Goal: Task Accomplishment & Management: Use online tool/utility

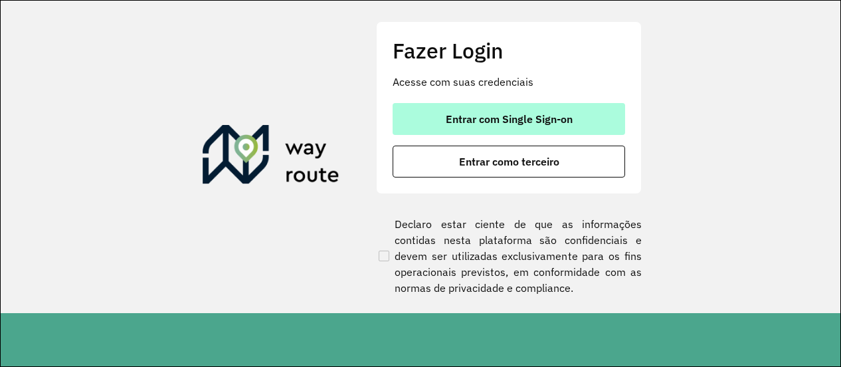
click at [494, 123] on span "Entrar com Single Sign-on" at bounding box center [509, 119] width 127 height 11
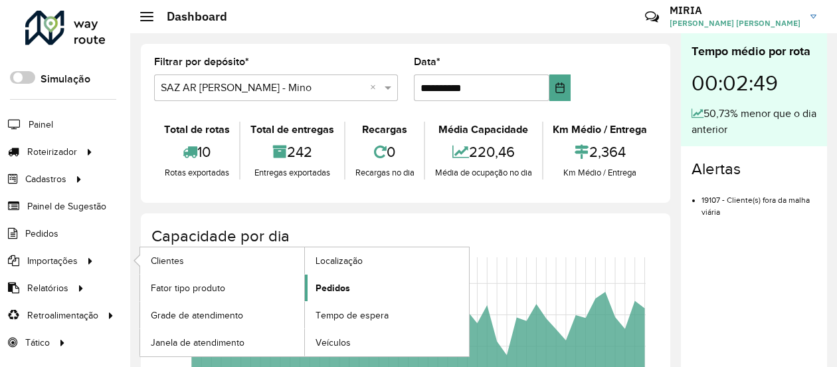
click at [335, 286] on span "Pedidos" at bounding box center [333, 288] width 35 height 14
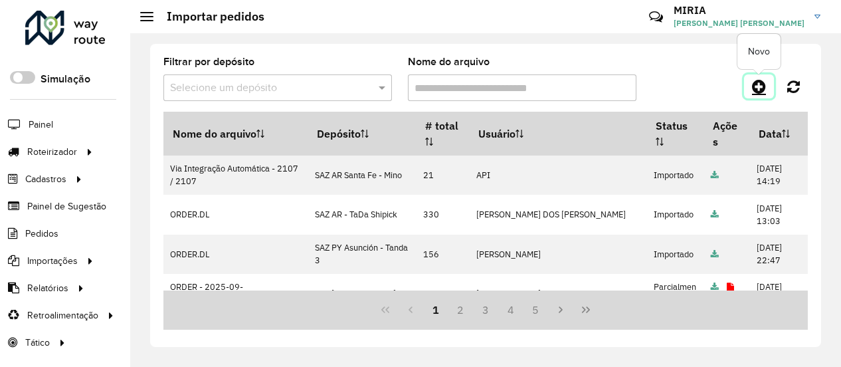
click at [753, 82] on icon at bounding box center [759, 86] width 14 height 16
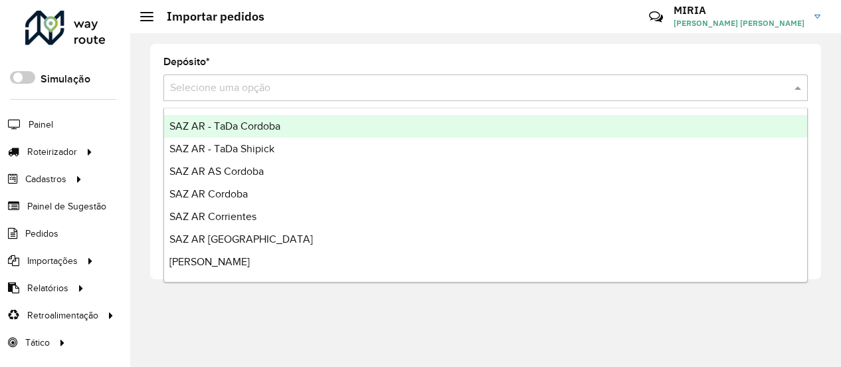
click at [753, 82] on input "text" at bounding box center [472, 88] width 605 height 16
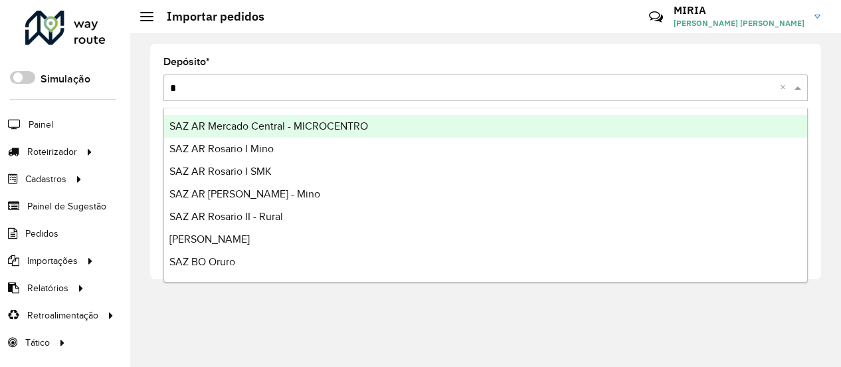
type input "**"
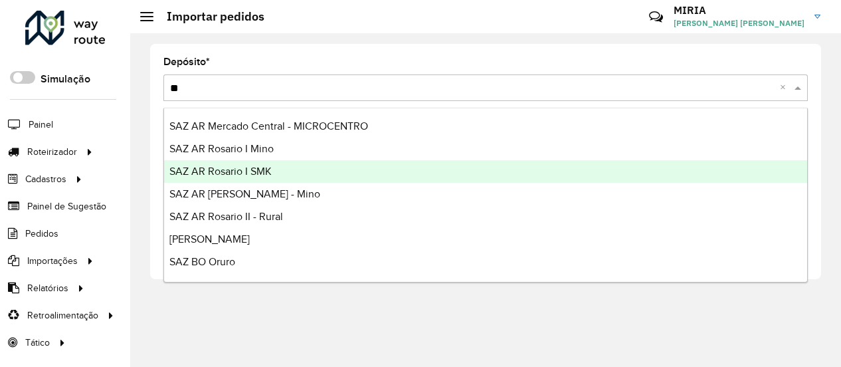
click at [253, 168] on span "SAZ AR Rosario I SMK" at bounding box center [220, 170] width 102 height 11
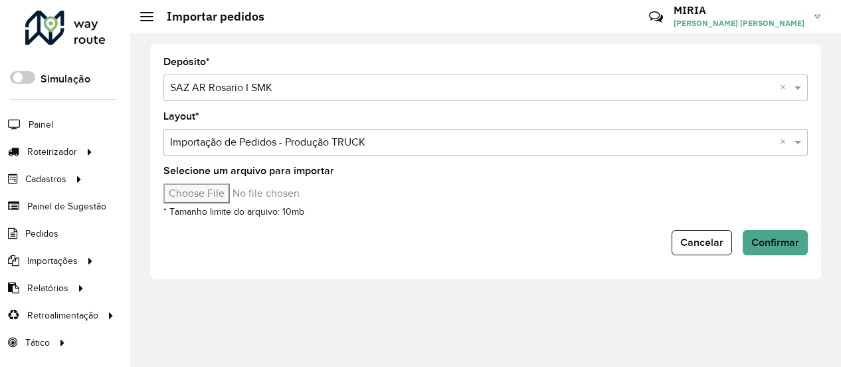
click at [248, 197] on input "Selecione um arquivo para importar" at bounding box center [276, 193] width 226 height 20
type input "**********"
click at [791, 243] on span "Confirmar" at bounding box center [776, 242] width 48 height 11
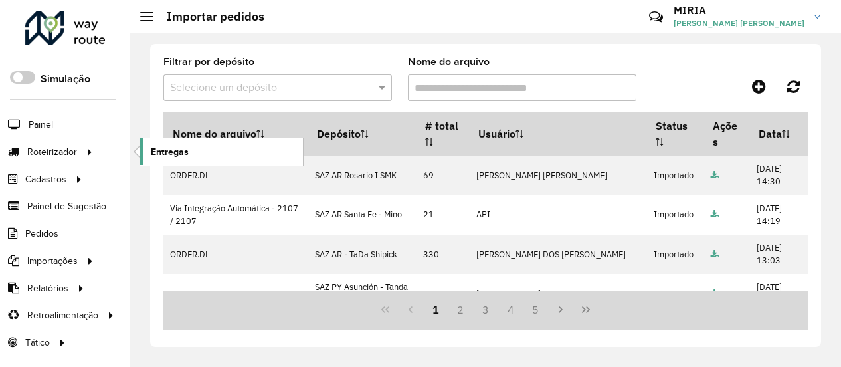
click at [170, 156] on span "Entregas" at bounding box center [170, 152] width 38 height 14
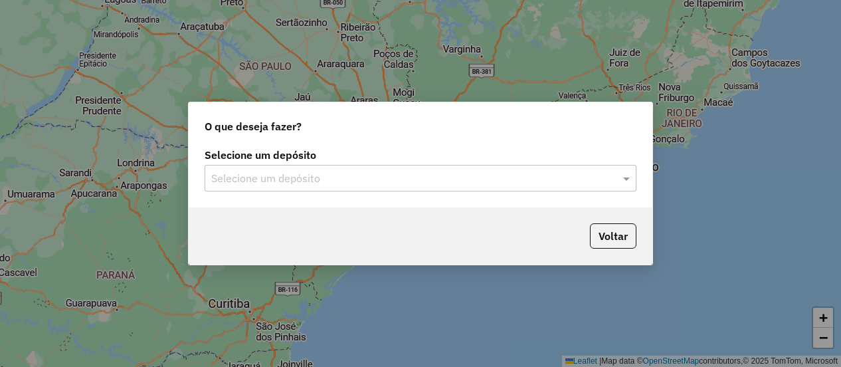
click at [469, 186] on div "Selecione um depósito" at bounding box center [421, 178] width 432 height 27
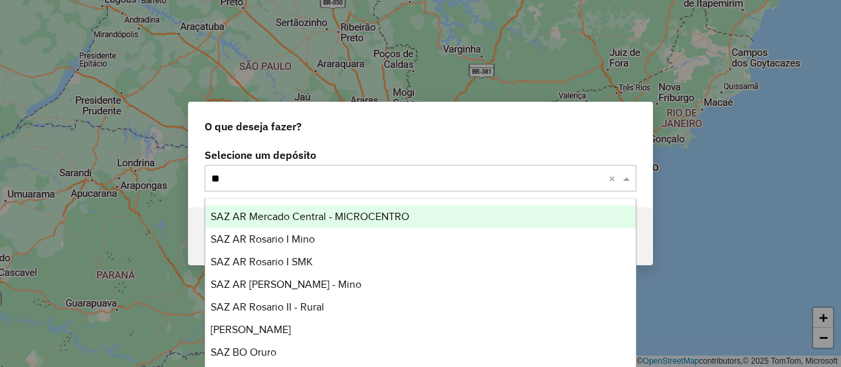
type input "***"
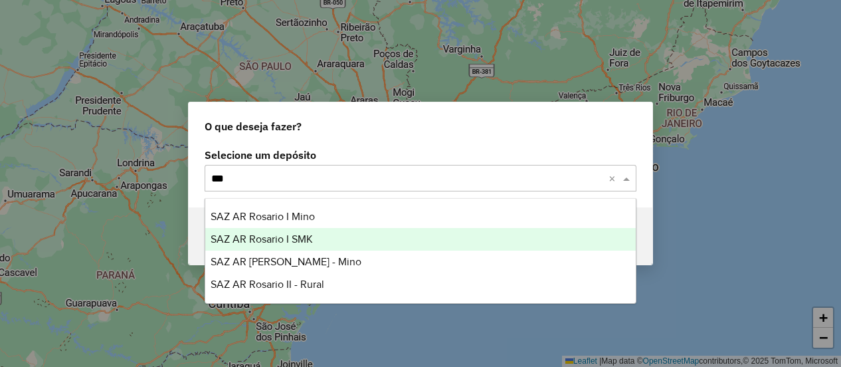
click at [292, 231] on div "SAZ AR Rosario I SMK" at bounding box center [420, 239] width 430 height 23
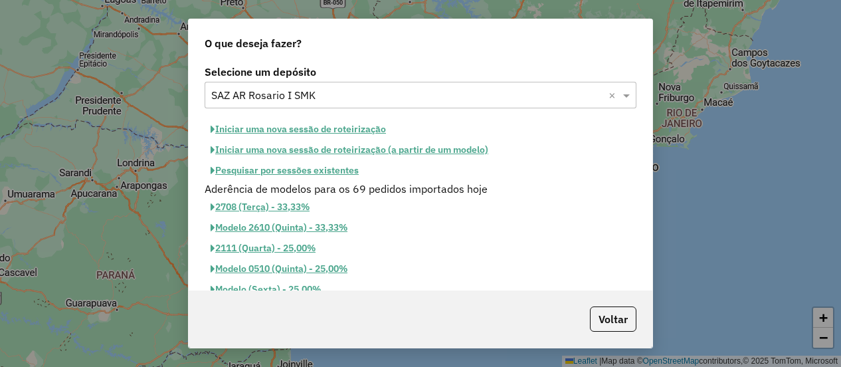
click at [312, 169] on button "Pesquisar por sessões existentes" at bounding box center [285, 170] width 160 height 21
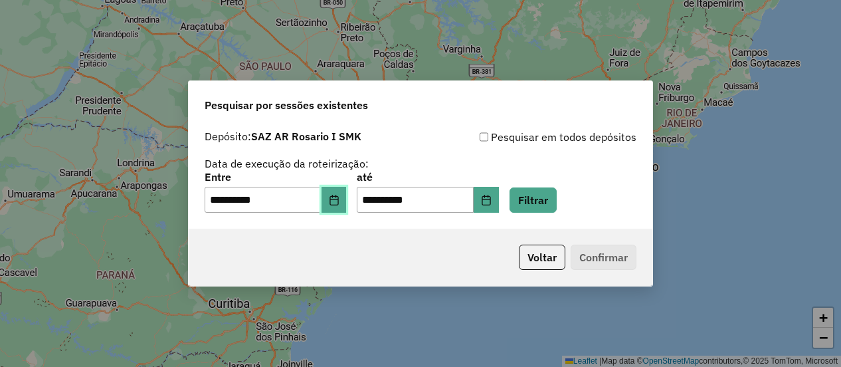
click at [340, 201] on icon "Choose Date" at bounding box center [334, 200] width 11 height 11
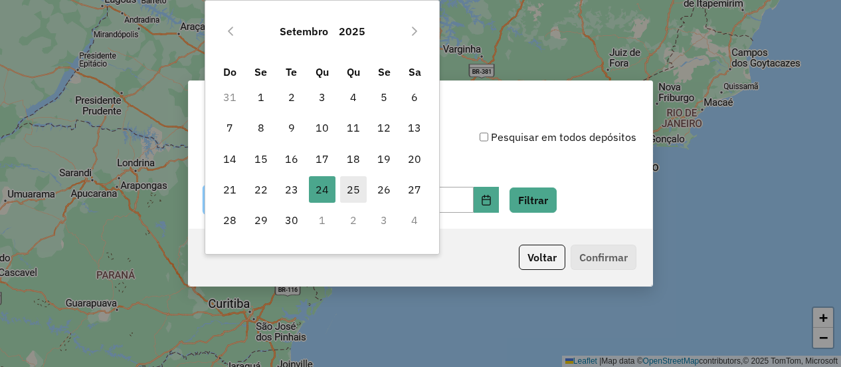
click at [353, 190] on span "25" at bounding box center [353, 189] width 27 height 27
type input "**********"
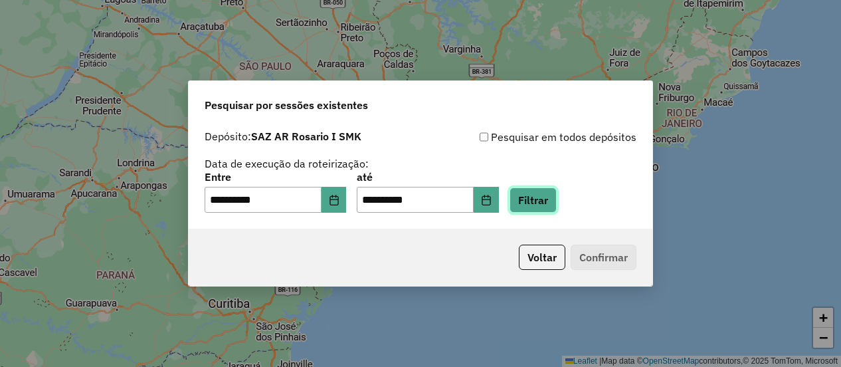
click at [557, 195] on button "Filtrar" at bounding box center [533, 199] width 47 height 25
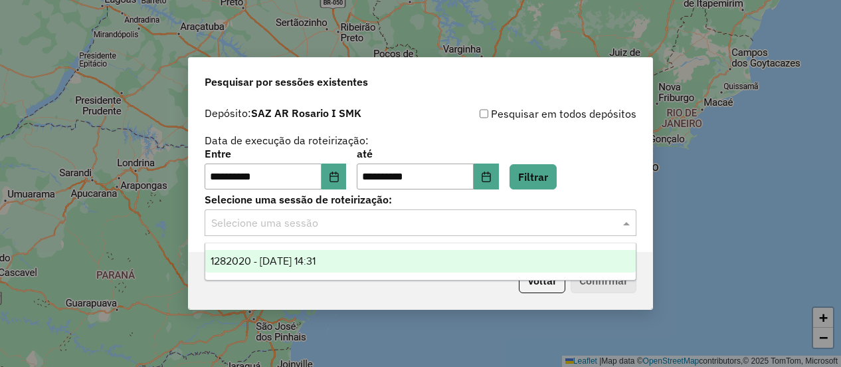
click at [522, 223] on input "text" at bounding box center [407, 223] width 392 height 16
click at [346, 264] on div "1282020 - 25/09/2025 14:31" at bounding box center [420, 261] width 430 height 23
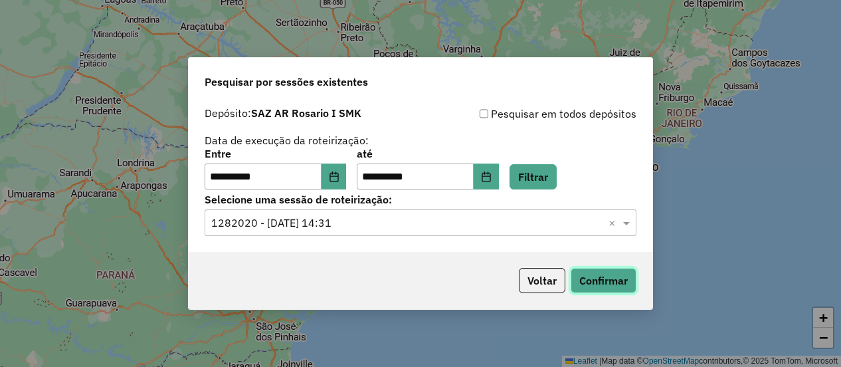
click at [599, 282] on button "Confirmar" at bounding box center [604, 280] width 66 height 25
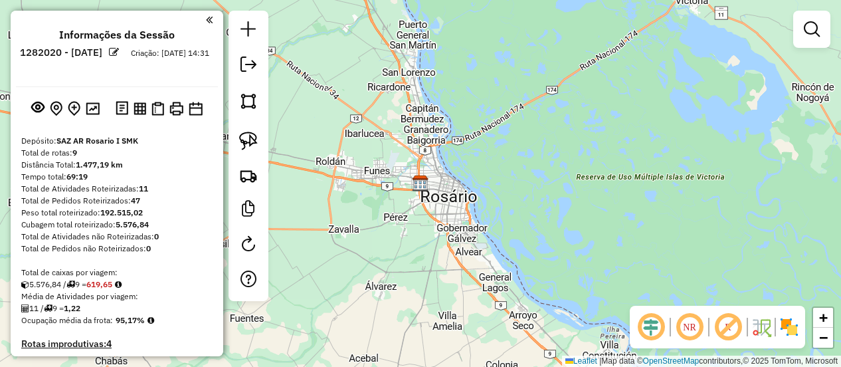
scroll to position [332, 0]
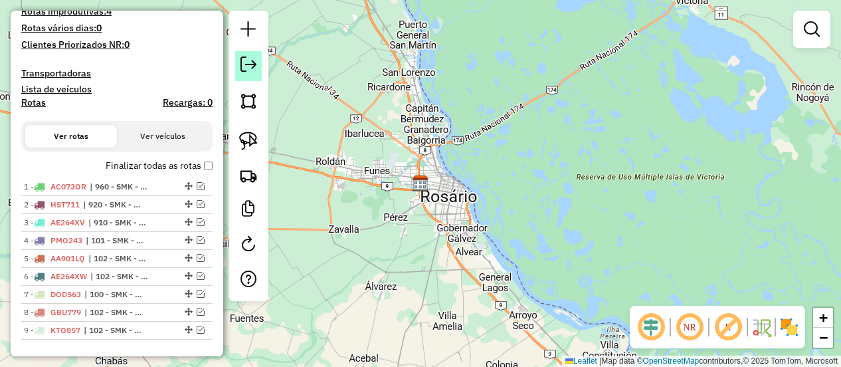
click at [249, 62] on em at bounding box center [249, 64] width 16 height 16
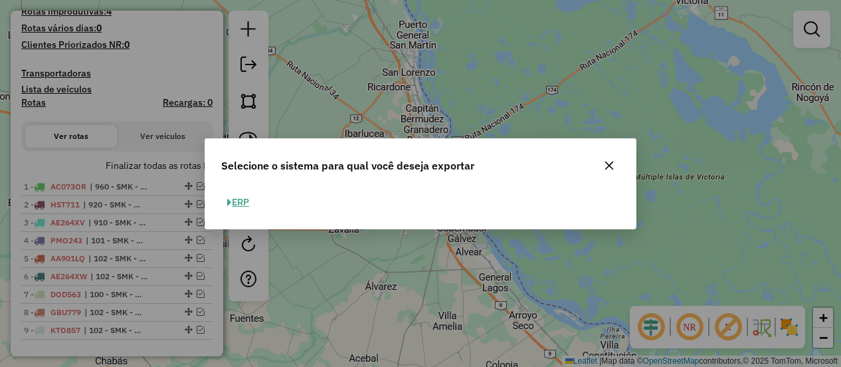
click at [250, 209] on button "ERP" at bounding box center [238, 202] width 34 height 21
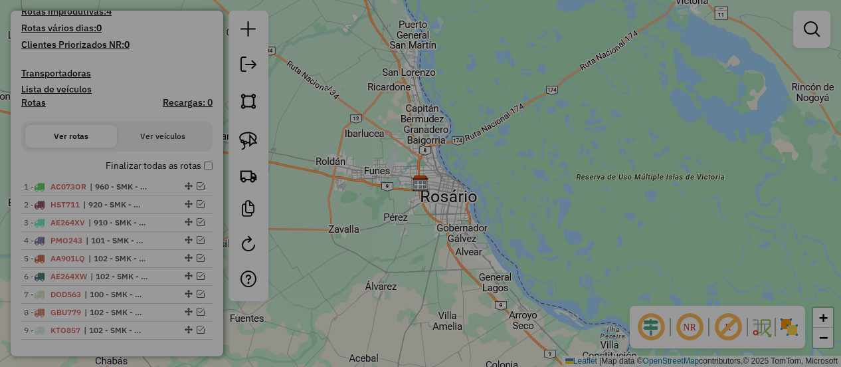
select select "*********"
select select "**"
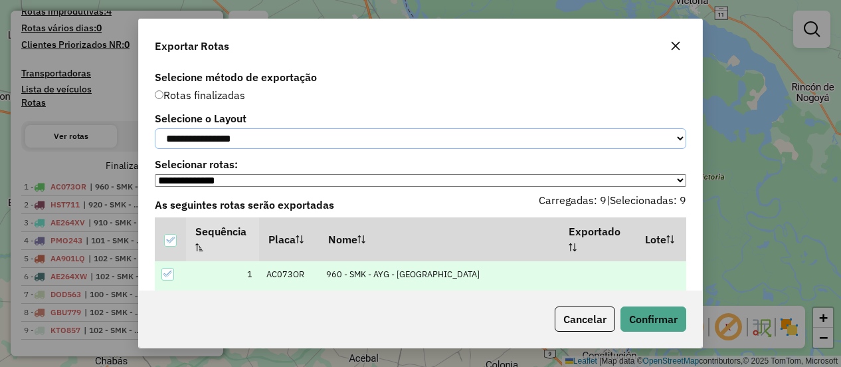
click at [284, 134] on select "**********" at bounding box center [421, 138] width 532 height 21
select select "*********"
click at [155, 128] on select "**********" at bounding box center [421, 138] width 532 height 21
click at [656, 324] on button "Confirmar" at bounding box center [654, 318] width 66 height 25
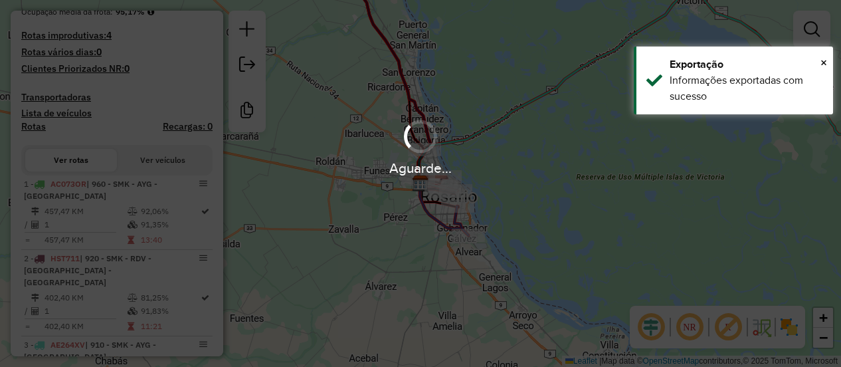
scroll to position [367, 0]
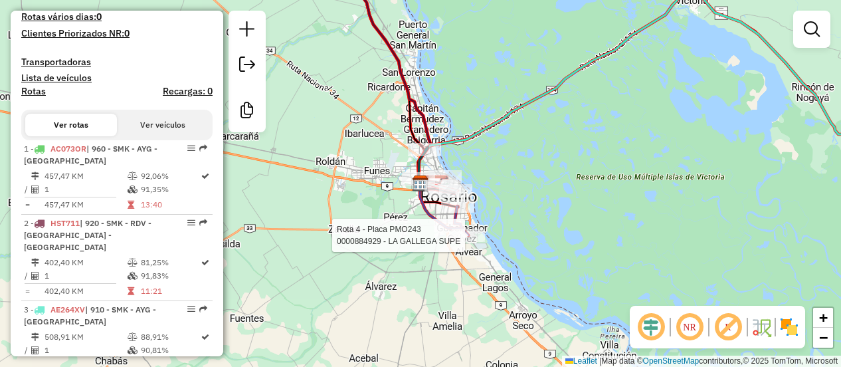
select select "**********"
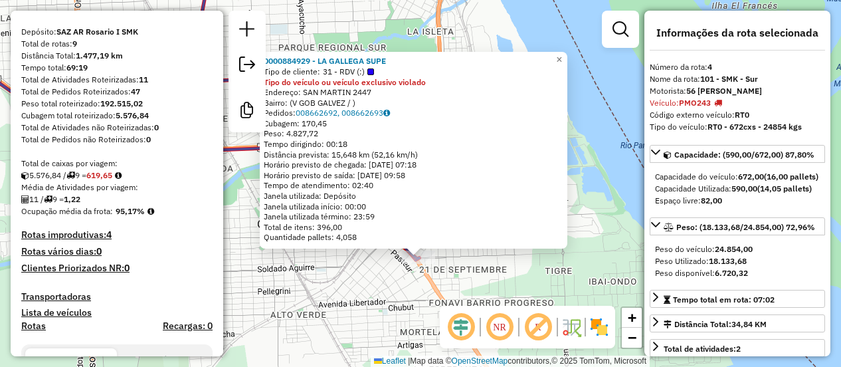
scroll to position [66, 0]
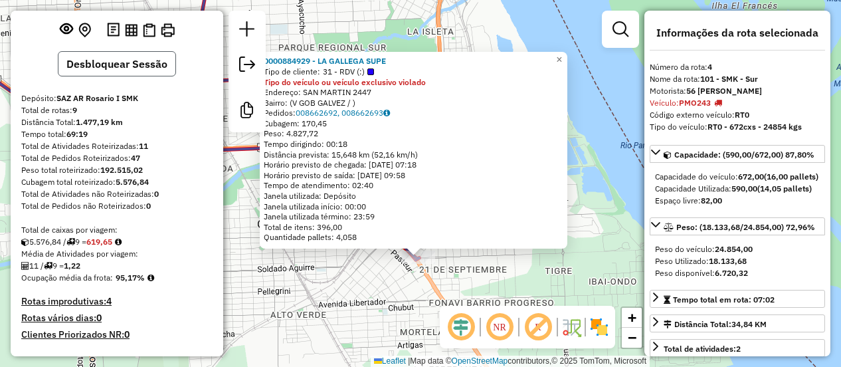
click at [118, 70] on button "Desbloquear Sessão" at bounding box center [117, 63] width 118 height 25
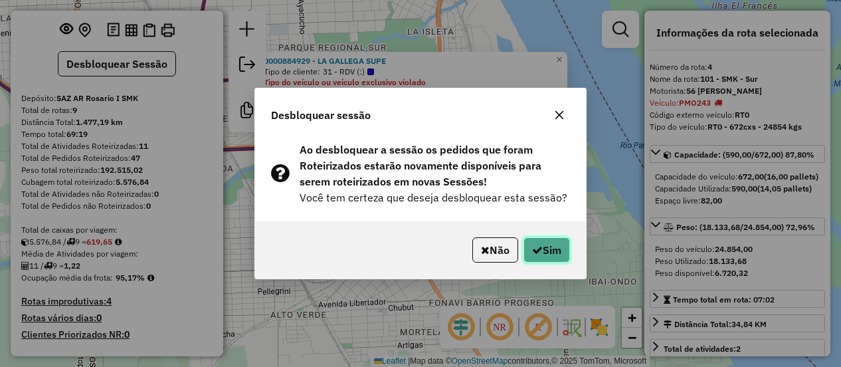
click at [566, 249] on button "Sim" at bounding box center [547, 249] width 47 height 25
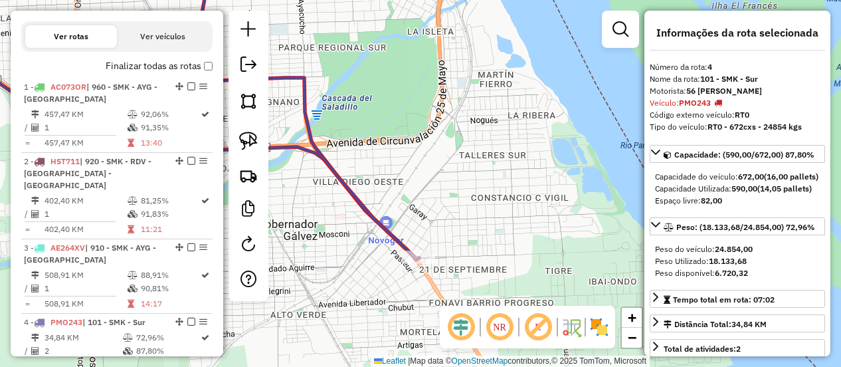
scroll to position [731, 0]
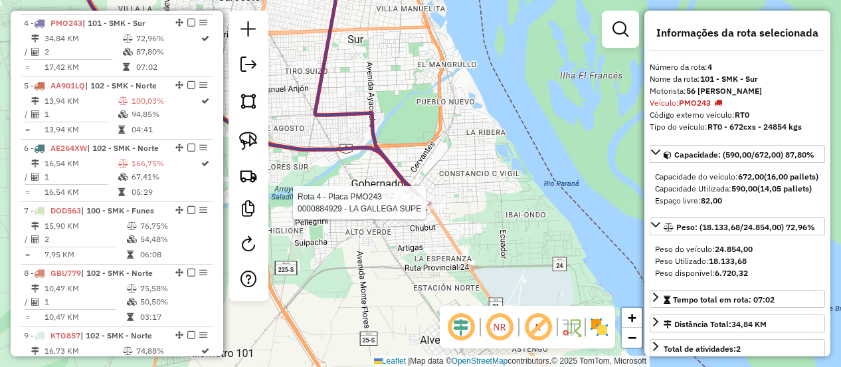
click at [433, 209] on div at bounding box center [429, 202] width 33 height 13
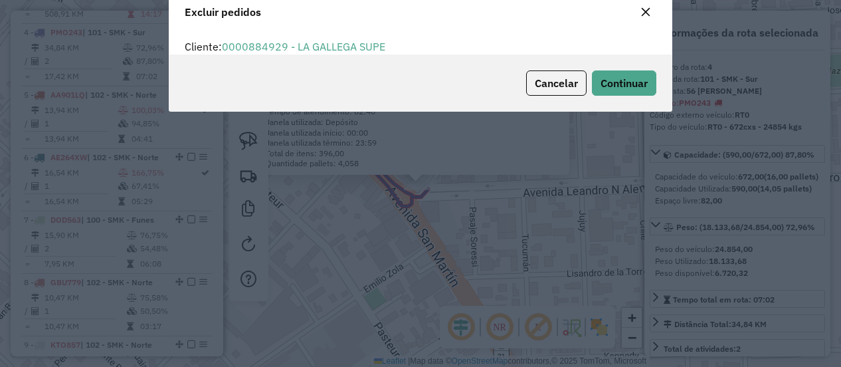
scroll to position [7, 4]
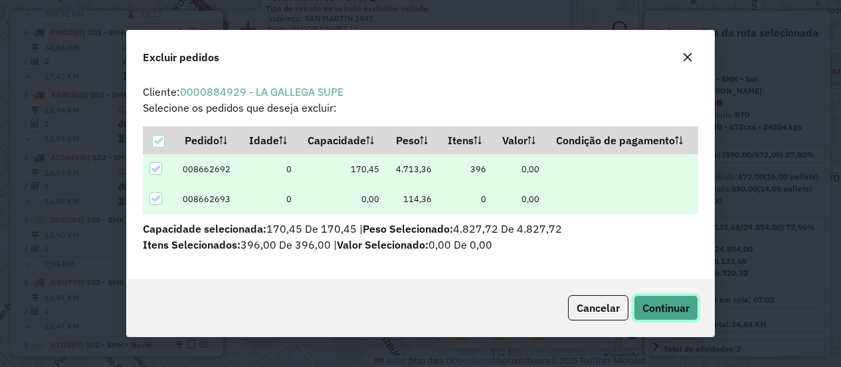
click at [674, 306] on span "Continuar" at bounding box center [666, 307] width 47 height 13
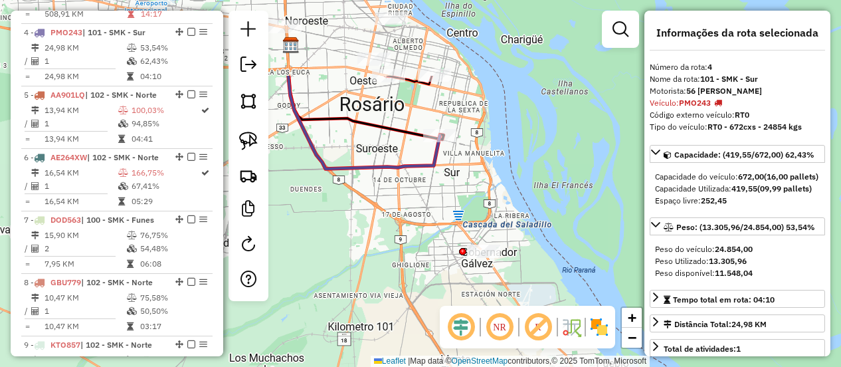
drag, startPoint x: 501, startPoint y: 110, endPoint x: 474, endPoint y: 222, distance: 115.4
click at [474, 222] on div "Janela de atendimento Grade de atendimento Capacidade Transportadoras Veículos …" at bounding box center [420, 183] width 841 height 367
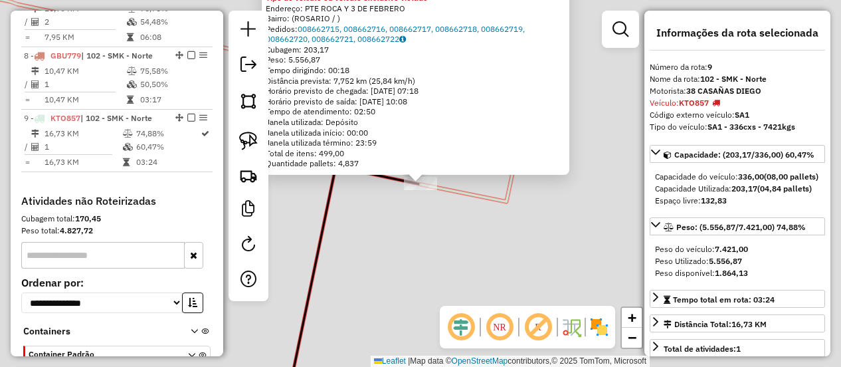
scroll to position [1045, 0]
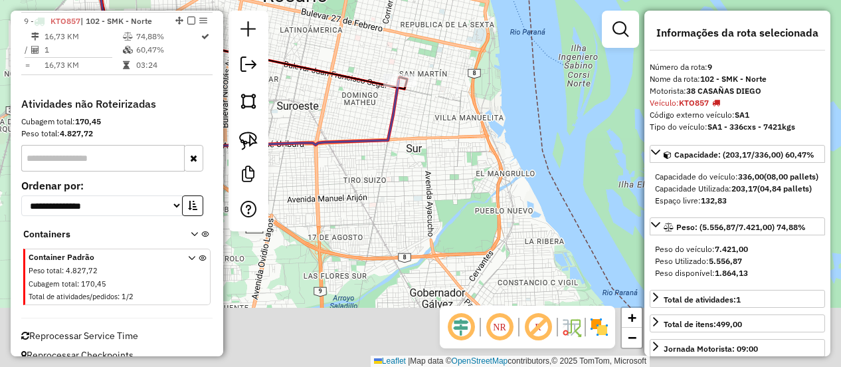
drag, startPoint x: 470, startPoint y: 171, endPoint x: 425, endPoint y: -22, distance: 198.4
click at [425, 0] on html "Aguarde... Pop-up bloqueado! Seu navegador bloqueou automáticamente a abertura …" at bounding box center [420, 183] width 841 height 367
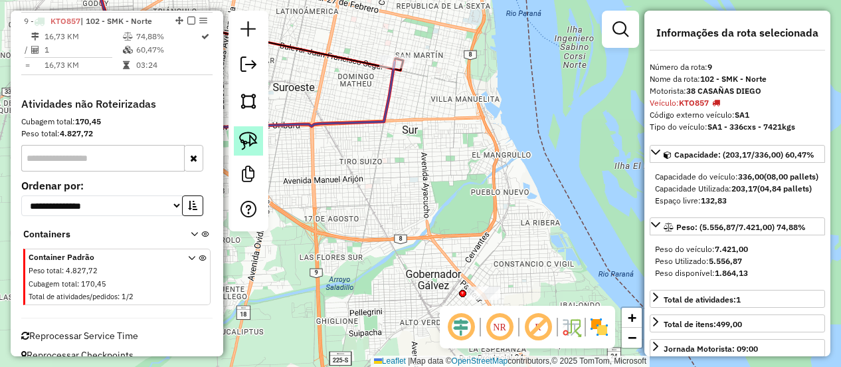
click at [251, 137] on img at bounding box center [248, 141] width 19 height 19
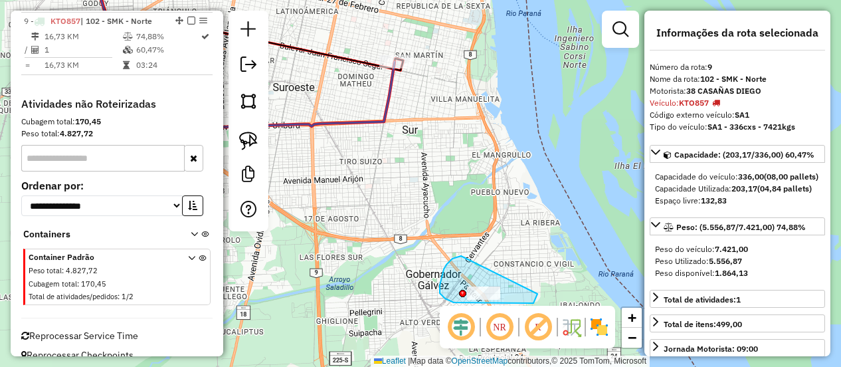
drag, startPoint x: 456, startPoint y: 258, endPoint x: 538, endPoint y: 294, distance: 89.3
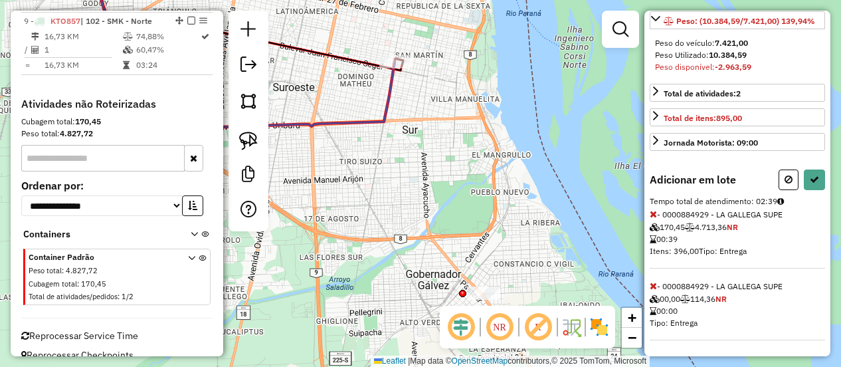
scroll to position [104, 0]
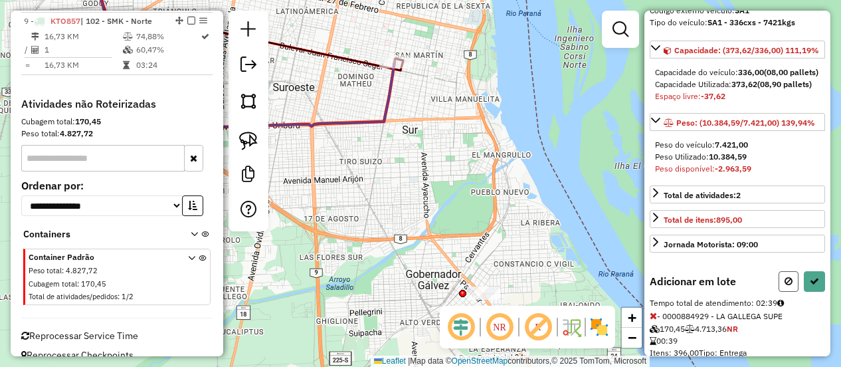
click at [785, 286] on icon at bounding box center [789, 280] width 8 height 9
select select "**********"
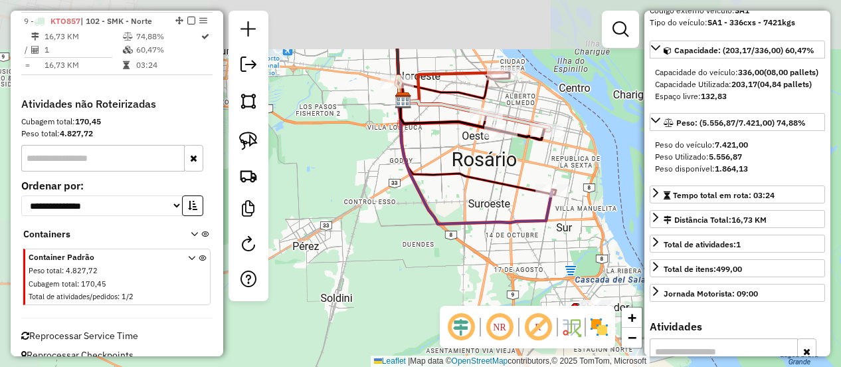
drag, startPoint x: 458, startPoint y: 76, endPoint x: 552, endPoint y: 151, distance: 120.2
click at [552, 151] on div "Janela de atendimento Grade de atendimento Capacidade Transportadoras Veículos …" at bounding box center [420, 183] width 841 height 367
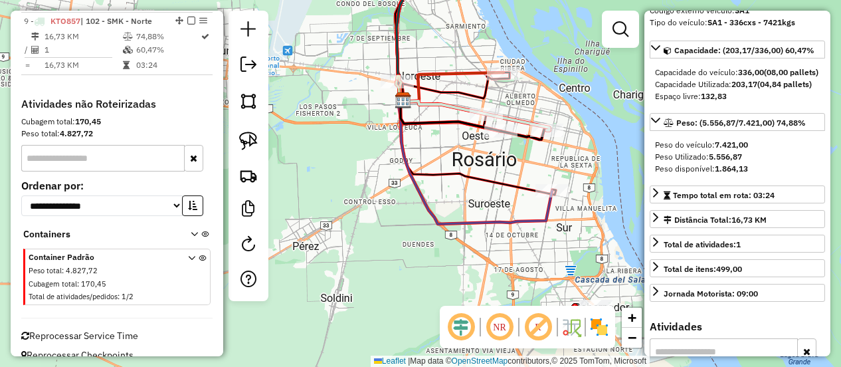
click at [440, 72] on icon at bounding box center [453, 86] width 100 height 29
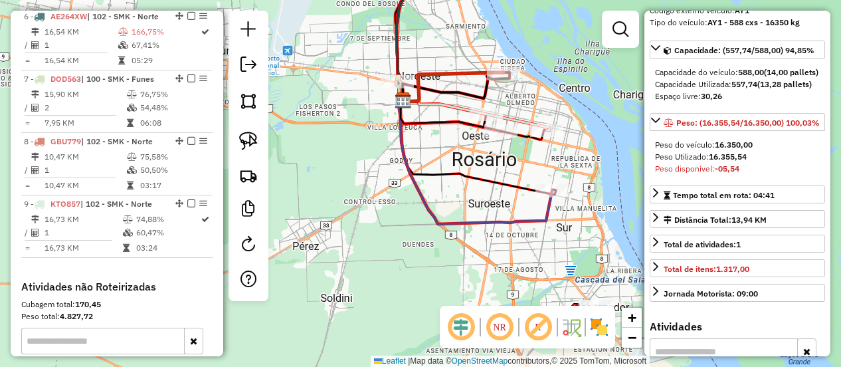
scroll to position [784, 0]
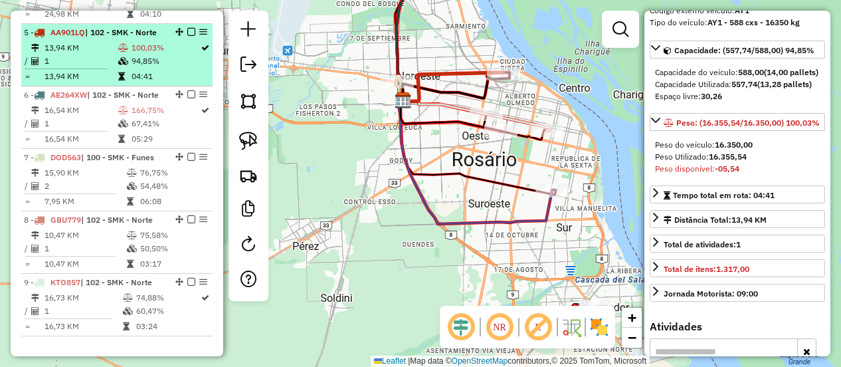
click at [190, 28] on em at bounding box center [191, 32] width 8 height 8
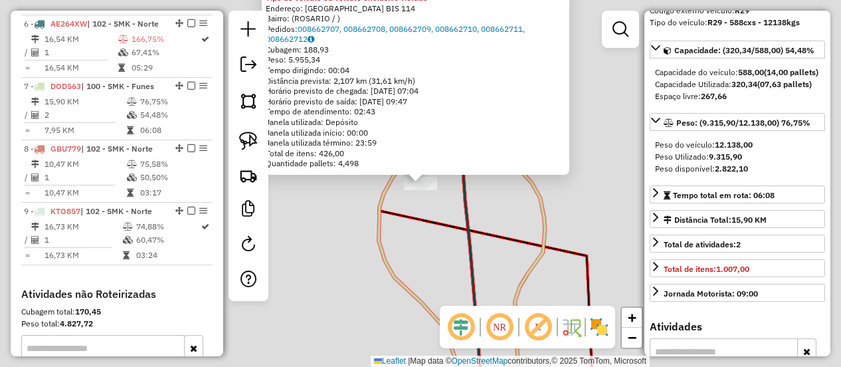
scroll to position [876, 0]
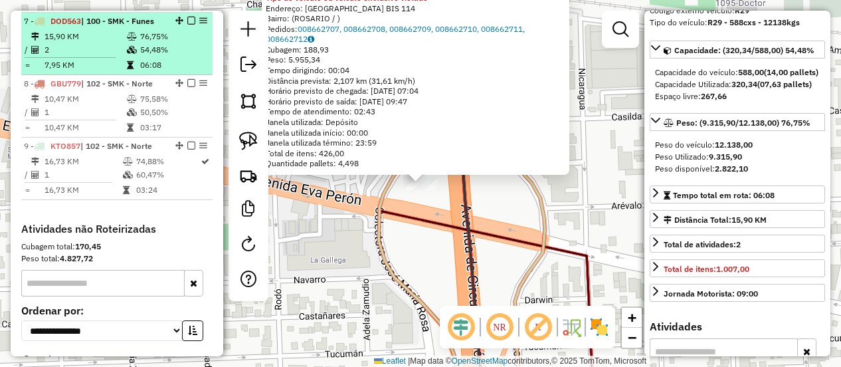
click at [189, 21] on em at bounding box center [191, 21] width 8 height 8
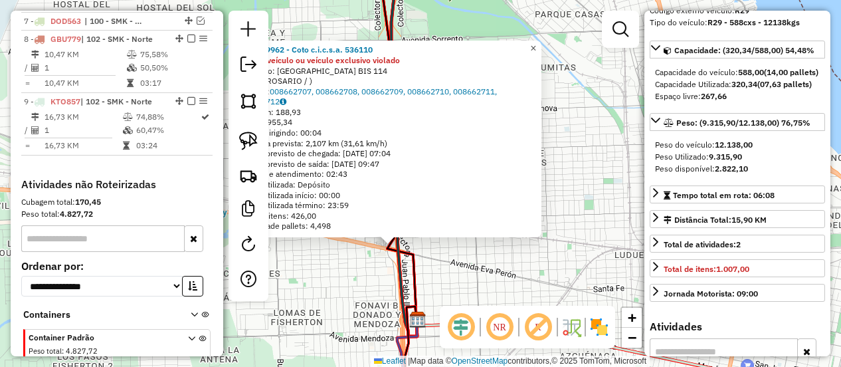
click at [536, 45] on span "×" at bounding box center [533, 48] width 6 height 11
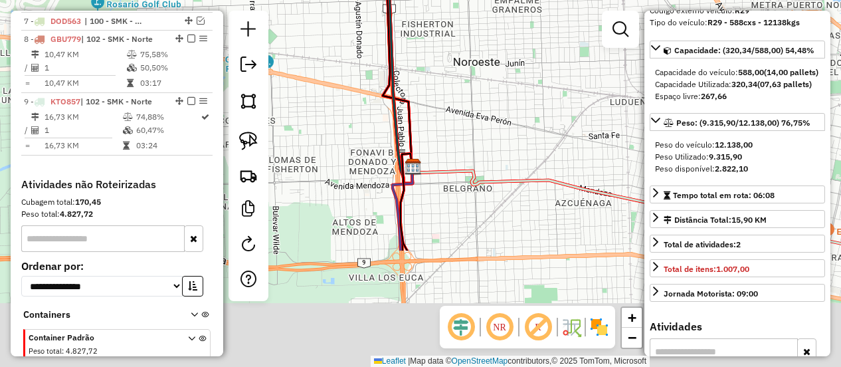
drag, startPoint x: 496, startPoint y: 227, endPoint x: 484, endPoint y: 16, distance: 211.0
click at [486, 21] on div "Janela de atendimento Grade de atendimento Capacidade Transportadoras Veículos …" at bounding box center [420, 183] width 841 height 367
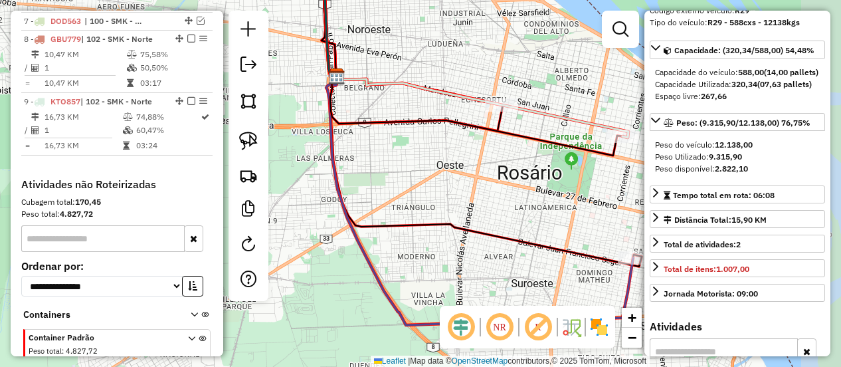
drag, startPoint x: 510, startPoint y: 134, endPoint x: 448, endPoint y: 108, distance: 67.6
click at [429, 108] on div "Janela de atendimento Grade de atendimento Capacidade Transportadoras Veículos …" at bounding box center [420, 183] width 841 height 367
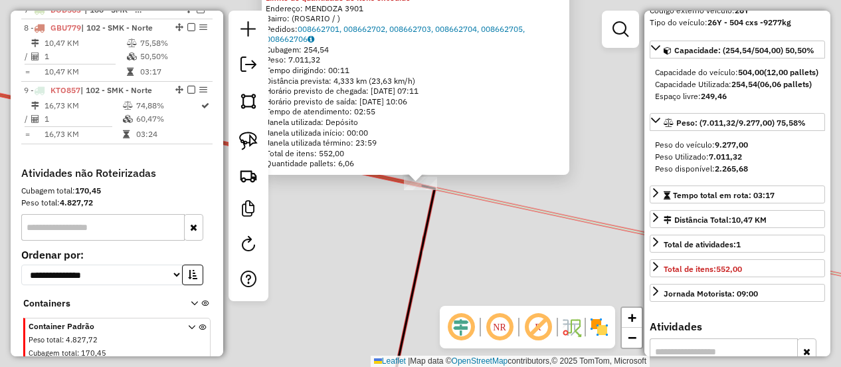
scroll to position [894, 0]
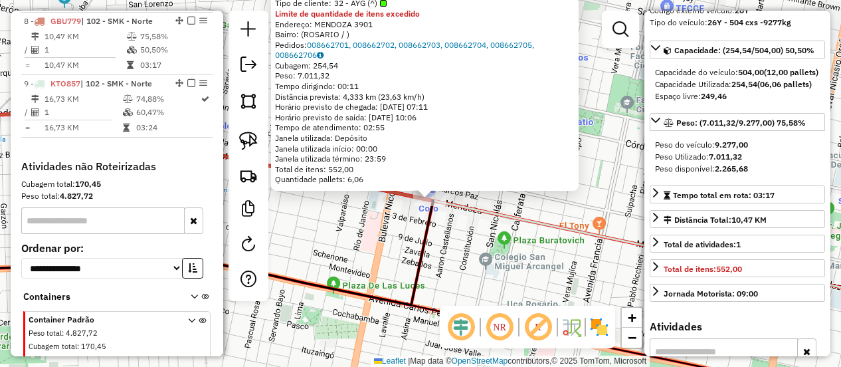
click at [441, 223] on div "0000889961 - Coto c.i.c.s.a. 536110 Tipo de cliente: 32 - AYG (^) Limite de qua…" at bounding box center [420, 183] width 841 height 367
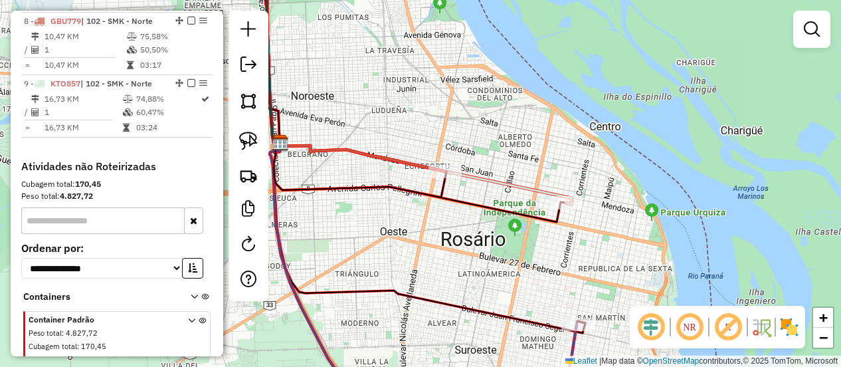
click at [512, 177] on icon at bounding box center [426, 173] width 292 height 61
select select "**********"
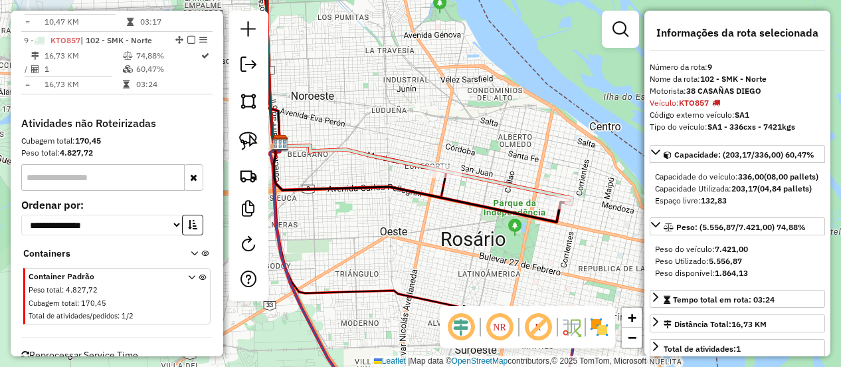
scroll to position [956, 0]
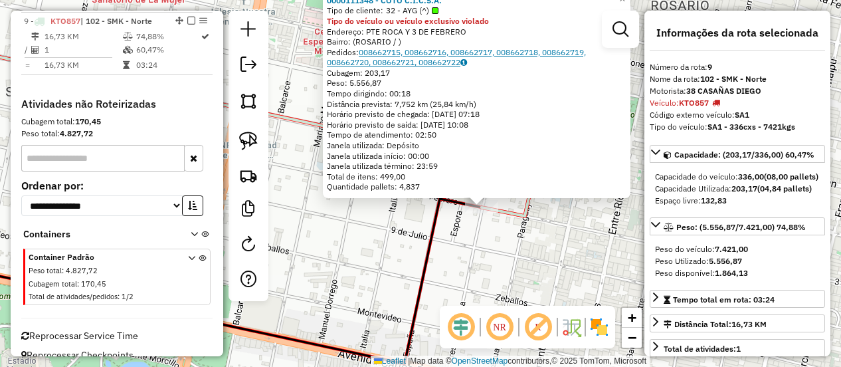
click at [464, 60] on link "008662715, 008662716, 008662717, 008662718, 008662719, 008662720, 008662721, 00…" at bounding box center [456, 57] width 259 height 21
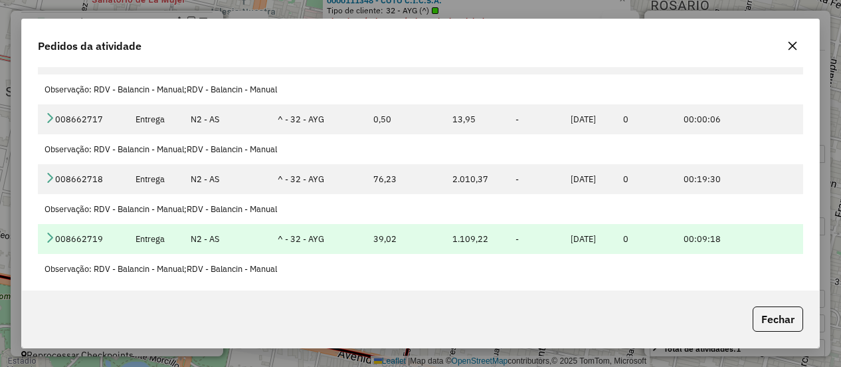
scroll to position [0, 0]
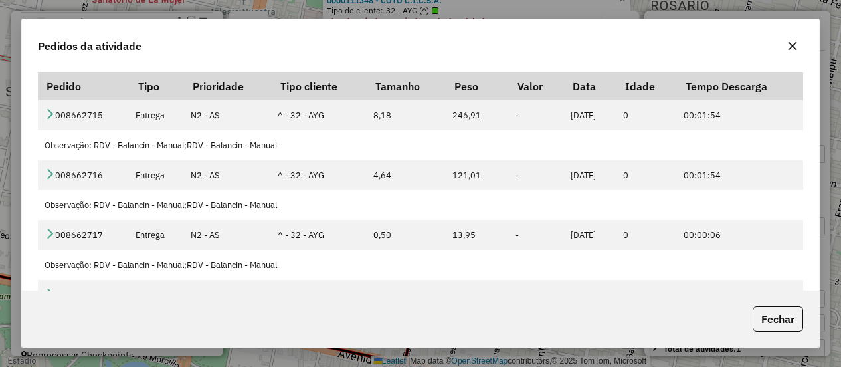
click at [794, 41] on icon "button" at bounding box center [792, 46] width 11 height 11
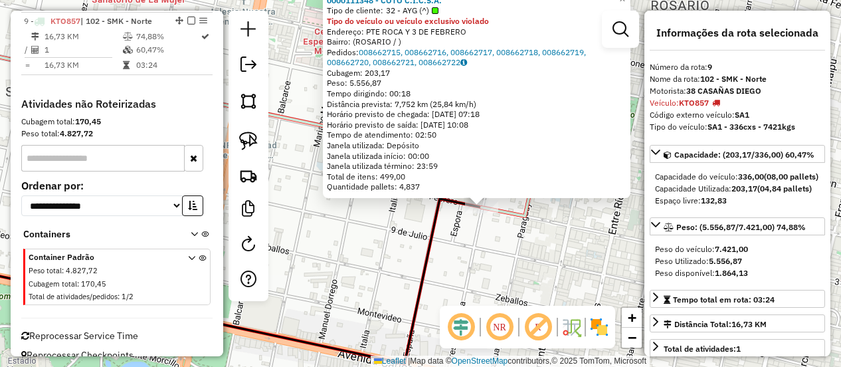
click at [476, 245] on div "0000111348 - COTO C.I.C.S.A. Tipo de cliente: 32 - AYG (^) Tipo do veículo ou v…" at bounding box center [420, 183] width 841 height 367
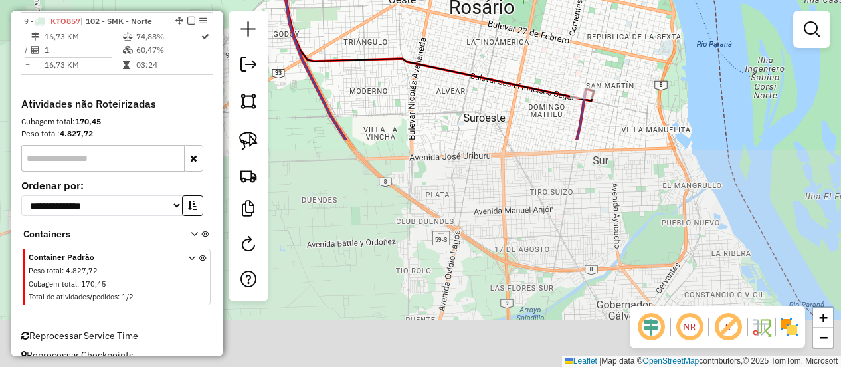
drag, startPoint x: 503, startPoint y: 260, endPoint x: 599, endPoint y: -10, distance: 286.2
click at [599, 0] on html "Aguarde... Pop-up bloqueado! Seu navegador bloqueou automáticamente a abertura …" at bounding box center [420, 183] width 841 height 367
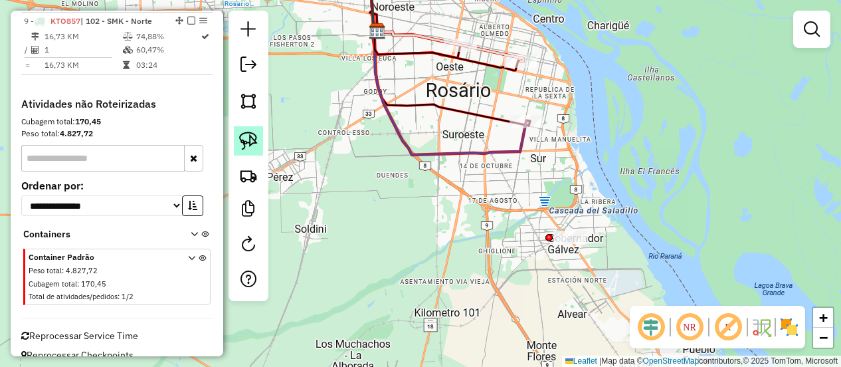
click at [254, 133] on img at bounding box center [248, 141] width 19 height 19
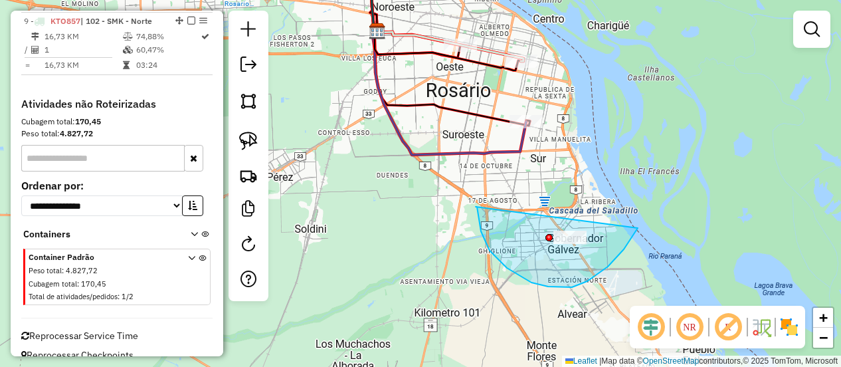
drag, startPoint x: 477, startPoint y: 207, endPoint x: 638, endPoint y: 228, distance: 162.2
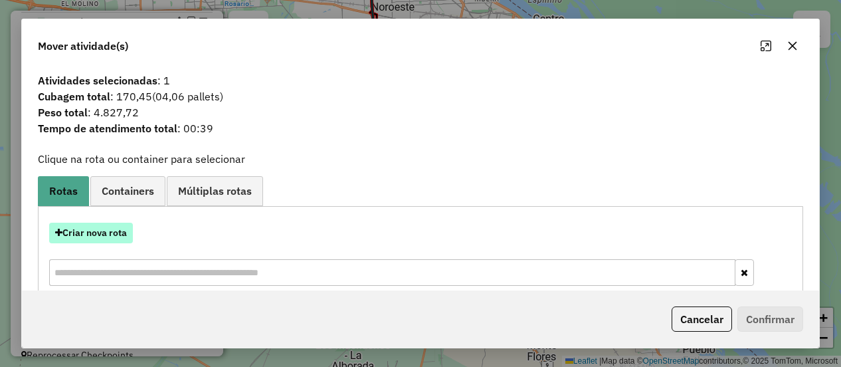
click at [95, 231] on button "Criar nova rota" at bounding box center [91, 233] width 84 height 21
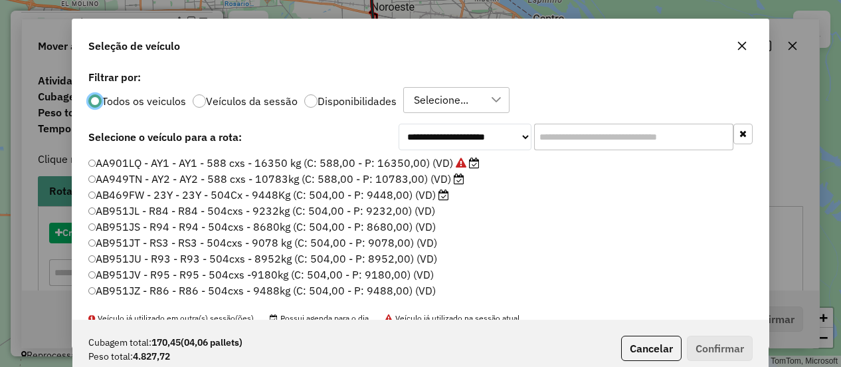
scroll to position [7, 4]
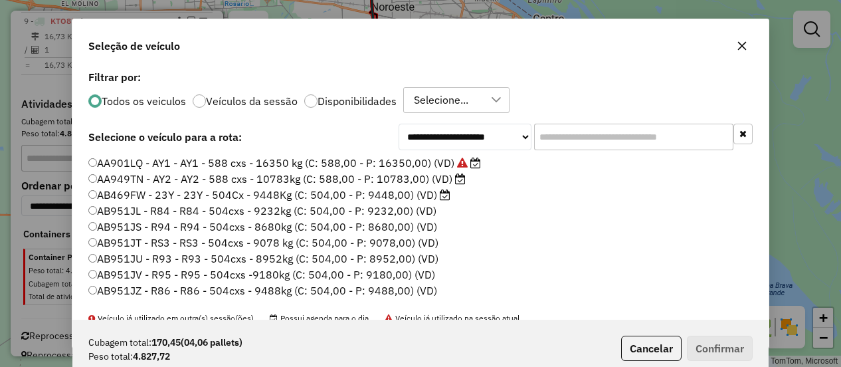
click at [587, 134] on input "text" at bounding box center [633, 137] width 199 height 27
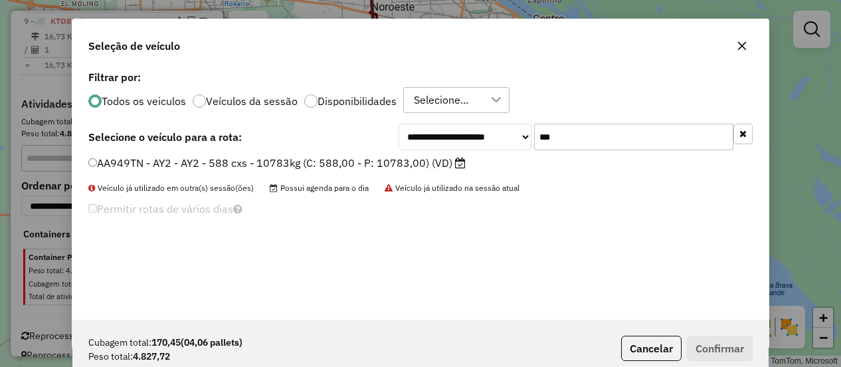
type input "***"
click at [456, 164] on icon at bounding box center [460, 162] width 11 height 11
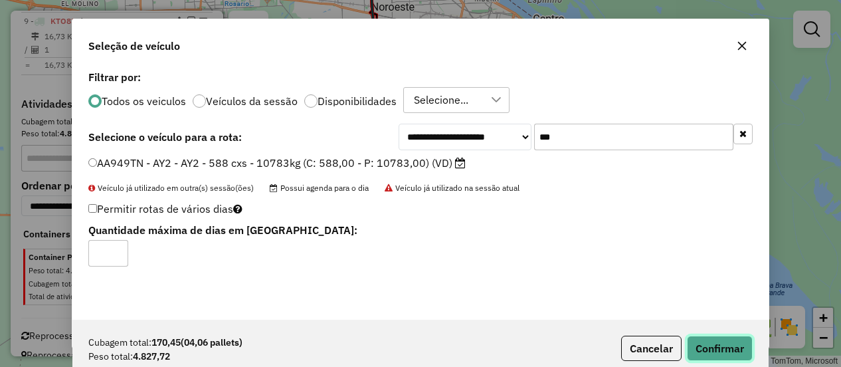
click at [726, 355] on button "Confirmar" at bounding box center [720, 348] width 66 height 25
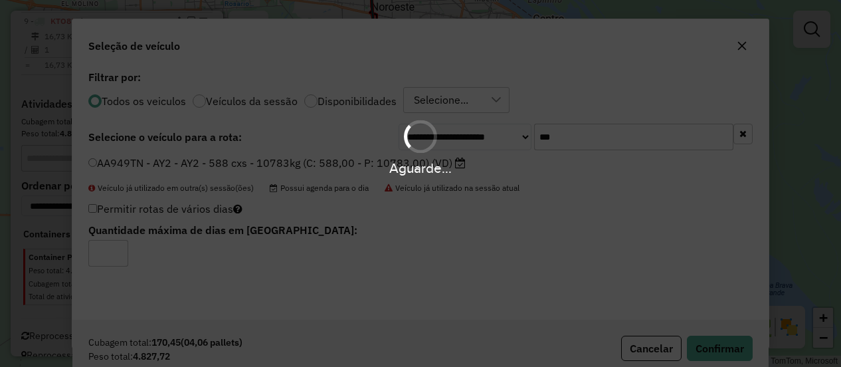
scroll to position [823, 0]
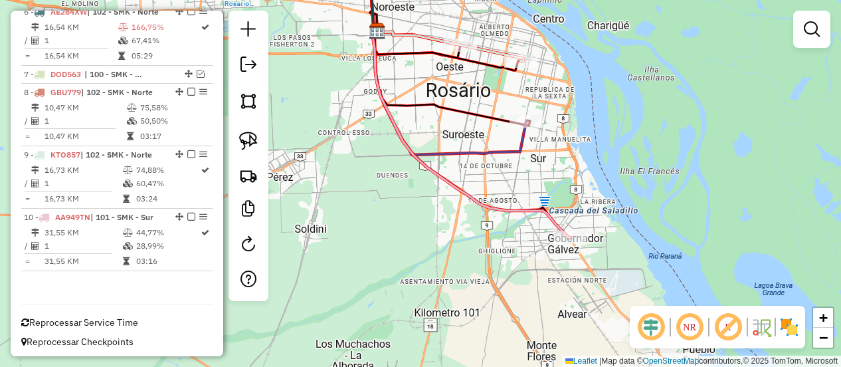
click at [550, 214] on icon at bounding box center [472, 134] width 198 height 207
select select "**********"
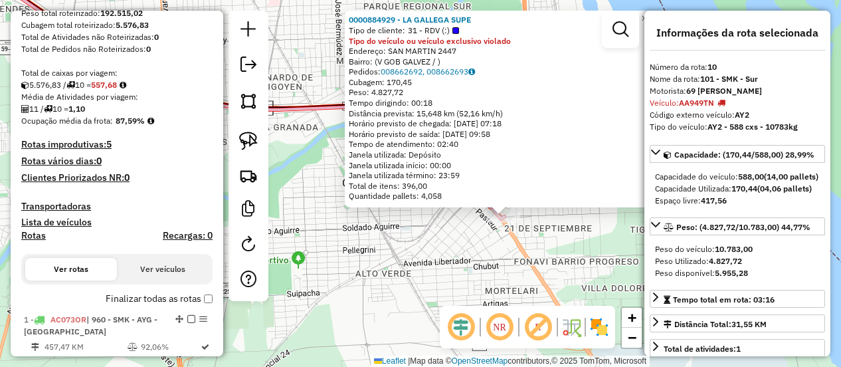
scroll to position [266, 0]
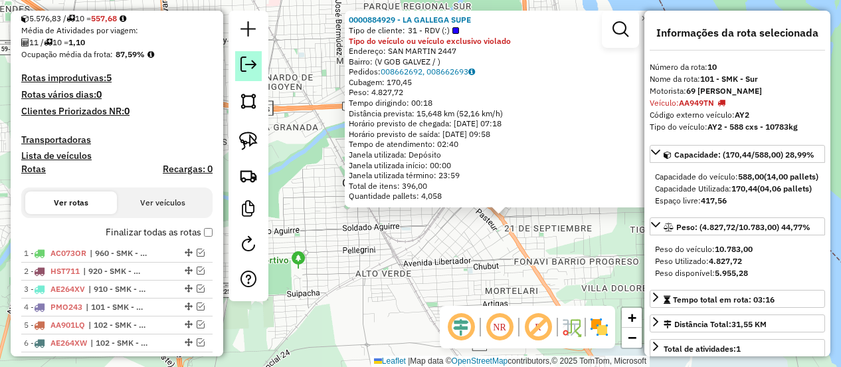
click at [256, 64] on em at bounding box center [249, 64] width 16 height 16
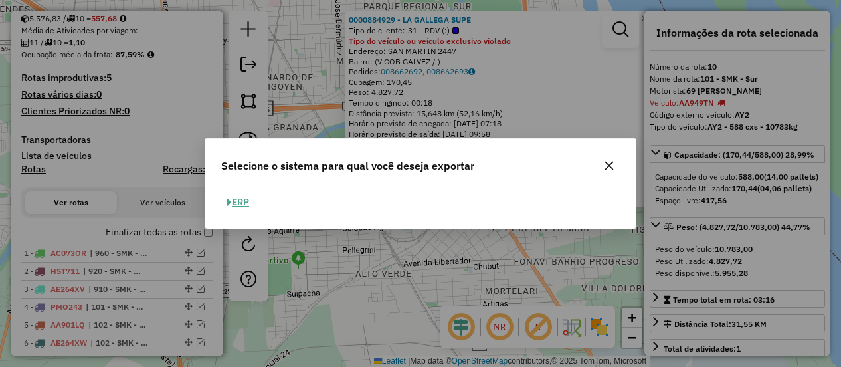
click at [237, 201] on button "ERP" at bounding box center [238, 202] width 34 height 21
select select "**"
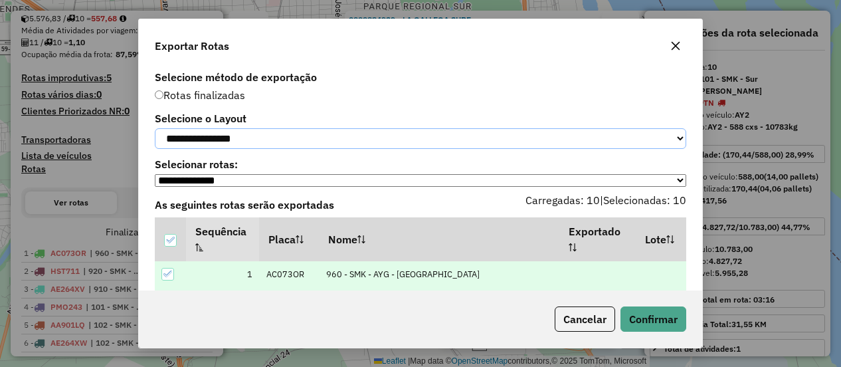
click at [502, 136] on select "**********" at bounding box center [421, 138] width 532 height 21
click at [155, 128] on select "**********" at bounding box center [421, 138] width 532 height 21
click at [664, 318] on button "Confirmar" at bounding box center [654, 318] width 66 height 25
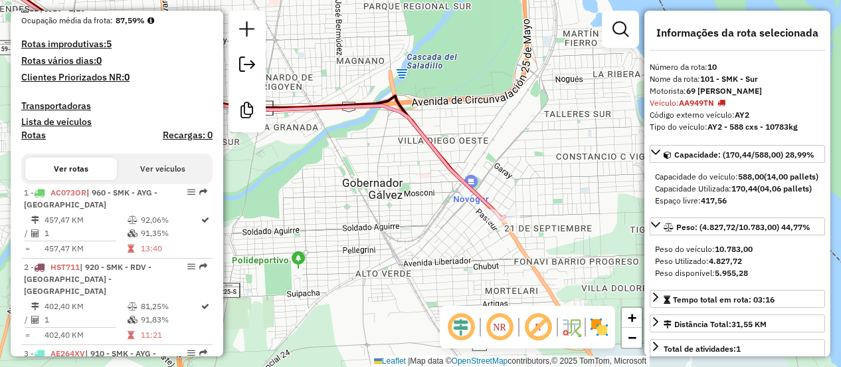
scroll to position [58, 0]
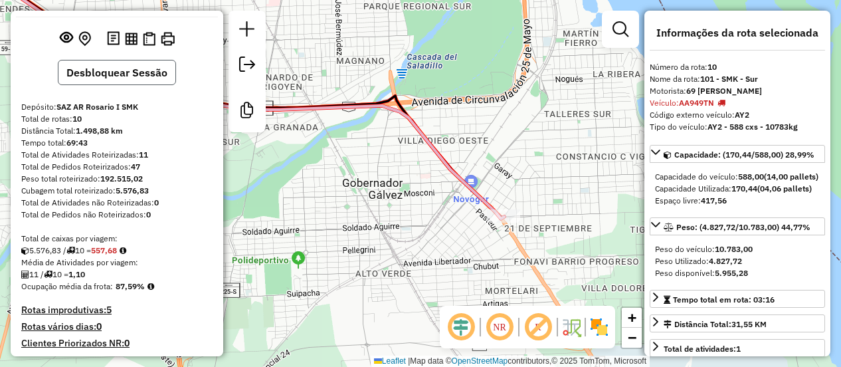
click at [147, 85] on button "Desbloquear Sessão" at bounding box center [117, 72] width 118 height 25
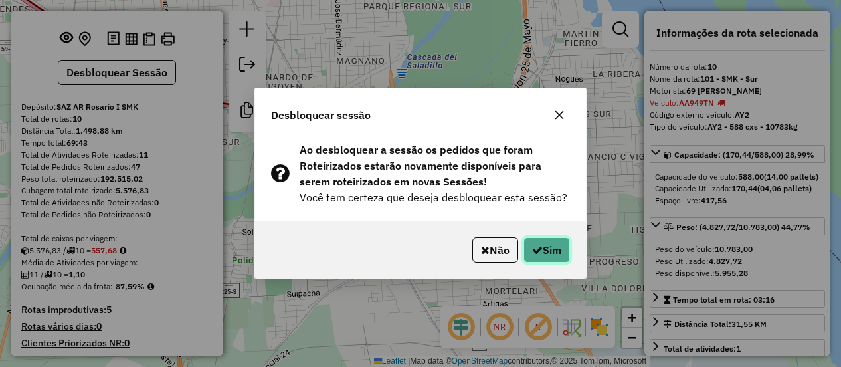
click at [546, 254] on button "Sim" at bounding box center [547, 249] width 47 height 25
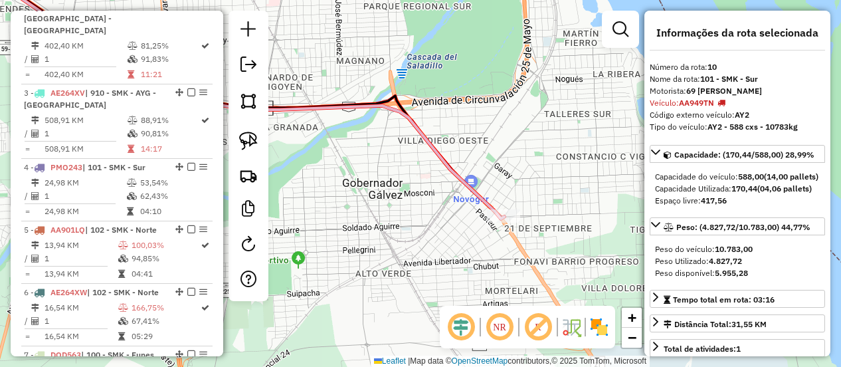
scroll to position [912, 0]
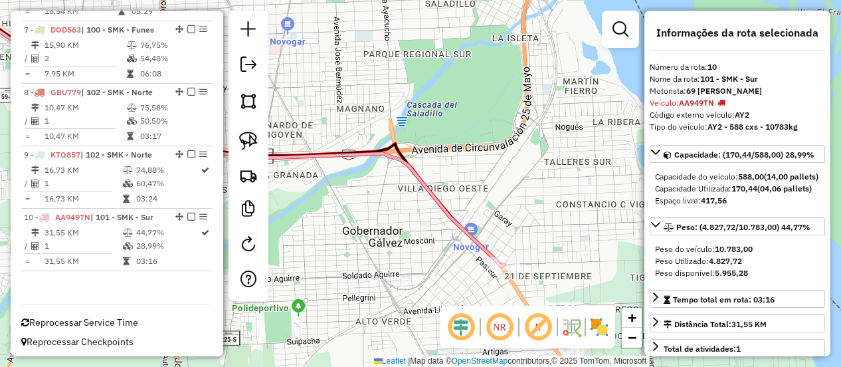
drag, startPoint x: 536, startPoint y: 215, endPoint x: 540, endPoint y: 249, distance: 34.1
click at [540, 249] on div "Janela de atendimento Grade de atendimento Capacidade Transportadoras Veículos …" at bounding box center [420, 183] width 841 height 367
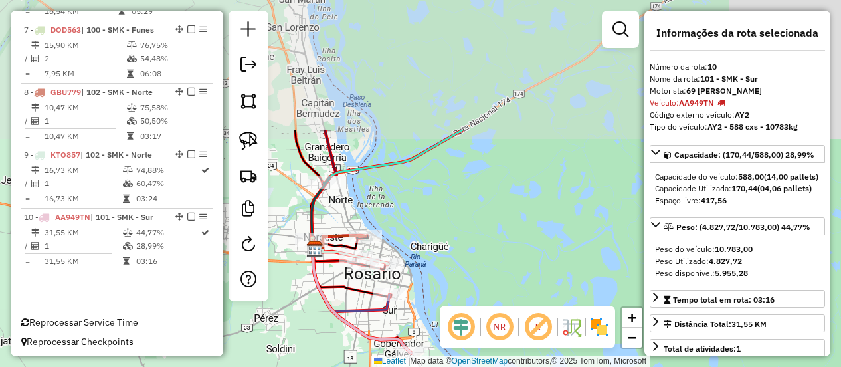
drag, startPoint x: 500, startPoint y: 70, endPoint x: 375, endPoint y: 239, distance: 210.0
click at [377, 249] on div "Janela de atendimento Grade de atendimento Capacidade Transportadoras Veículos …" at bounding box center [420, 183] width 841 height 367
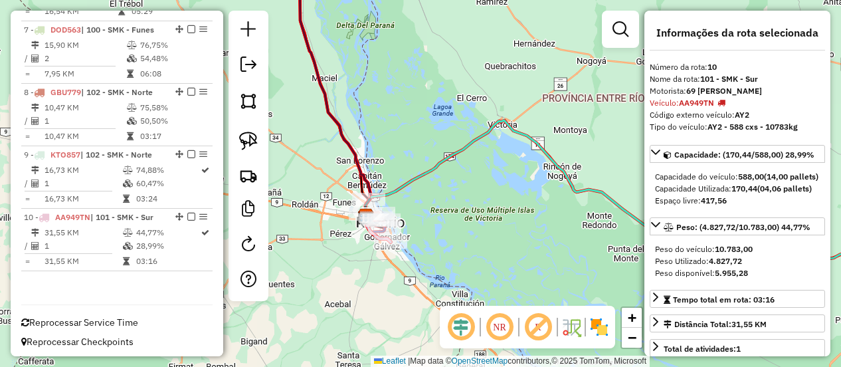
click at [501, 120] on icon at bounding box center [631, 200] width 533 height 161
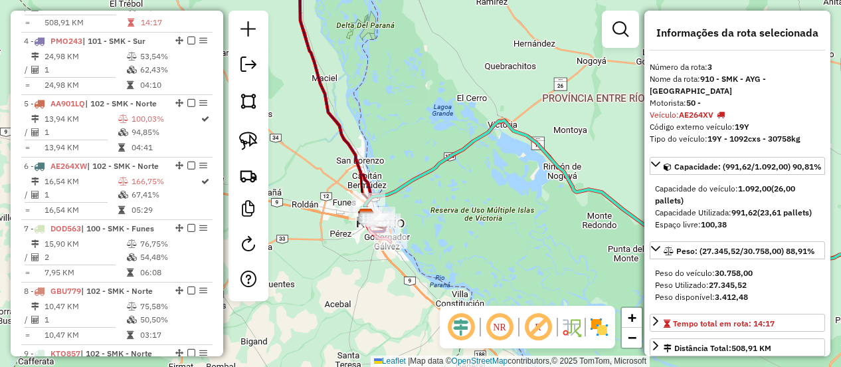
scroll to position [648, 0]
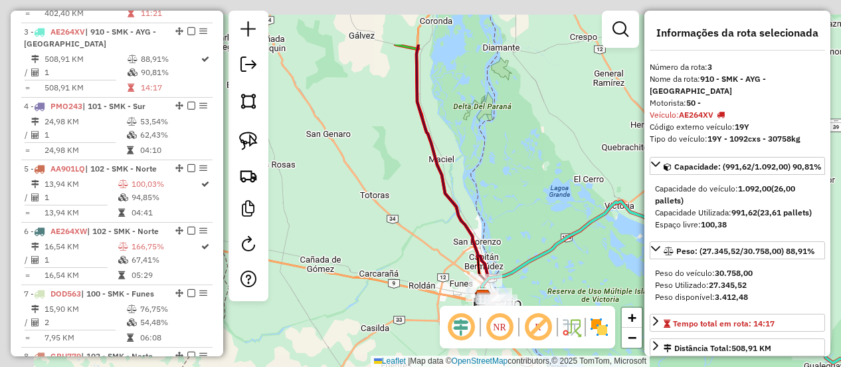
drag, startPoint x: 443, startPoint y: 106, endPoint x: 516, endPoint y: 169, distance: 96.5
click at [561, 187] on div "Janela de atendimento Grade de atendimento Capacidade Transportadoras Veículos …" at bounding box center [420, 183] width 841 height 367
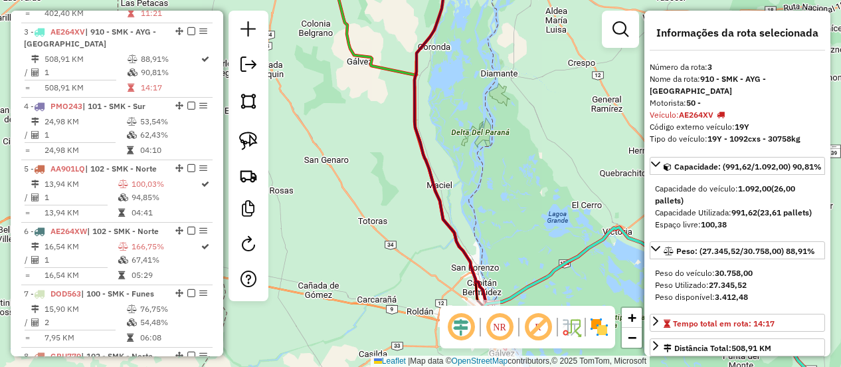
drag, startPoint x: 379, startPoint y: 95, endPoint x: 377, endPoint y: 181, distance: 85.7
click at [377, 181] on div "Janela de atendimento Grade de atendimento Capacidade Transportadoras Veículos …" at bounding box center [420, 183] width 841 height 367
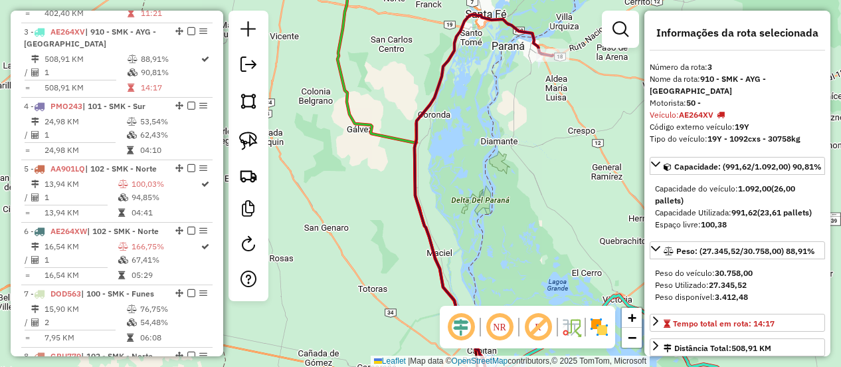
click at [370, 122] on icon at bounding box center [412, 177] width 149 height 428
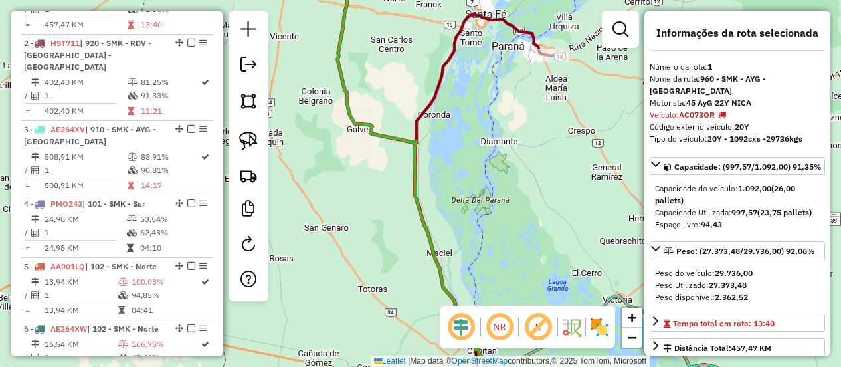
scroll to position [499, 0]
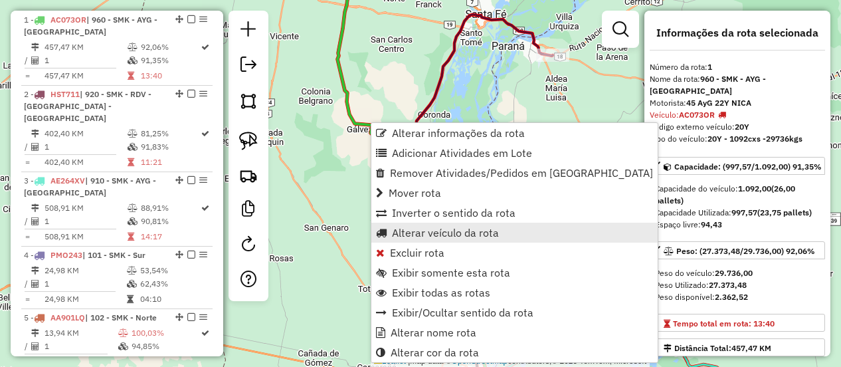
click at [408, 232] on span "Alterar veículo da rota" at bounding box center [445, 232] width 107 height 11
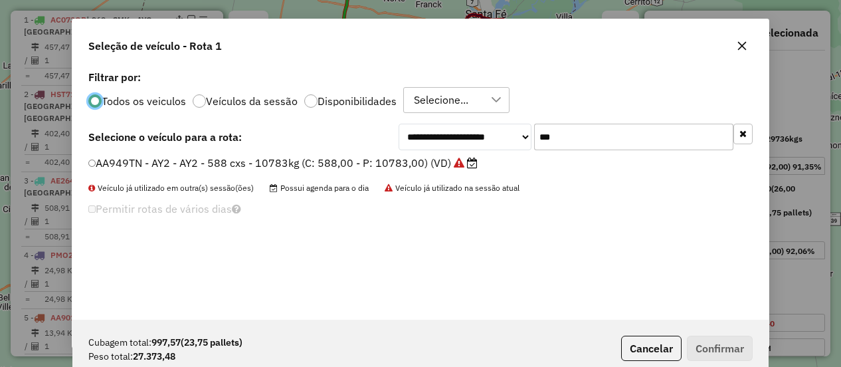
scroll to position [7, 4]
click at [573, 139] on input "***" at bounding box center [633, 137] width 199 height 27
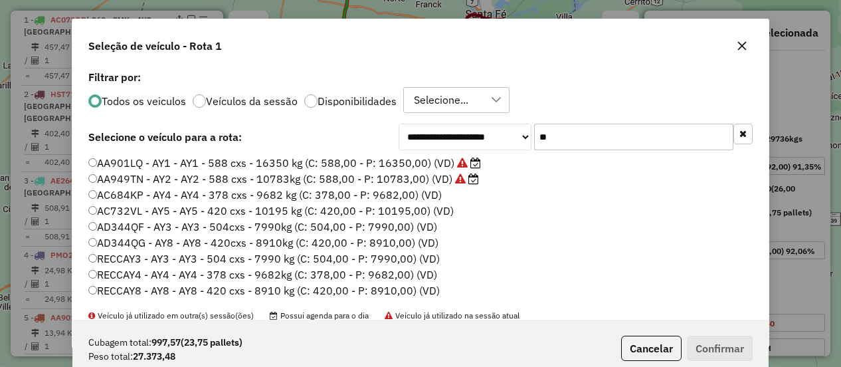
type input "*"
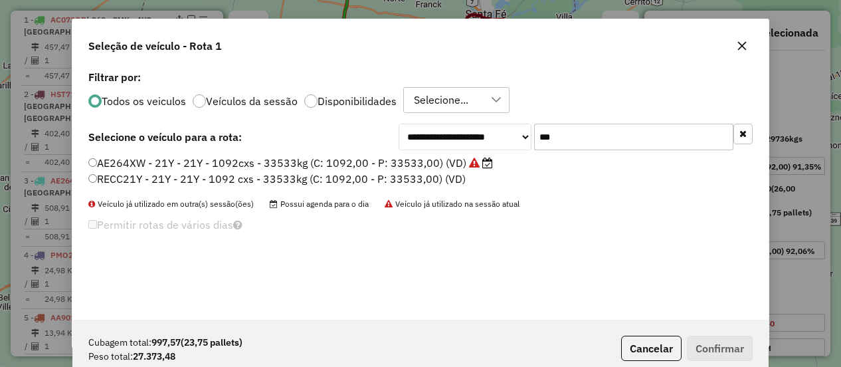
type input "***"
click at [407, 166] on label "AE264XW - 21Y - 21Y - 1092cxs - 33533kg (C: 1092,00 - P: 33533,00) (VD)" at bounding box center [290, 163] width 405 height 16
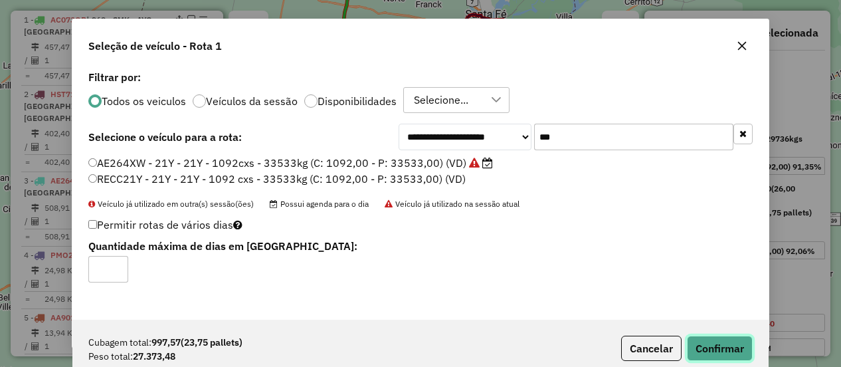
click at [740, 348] on button "Confirmar" at bounding box center [720, 348] width 66 height 25
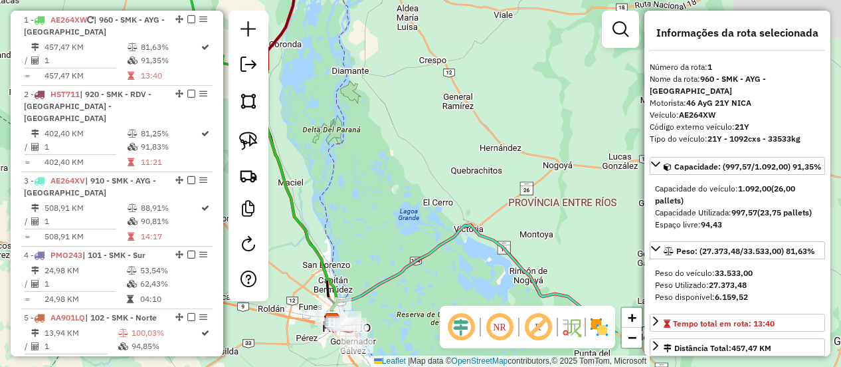
drag, startPoint x: 524, startPoint y: 186, endPoint x: 407, endPoint y: 126, distance: 131.7
click at [407, 126] on div "Janela de atendimento Grade de atendimento Capacidade Transportadoras Veículos …" at bounding box center [420, 183] width 841 height 367
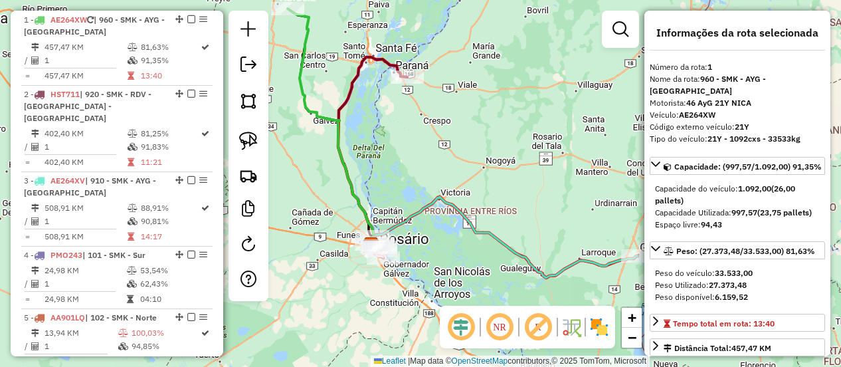
click at [449, 209] on icon at bounding box center [504, 237] width 266 height 81
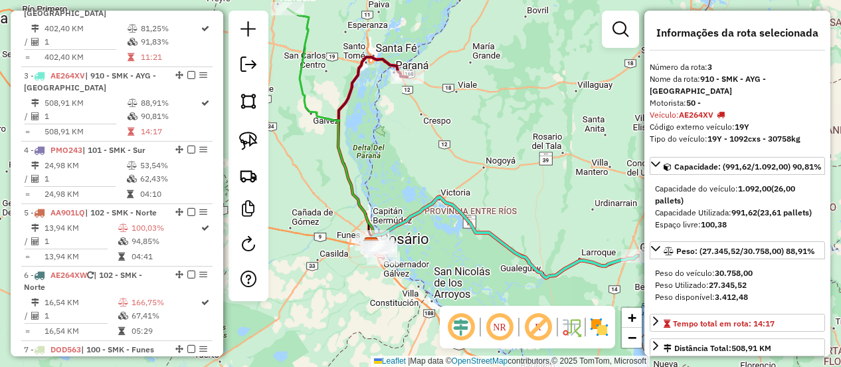
scroll to position [648, 0]
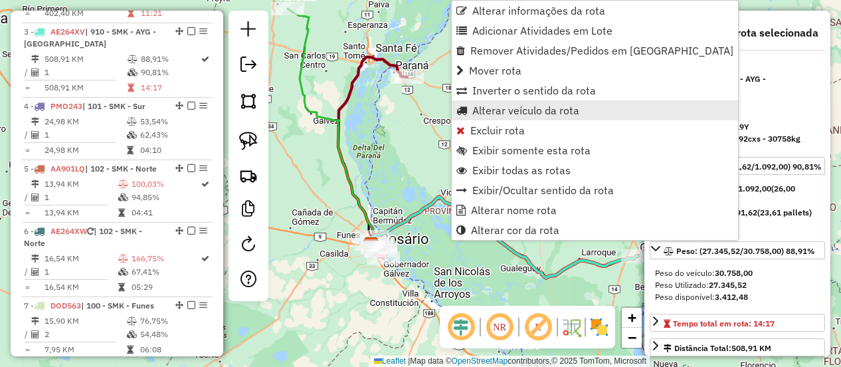
click at [497, 107] on span "Alterar veículo da rota" at bounding box center [525, 110] width 107 height 11
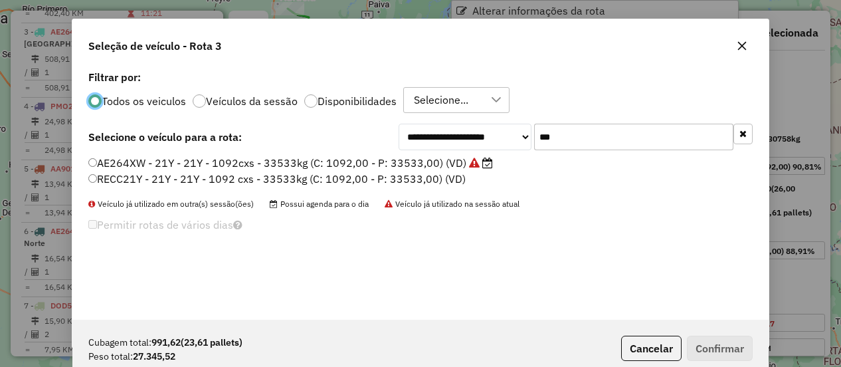
scroll to position [7, 4]
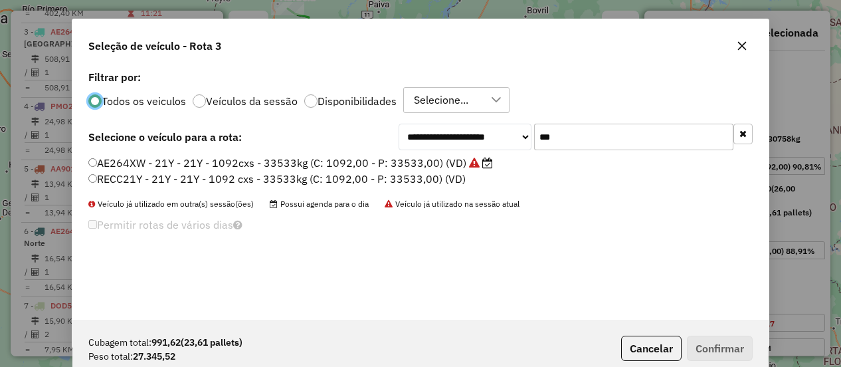
click at [559, 138] on input "***" at bounding box center [633, 137] width 199 height 27
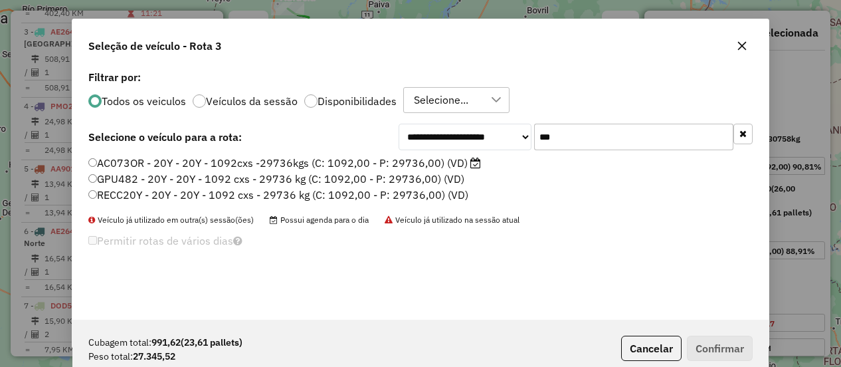
type input "***"
click at [471, 161] on icon at bounding box center [475, 162] width 11 height 11
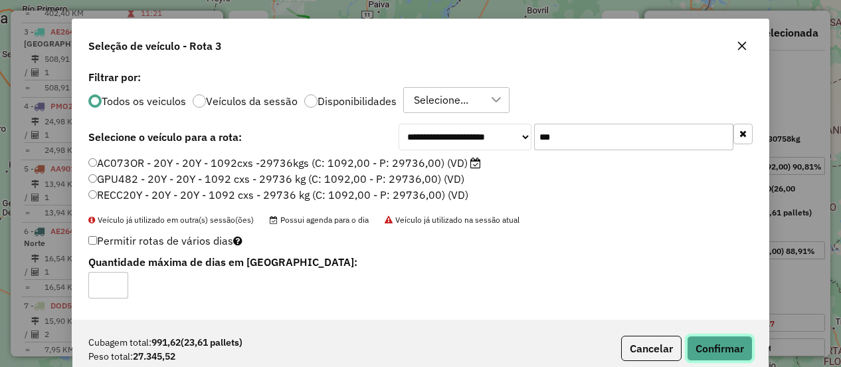
click at [726, 345] on button "Confirmar" at bounding box center [720, 348] width 66 height 25
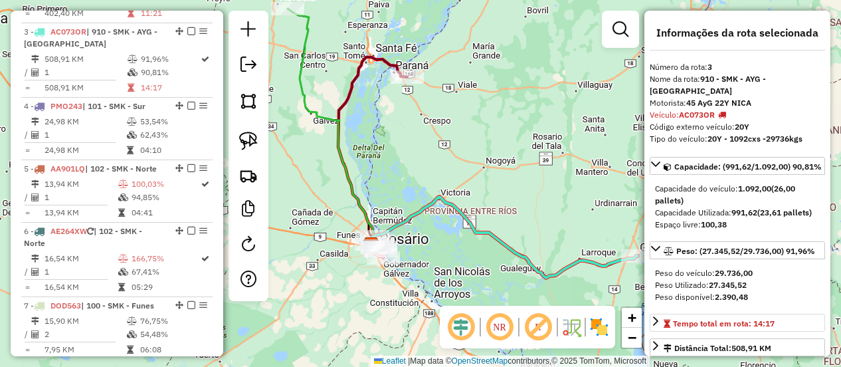
scroll to position [0, 0]
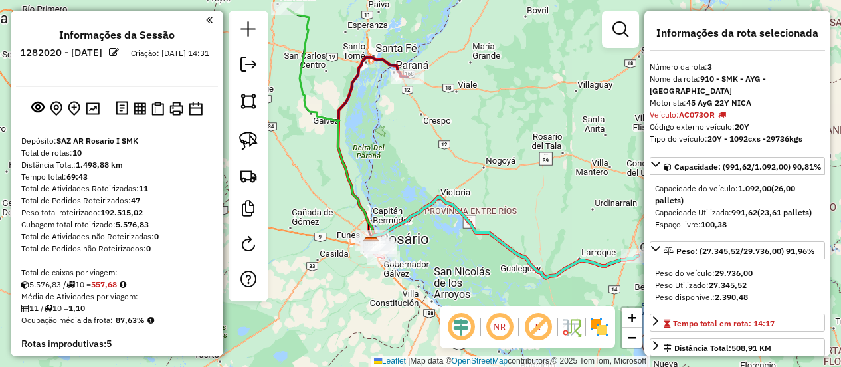
click at [478, 189] on div "Janela de atendimento Grade de atendimento Capacidade Transportadoras Veículos …" at bounding box center [420, 183] width 841 height 367
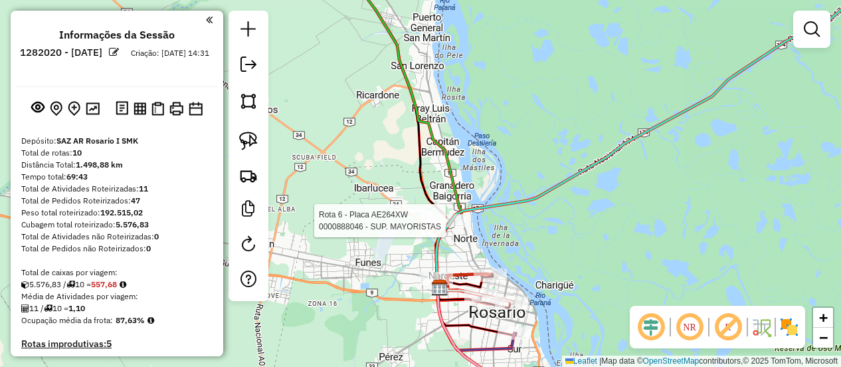
select select "**********"
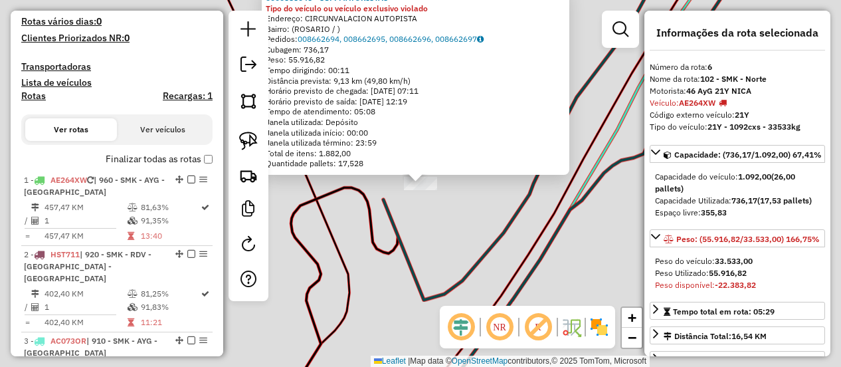
scroll to position [847, 0]
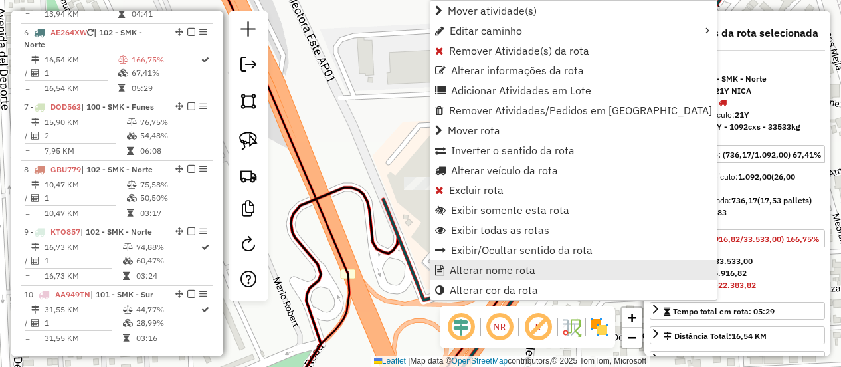
click at [462, 268] on span "Alterar nome rota" at bounding box center [493, 269] width 86 height 11
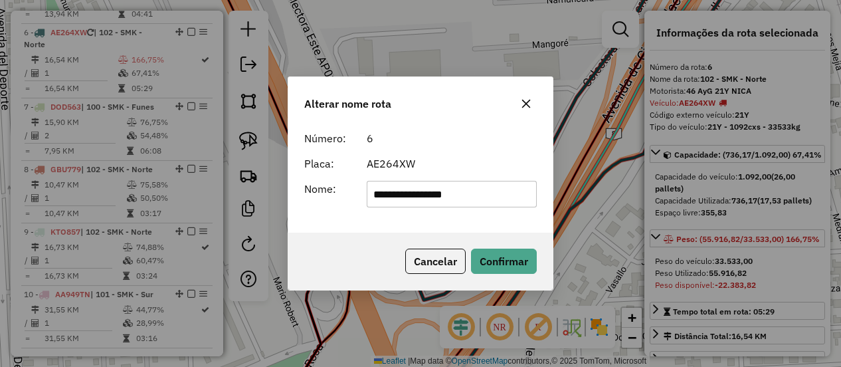
click at [530, 104] on icon "button" at bounding box center [526, 103] width 11 height 11
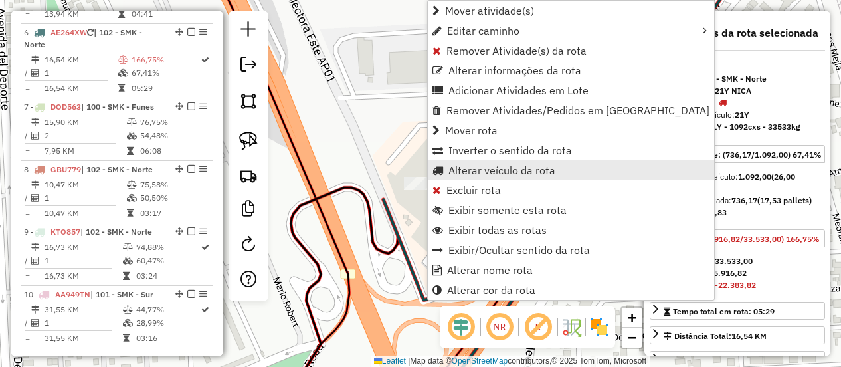
click at [447, 163] on link "Alterar veículo da rota" at bounding box center [571, 170] width 286 height 20
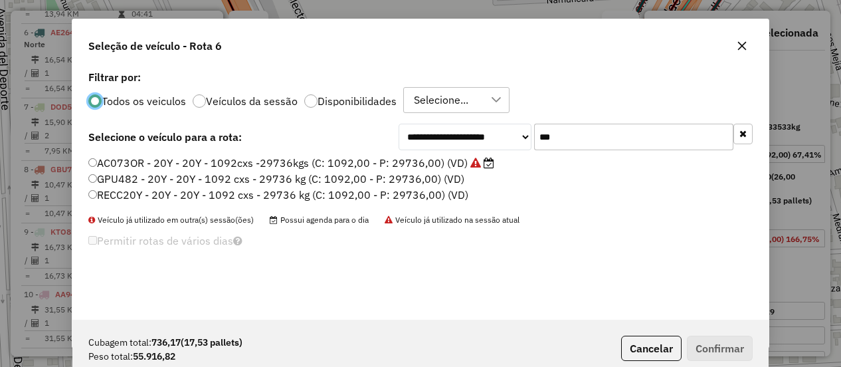
scroll to position [7, 4]
click at [582, 141] on input "***" at bounding box center [633, 137] width 199 height 27
type input "***"
click at [452, 157] on label "AE264XV - 19Y - 19Y - 1092cxs - 30758kg (C: 1092,00 - P: 30758,00) (VD)" at bounding box center [282, 163] width 389 height 16
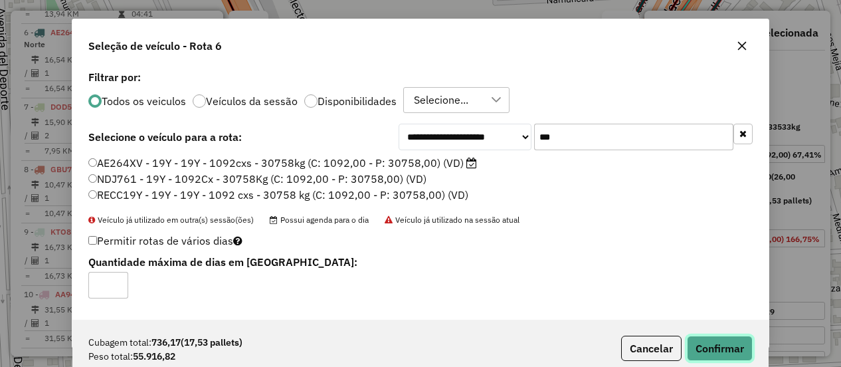
click at [723, 357] on button "Confirmar" at bounding box center [720, 348] width 66 height 25
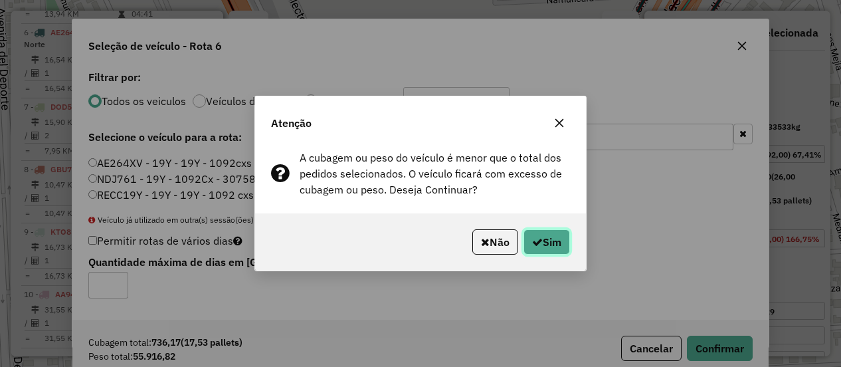
click at [561, 251] on button "Sim" at bounding box center [547, 241] width 47 height 25
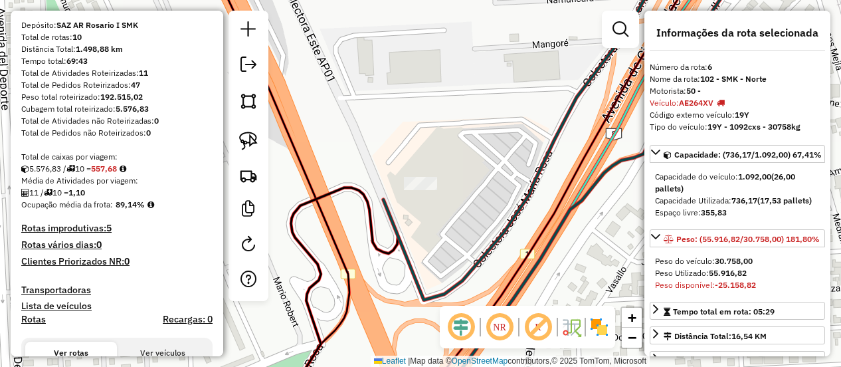
scroll to position [249, 0]
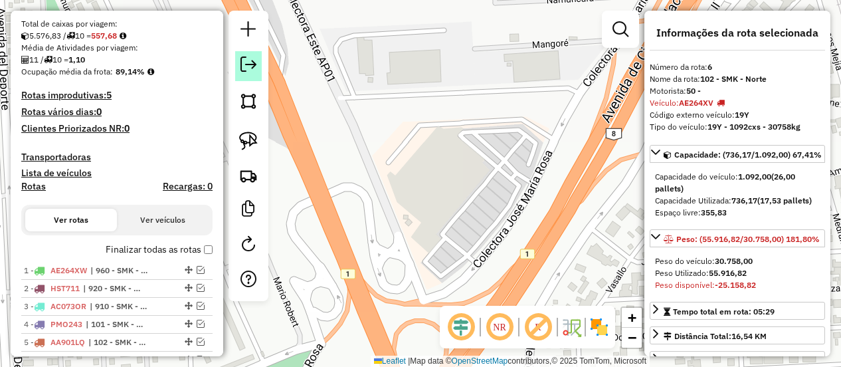
click at [245, 58] on em at bounding box center [249, 64] width 16 height 16
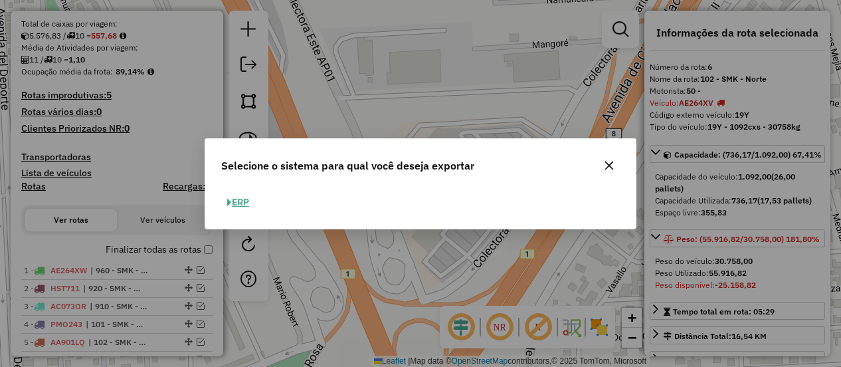
click at [238, 201] on button "ERP" at bounding box center [238, 202] width 34 height 21
select select "**"
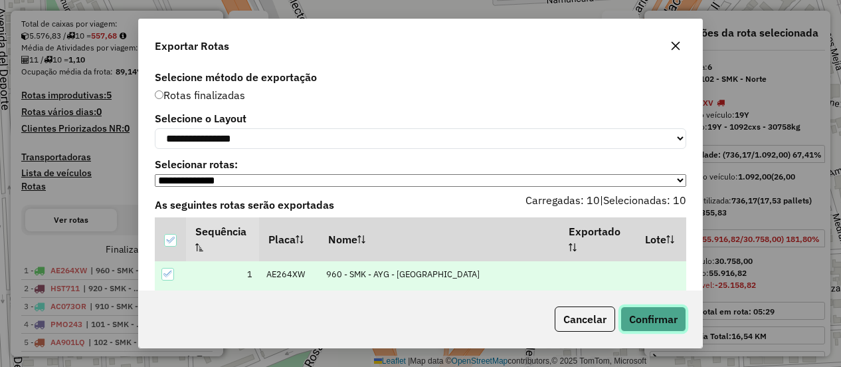
click at [660, 326] on button "Confirmar" at bounding box center [654, 318] width 66 height 25
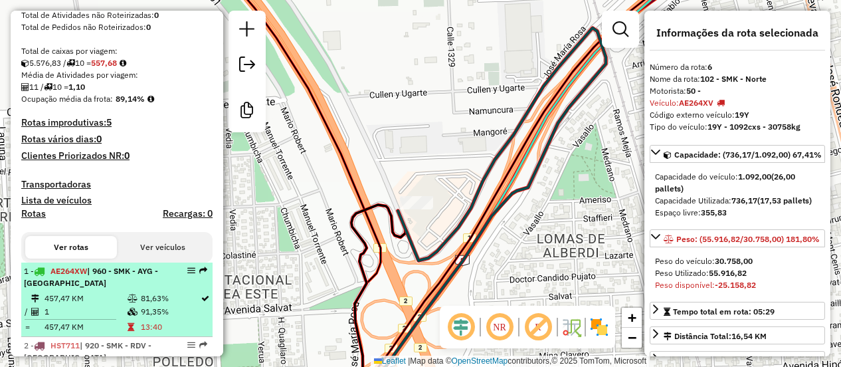
scroll to position [46, 0]
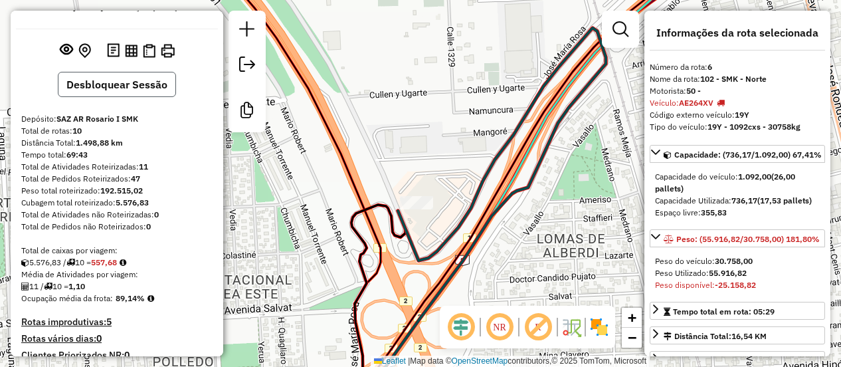
click at [145, 94] on button "Desbloquear Sessão" at bounding box center [117, 84] width 118 height 25
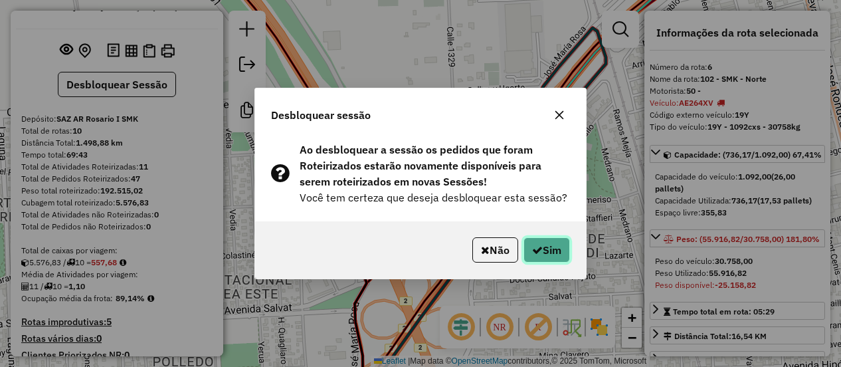
click at [561, 249] on button "Sim" at bounding box center [547, 249] width 47 height 25
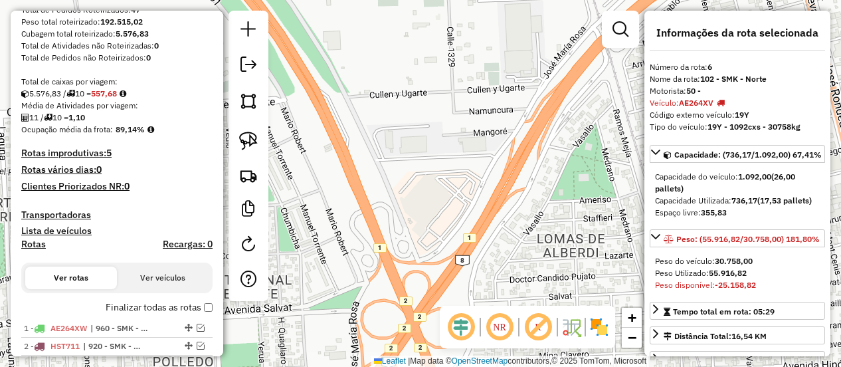
scroll to position [0, 0]
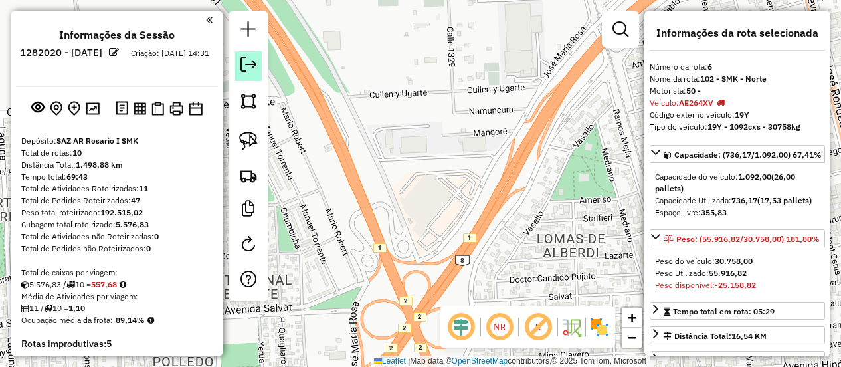
click at [252, 63] on em at bounding box center [249, 64] width 16 height 16
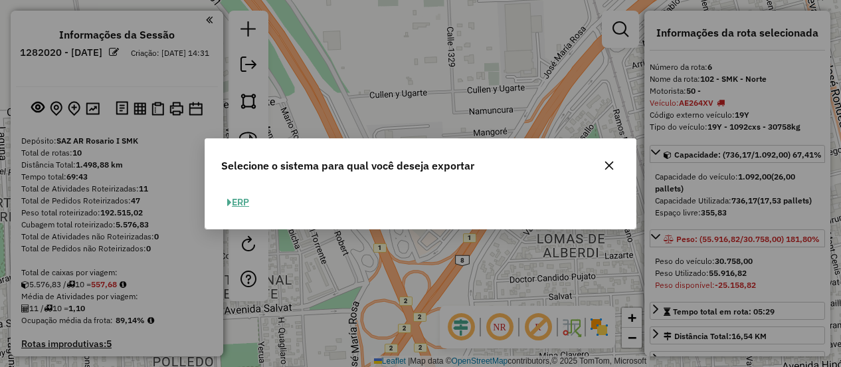
click at [610, 168] on icon "button" at bounding box center [609, 165] width 11 height 11
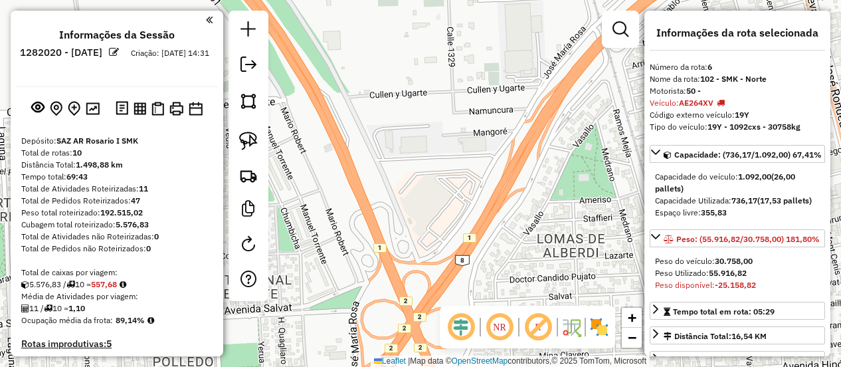
scroll to position [199, 0]
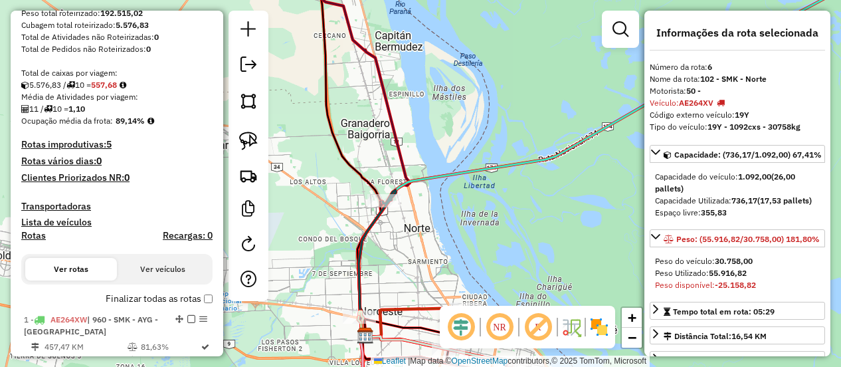
drag, startPoint x: 488, startPoint y: 238, endPoint x: 474, endPoint y: 106, distance: 133.0
click at [474, 106] on div "Janela de atendimento Grade de atendimento Capacidade Transportadoras Veículos …" at bounding box center [420, 183] width 841 height 367
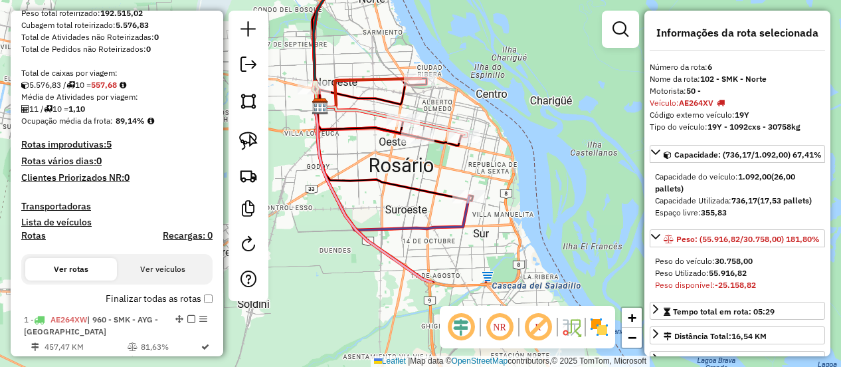
drag, startPoint x: 494, startPoint y: 187, endPoint x: 446, endPoint y: 10, distance: 183.1
click at [447, 15] on div "Janela de atendimento Grade de atendimento Capacidade Transportadoras Veículos …" at bounding box center [420, 183] width 841 height 367
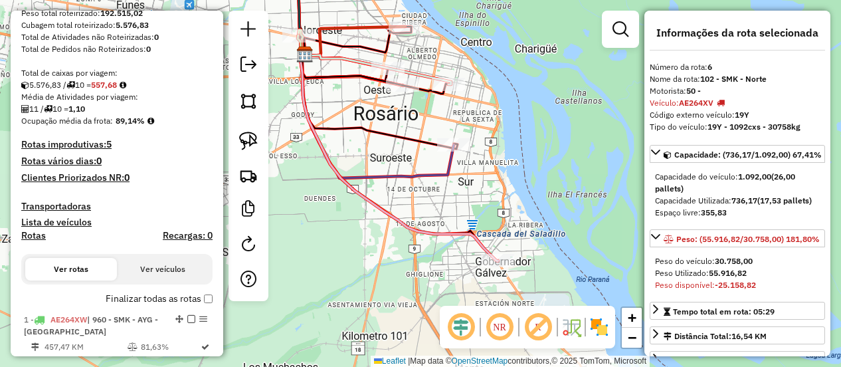
click at [471, 233] on icon at bounding box center [399, 157] width 198 height 207
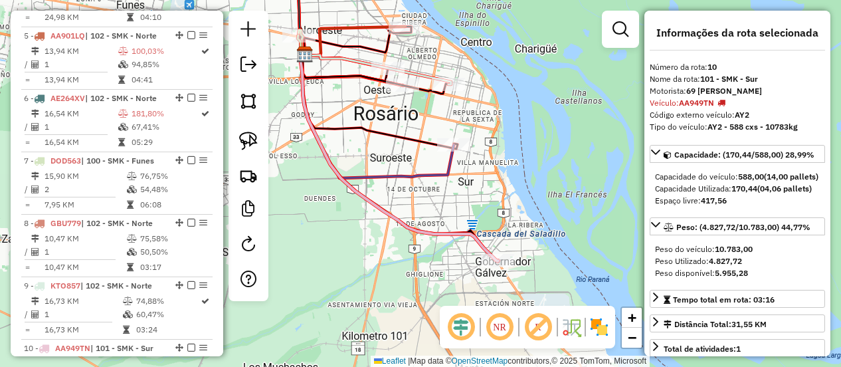
scroll to position [900, 0]
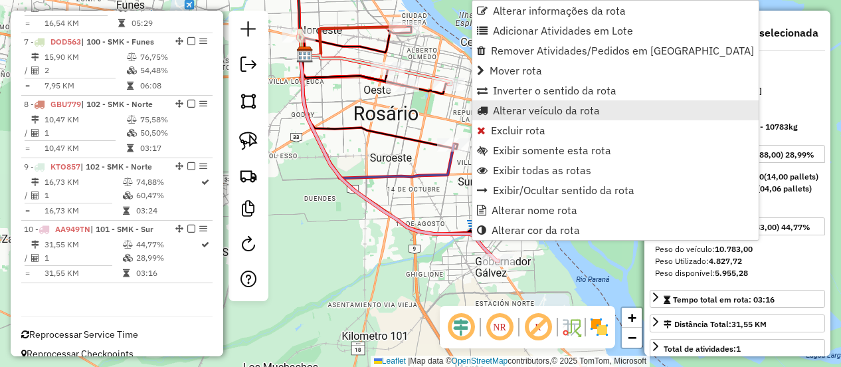
click at [517, 108] on span "Alterar veículo da rota" at bounding box center [546, 110] width 107 height 11
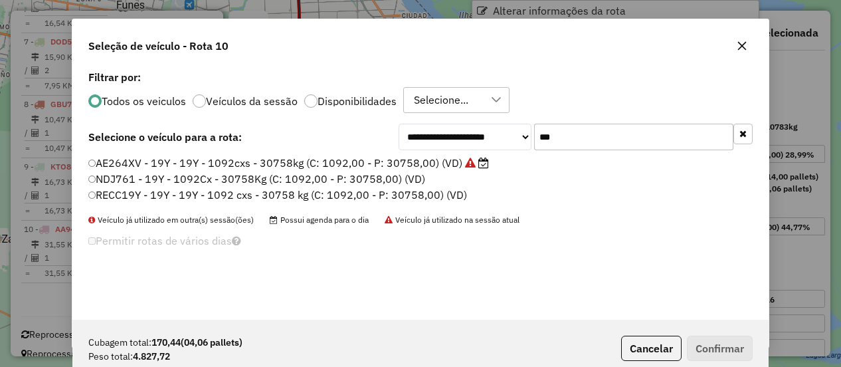
scroll to position [7, 4]
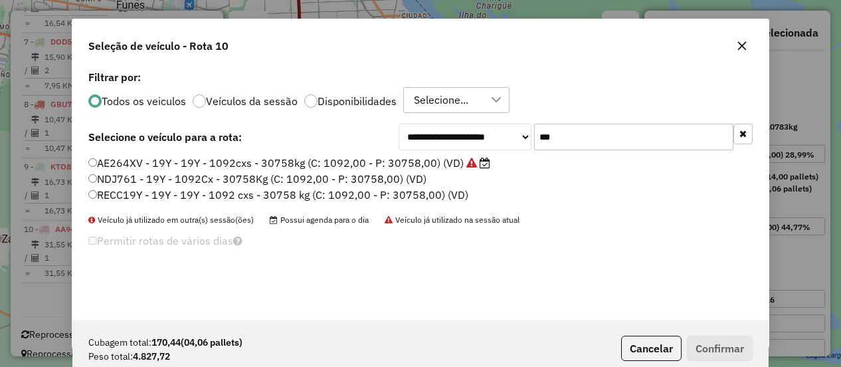
click at [567, 138] on input "***" at bounding box center [633, 137] width 199 height 27
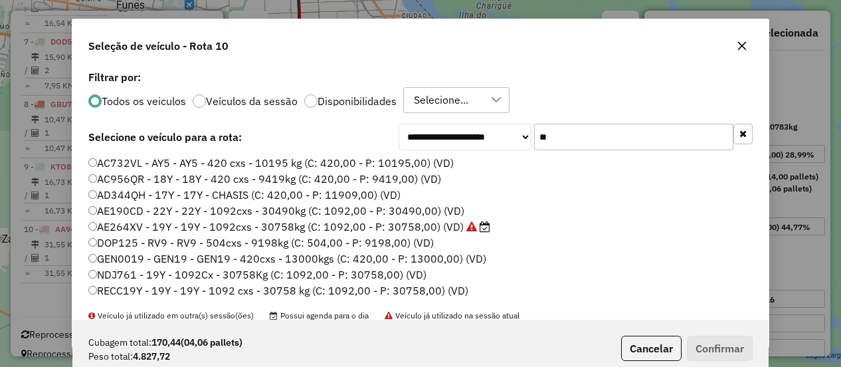
type input "*"
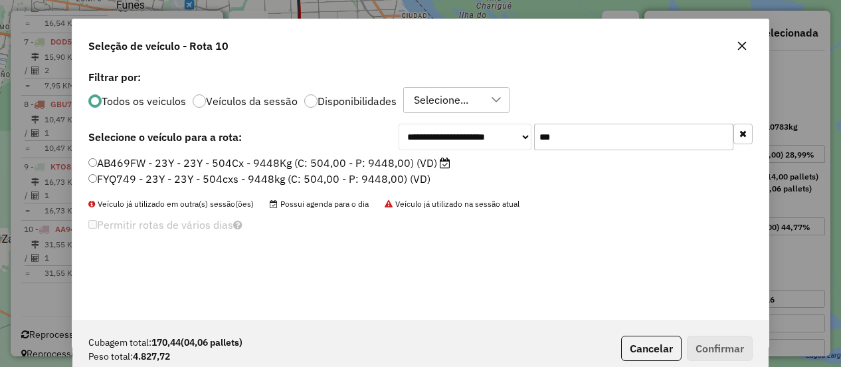
type input "***"
click at [409, 168] on label "AB469FW - 23Y - 23Y - 504Cx - 9448Kg (C: 504,00 - P: 9448,00) (VD)" at bounding box center [269, 163] width 362 height 16
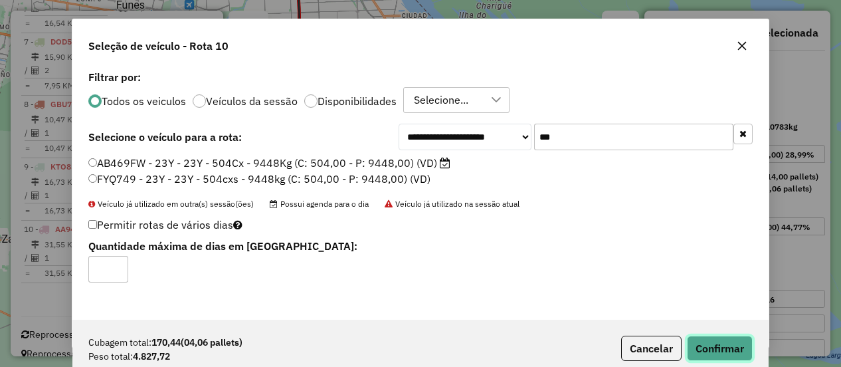
click at [718, 349] on button "Confirmar" at bounding box center [720, 348] width 66 height 25
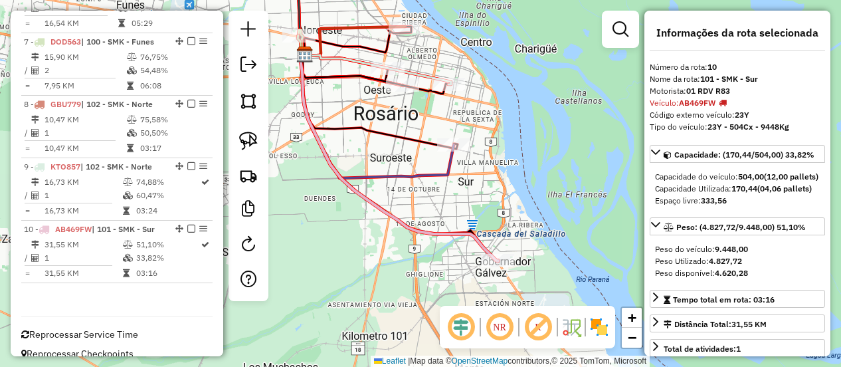
click at [468, 228] on icon at bounding box center [399, 157] width 198 height 207
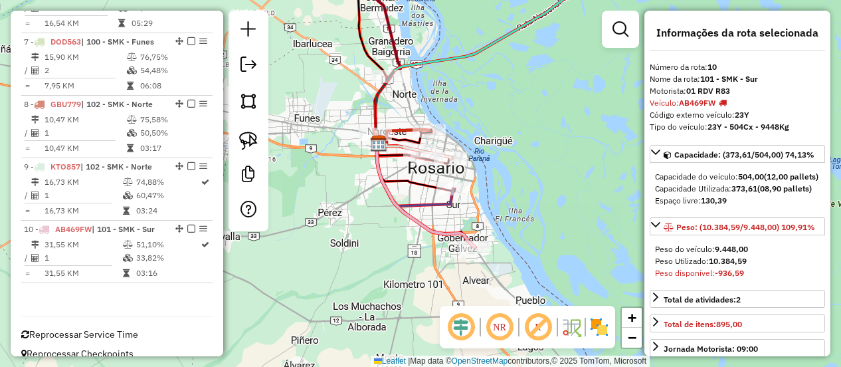
click at [355, 243] on div "Janela de atendimento Grade de atendimento Capacidade Transportadoras Veículos …" at bounding box center [420, 183] width 841 height 367
click at [432, 227] on icon at bounding box center [426, 196] width 98 height 104
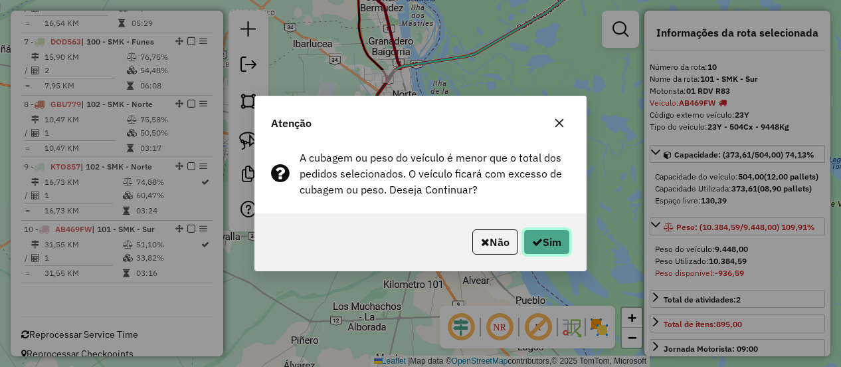
click at [550, 245] on button "Sim" at bounding box center [547, 241] width 47 height 25
select select "**********"
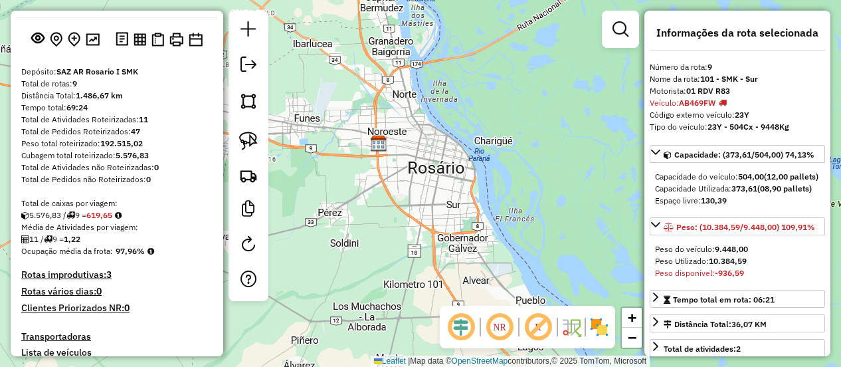
scroll to position [202, 0]
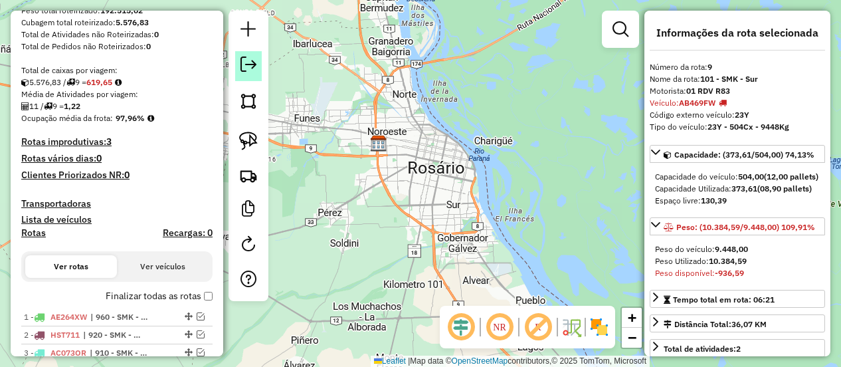
click at [253, 63] on em at bounding box center [249, 64] width 16 height 16
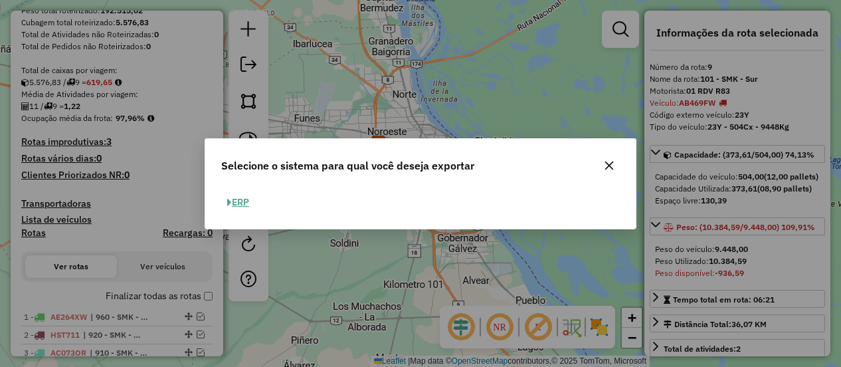
click at [238, 197] on button "ERP" at bounding box center [238, 202] width 34 height 21
select select "**"
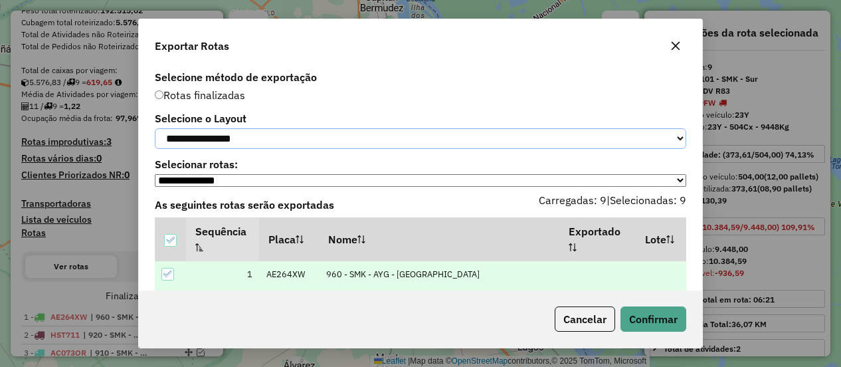
click at [266, 135] on select "**********" at bounding box center [421, 138] width 532 height 21
select select "*********"
click at [155, 128] on select "**********" at bounding box center [421, 138] width 532 height 21
click at [672, 319] on button "Confirmar" at bounding box center [654, 318] width 66 height 25
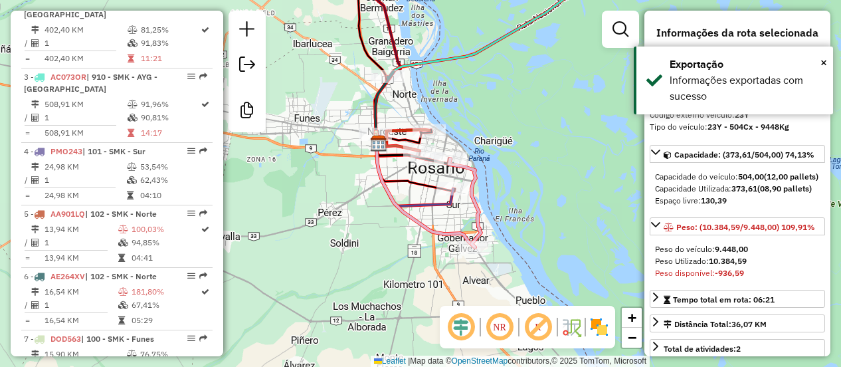
scroll to position [781, 0]
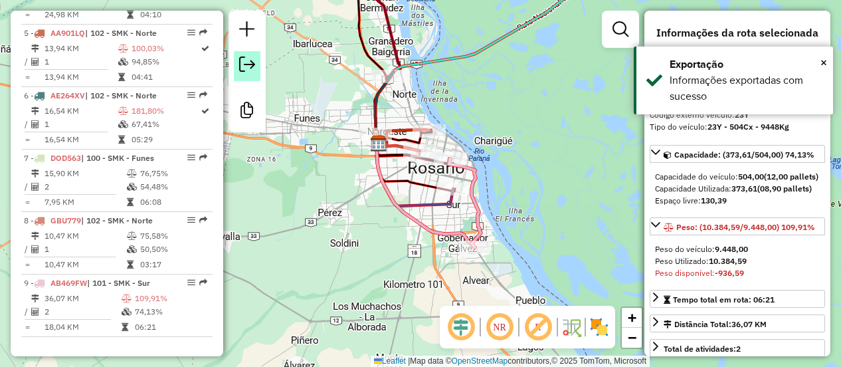
click at [248, 64] on em at bounding box center [247, 64] width 16 height 16
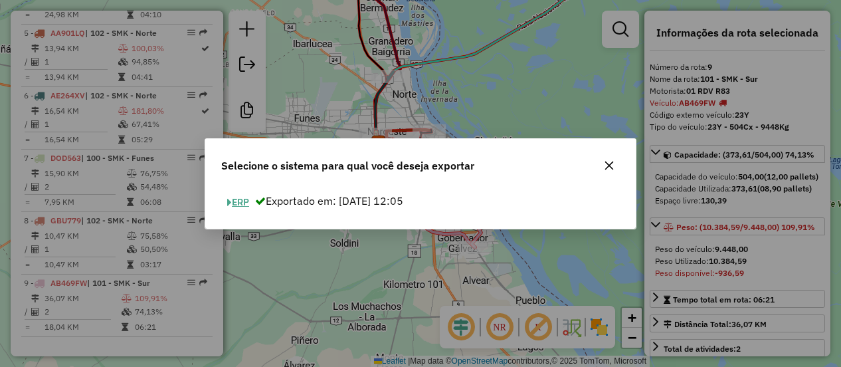
click at [243, 204] on button "ERP" at bounding box center [238, 202] width 34 height 21
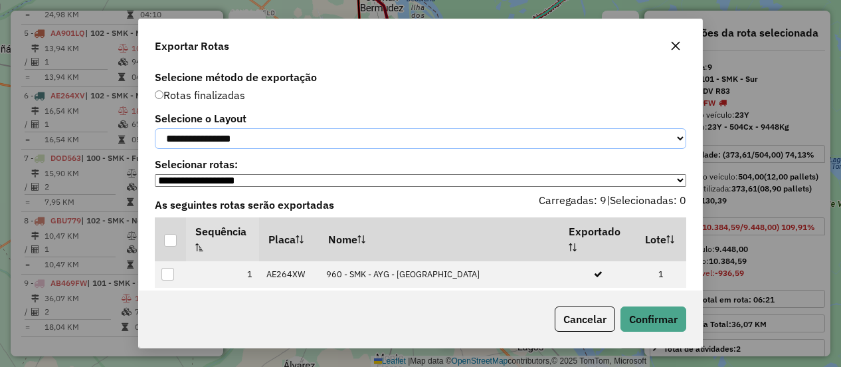
click at [284, 142] on select "**********" at bounding box center [421, 138] width 532 height 21
select select "*********"
click at [155, 128] on select "**********" at bounding box center [421, 138] width 532 height 21
click at [174, 247] on div at bounding box center [170, 240] width 13 height 13
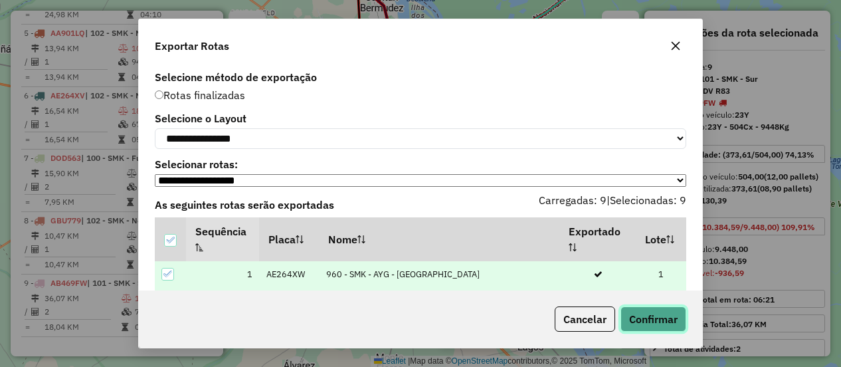
click at [657, 322] on button "Confirmar" at bounding box center [654, 318] width 66 height 25
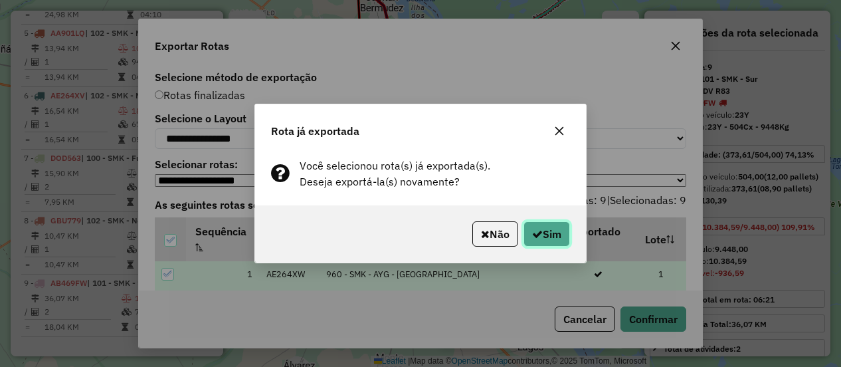
click at [546, 236] on button "Sim" at bounding box center [547, 233] width 47 height 25
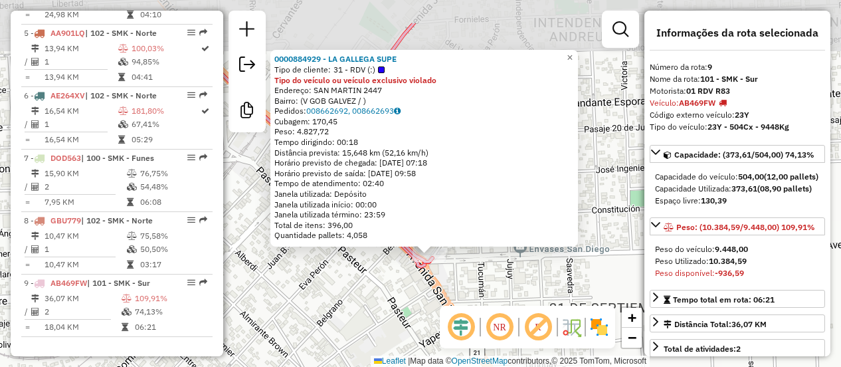
drag, startPoint x: 375, startPoint y: 213, endPoint x: 409, endPoint y: 287, distance: 81.5
click at [409, 287] on div "0000884929 - LA GALLEGA SUPE Tipo de cliente: 31 - RDV (:) Tipo do veículo ou v…" at bounding box center [420, 183] width 841 height 367
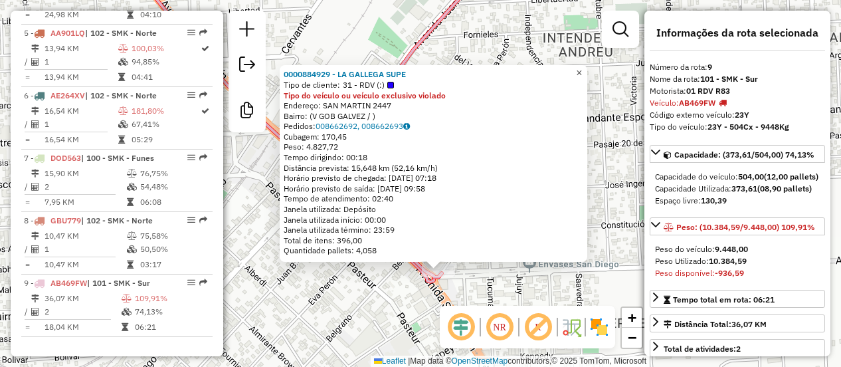
click at [582, 73] on span "×" at bounding box center [579, 72] width 6 height 11
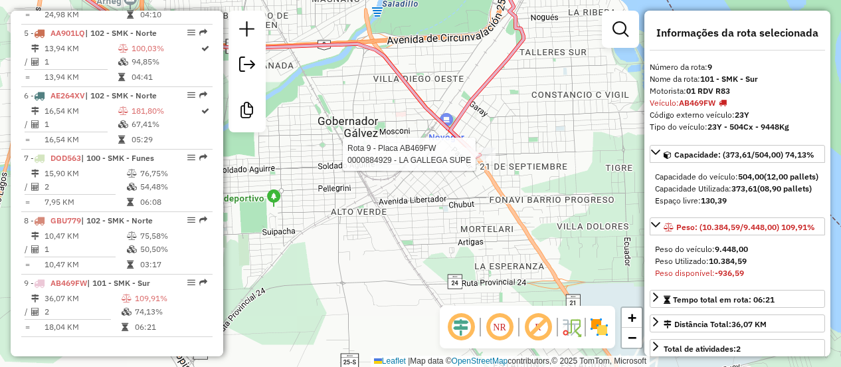
click at [477, 161] on div at bounding box center [478, 154] width 33 height 13
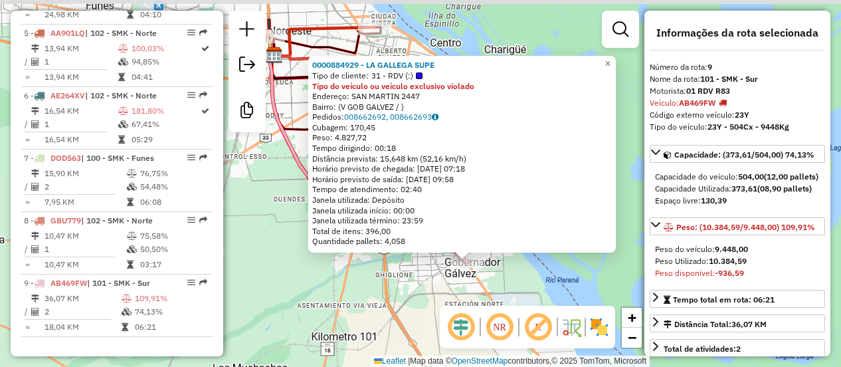
drag, startPoint x: 359, startPoint y: 263, endPoint x: 380, endPoint y: 317, distance: 57.9
click at [380, 317] on div "0000884929 - LA GALLEGA SUPE Tipo de cliente: 31 - RDV (:) Tipo do veículo ou v…" at bounding box center [420, 183] width 841 height 367
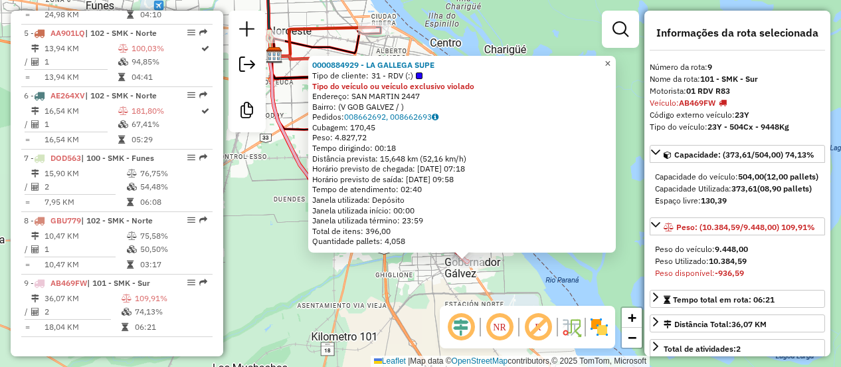
click at [611, 62] on span "×" at bounding box center [608, 63] width 6 height 11
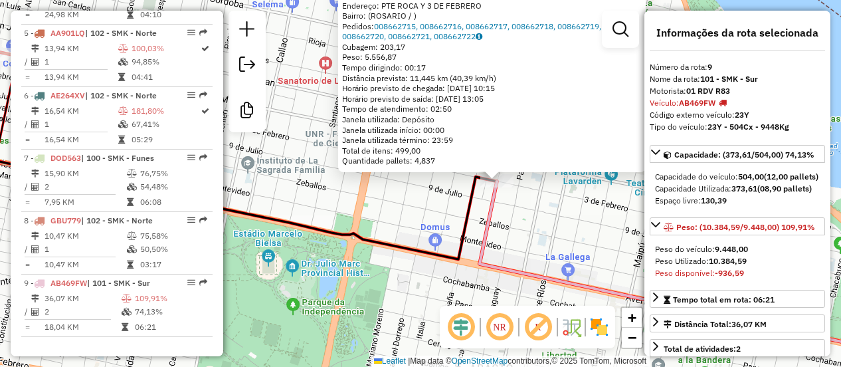
drag, startPoint x: 373, startPoint y: 260, endPoint x: 384, endPoint y: 203, distance: 57.5
click at [384, 203] on div "0000111348 - COTO C.I.C.S.A. Tipo de cliente: 32 - AYG (^) Tipo do veículo ou v…" at bounding box center [420, 183] width 841 height 367
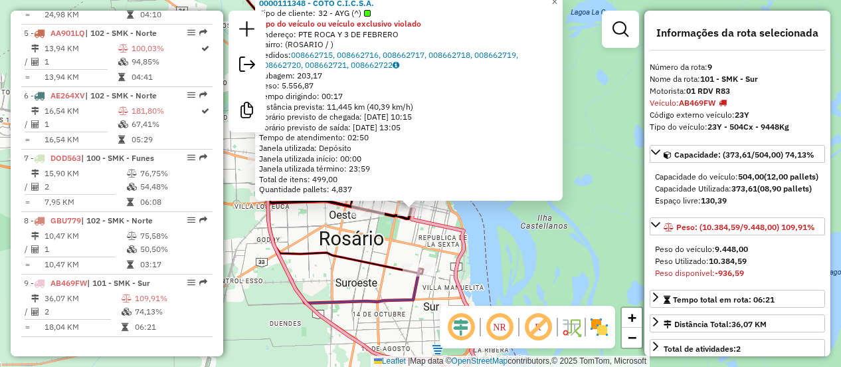
click at [396, 239] on div "0000111348 - COTO C.I.C.S.A. Tipo de cliente: 32 - AYG (^) Tipo do veículo ou v…" at bounding box center [420, 183] width 841 height 367
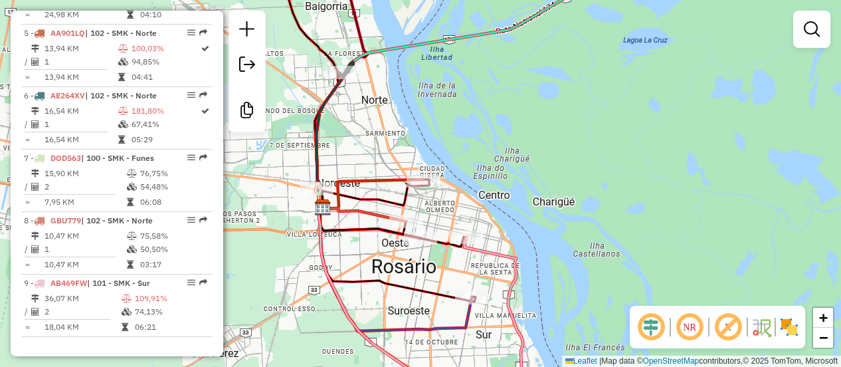
drag, startPoint x: 381, startPoint y: 248, endPoint x: 458, endPoint y: 280, distance: 83.4
click at [458, 280] on div "Janela de atendimento Grade de atendimento Capacidade Transportadoras Veículos …" at bounding box center [420, 183] width 841 height 367
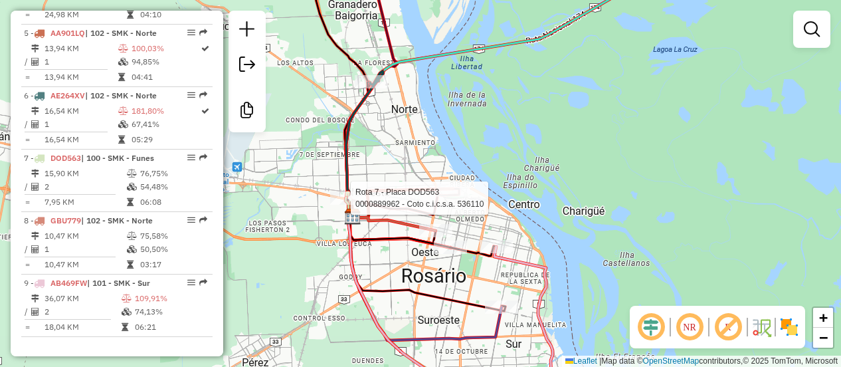
select select "**********"
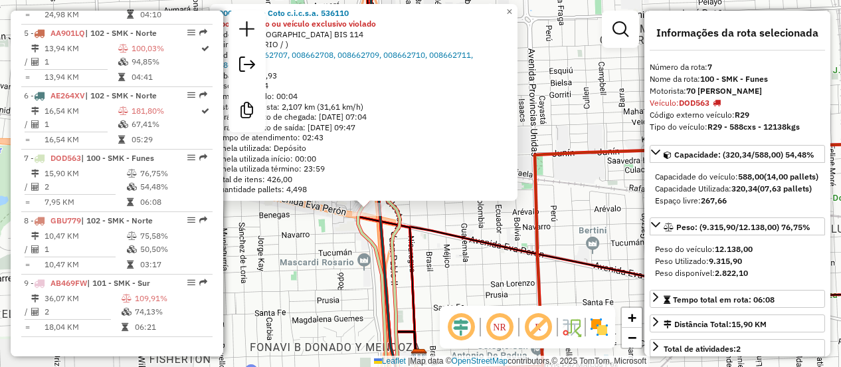
click at [458, 259] on div "0000889962 - Coto c.i.c.s.a. 536110 Tipo do veículo ou veículo exclusivo violad…" at bounding box center [420, 183] width 841 height 367
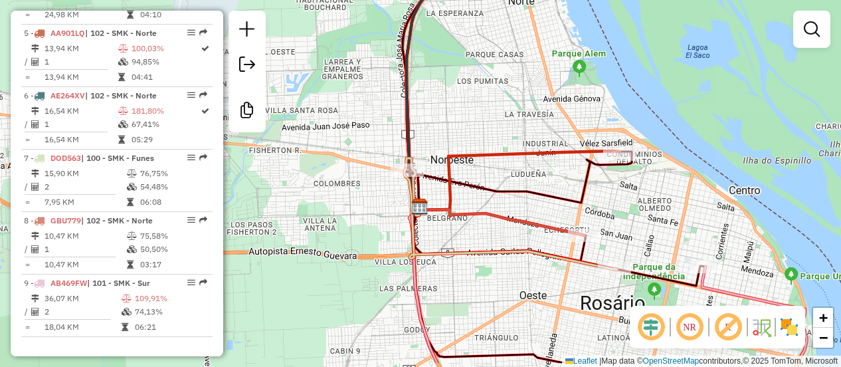
drag, startPoint x: 500, startPoint y: 141, endPoint x: 451, endPoint y: 92, distance: 68.6
click at [453, 92] on div "Janela de atendimento Grade de atendimento Capacidade Transportadoras Veículos …" at bounding box center [420, 183] width 841 height 367
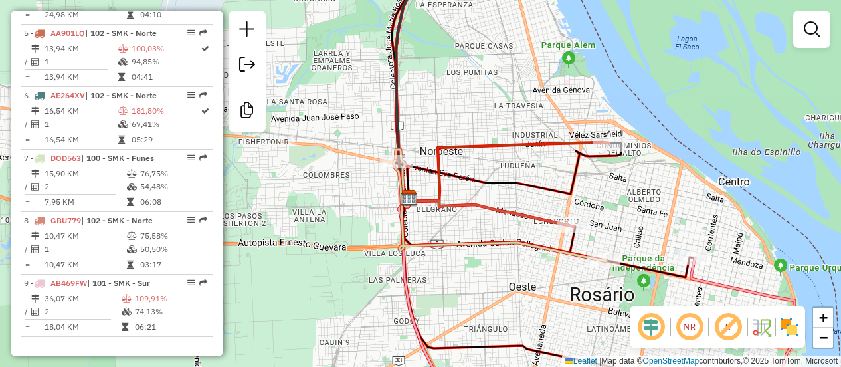
click at [512, 145] on icon at bounding box center [509, 171] width 201 height 59
select select "**********"
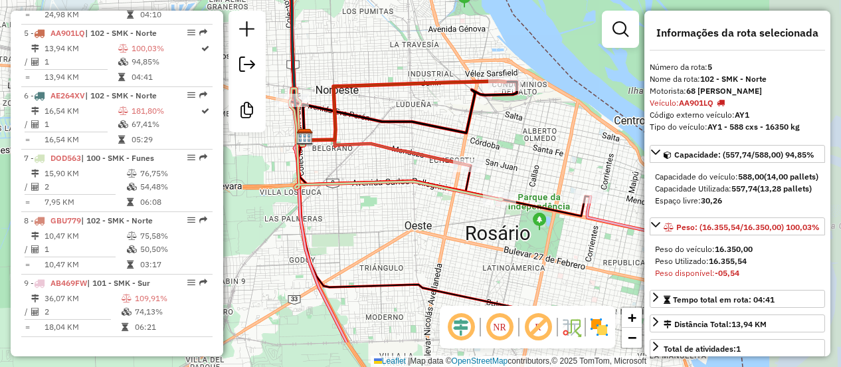
drag, startPoint x: 509, startPoint y: 143, endPoint x: 399, endPoint y: 78, distance: 127.5
click at [399, 81] on icon at bounding box center [404, 110] width 201 height 59
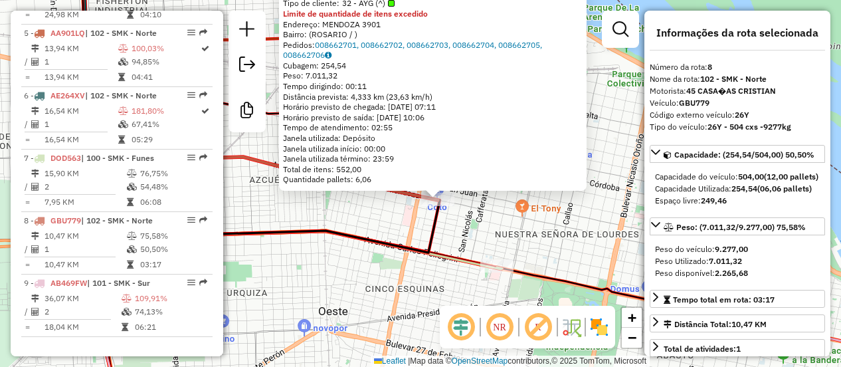
drag, startPoint x: 491, startPoint y: 237, endPoint x: 396, endPoint y: 168, distance: 117.1
click at [396, 168] on div "0000889961 - Coto c.i.c.s.a. 536110 Tipo de cliente: 32 - AYG (^) Limite de qua…" at bounding box center [420, 183] width 841 height 367
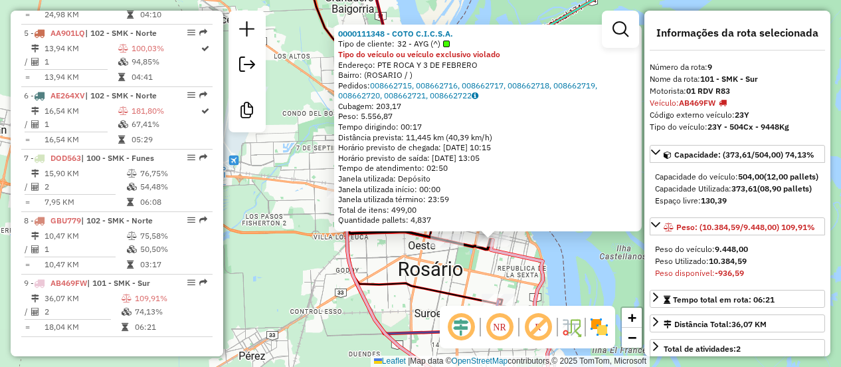
click at [409, 271] on div "0000111348 - COTO C.I.C.S.A. Tipo de cliente: 32 - AYG (^) Tipo do veículo ou v…" at bounding box center [420, 183] width 841 height 367
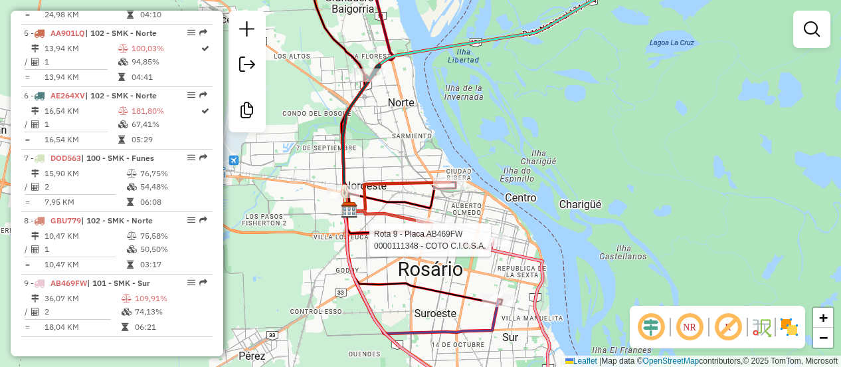
select select "**********"
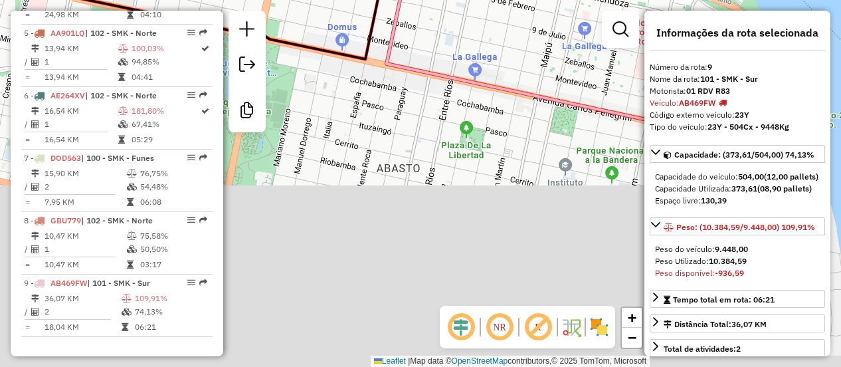
drag, startPoint x: 488, startPoint y: 274, endPoint x: 436, endPoint y: 34, distance: 245.4
click at [436, 34] on div "0000111348 - COTO C.I.C.S.A. Tipo de cliente: 32 - AYG (^) Tipo do veículo ou v…" at bounding box center [420, 183] width 841 height 367
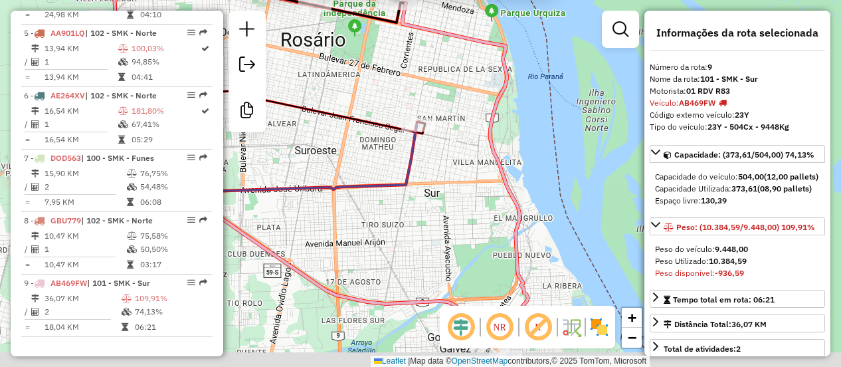
drag, startPoint x: 404, startPoint y: 151, endPoint x: 416, endPoint y: 55, distance: 96.4
click at [416, 54] on div "0000111348 - COTO C.I.C.S.A. Tipo de cliente: 32 - AYG (^) Tipo do veículo ou v…" at bounding box center [420, 183] width 841 height 367
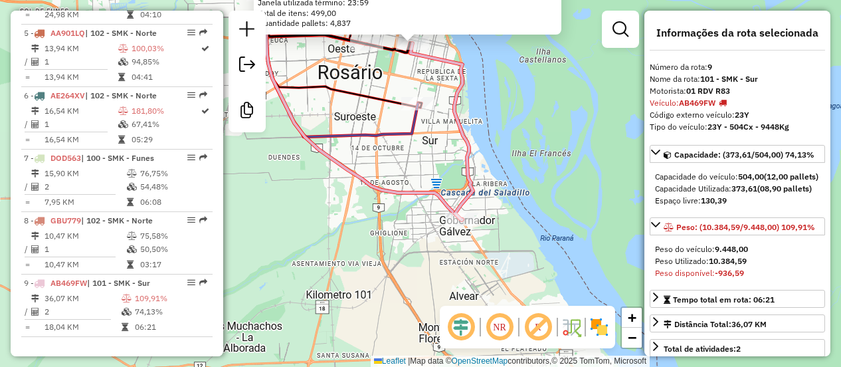
click at [462, 205] on icon at bounding box center [442, 131] width 62 height 177
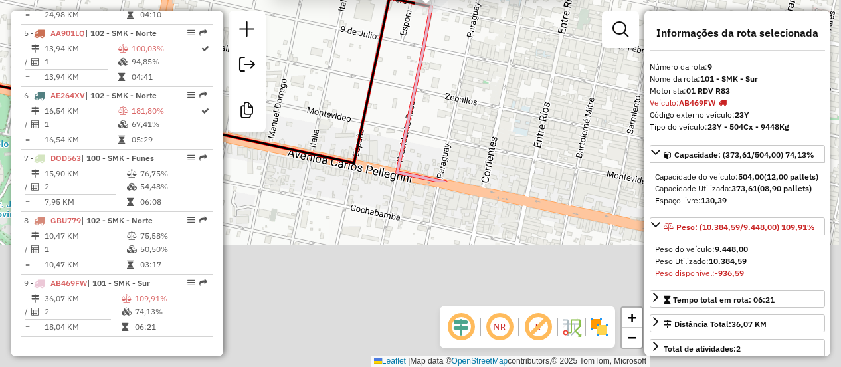
drag, startPoint x: 498, startPoint y: 268, endPoint x: 466, endPoint y: 80, distance: 190.2
click at [485, 58] on div "0000111348 - COTO C.I.C.S.A. Tipo de cliente: 32 - AYG (^) Tipo do veículo ou v…" at bounding box center [420, 183] width 841 height 367
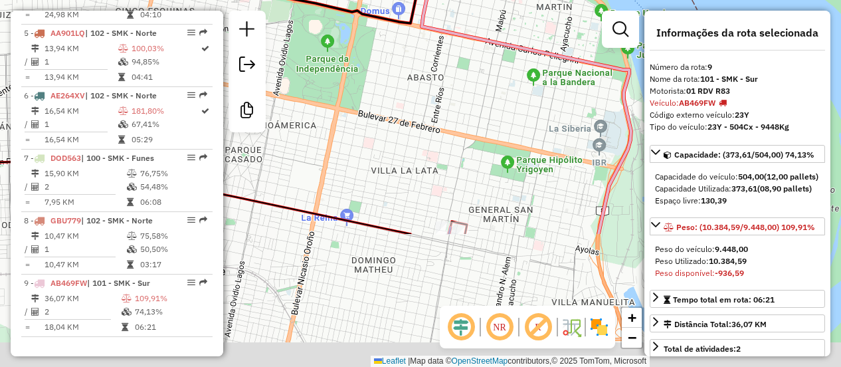
drag, startPoint x: 474, startPoint y: 195, endPoint x: 439, endPoint y: 48, distance: 151.2
click at [439, 50] on div "0000111348 - COTO C.I.C.S.A. Tipo de cliente: 32 - AYG (^) Tipo do veículo ou v…" at bounding box center [420, 183] width 841 height 367
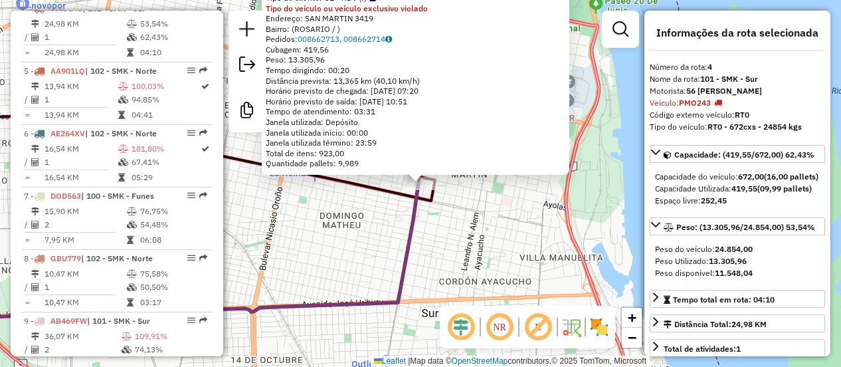
scroll to position [731, 0]
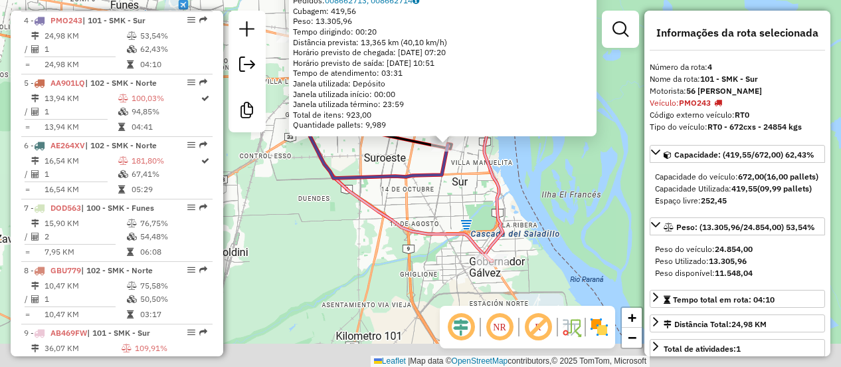
drag, startPoint x: 500, startPoint y: 271, endPoint x: 506, endPoint y: 132, distance: 139.0
click at [506, 132] on div "0000892381 - LA REINA S.A. Tipo de cliente: 31 - RDV (:) Tipo do veículo ou veí…" at bounding box center [420, 183] width 841 height 367
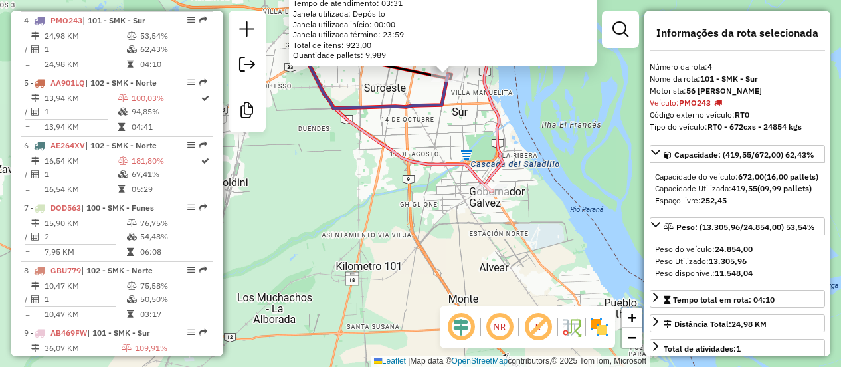
click at [508, 207] on div "0000892381 - LA REINA S.A. Tipo de cliente: 31 - RDV (:) Tipo do veículo ou veí…" at bounding box center [420, 183] width 841 height 367
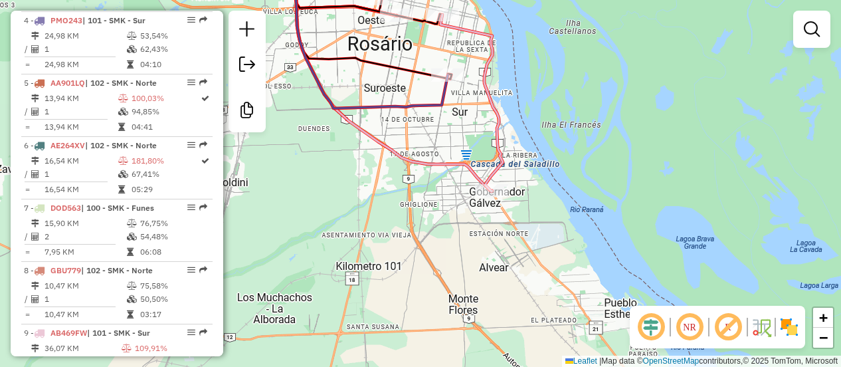
click at [494, 176] on icon at bounding box center [472, 103] width 62 height 177
select select "**********"
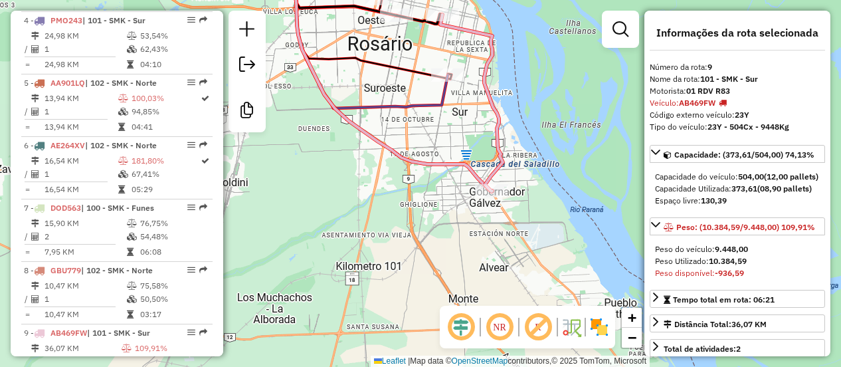
scroll to position [781, 0]
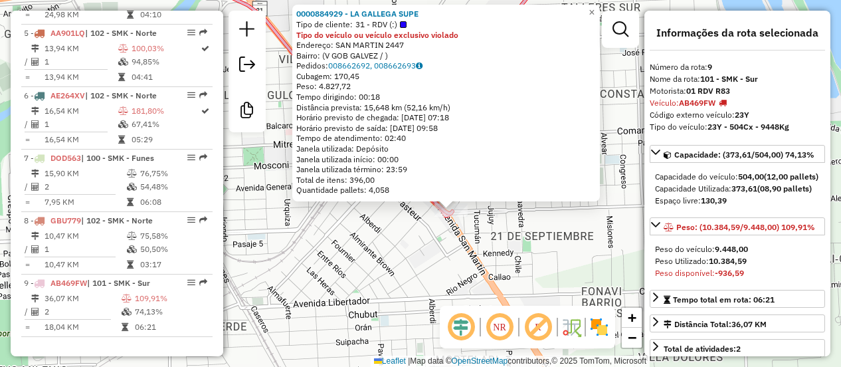
click at [457, 243] on div "0000884929 - LA GALLEGA SUPE Tipo de cliente: 31 - RDV (:) Tipo do veículo ou v…" at bounding box center [420, 183] width 841 height 367
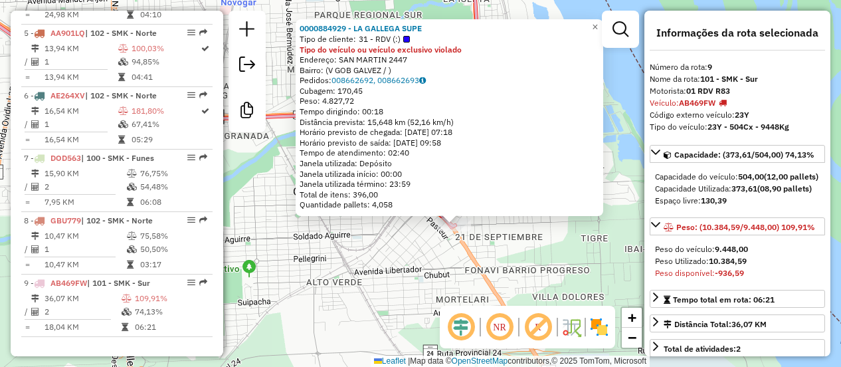
click at [515, 244] on div "0000884929 - LA GALLEGA SUPE Tipo de cliente: 31 - RDV (:) Tipo do veículo ou v…" at bounding box center [420, 183] width 841 height 367
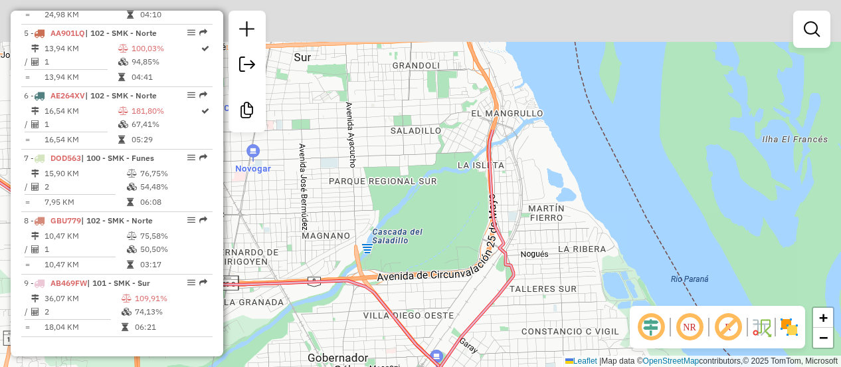
drag, startPoint x: 528, startPoint y: 176, endPoint x: 565, endPoint y: 294, distance: 124.0
click at [546, 361] on div "Janela de atendimento Grade de atendimento Capacidade Transportadoras Veículos …" at bounding box center [420, 183] width 841 height 367
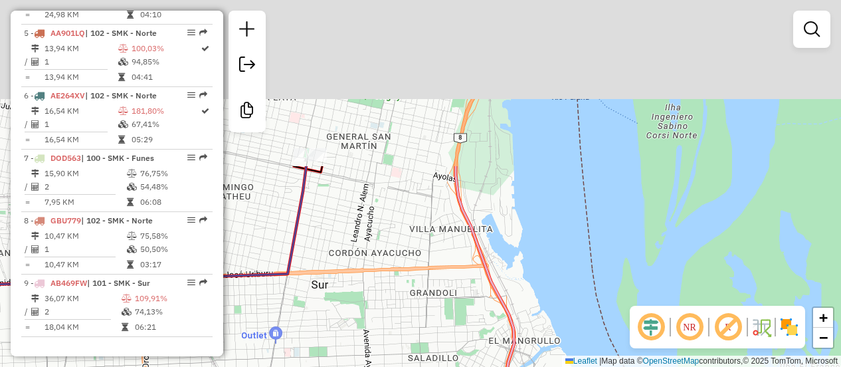
drag, startPoint x: 562, startPoint y: 120, endPoint x: 595, endPoint y: 342, distance: 223.7
click at [593, 366] on html "Aguarde... Pop-up bloqueado! Seu navegador bloqueou automáticamente a abertura …" at bounding box center [420, 183] width 841 height 367
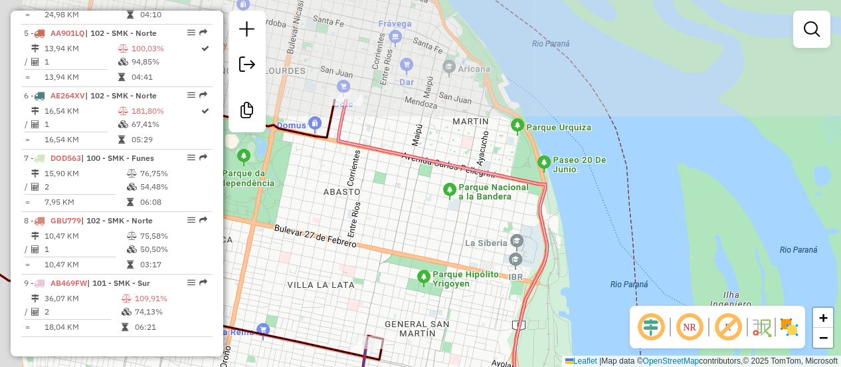
drag, startPoint x: 433, startPoint y: 102, endPoint x: 508, endPoint y: 297, distance: 209.3
click at [508, 297] on div "Janela de atendimento Grade de atendimento Capacidade Transportadoras Veículos …" at bounding box center [420, 183] width 841 height 367
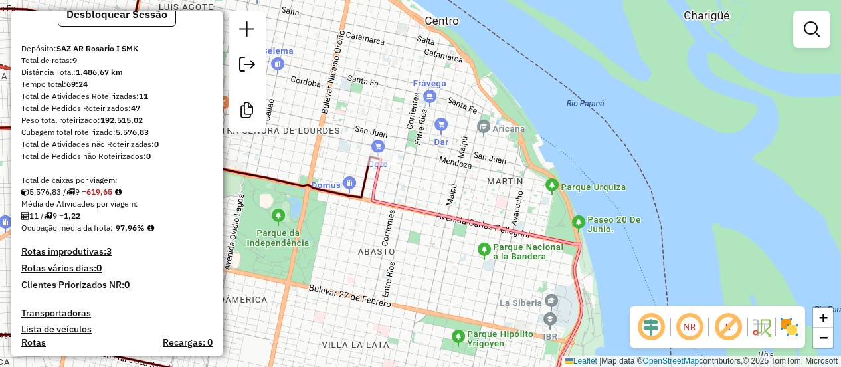
scroll to position [0, 0]
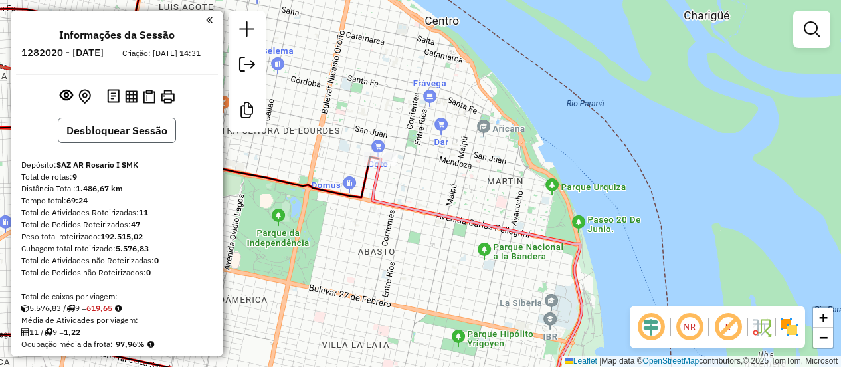
click at [114, 138] on button "Desbloquear Sessão" at bounding box center [117, 130] width 118 height 25
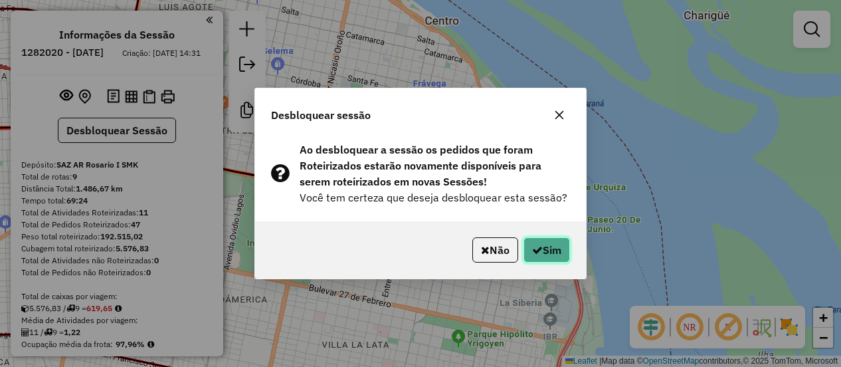
click at [556, 258] on button "Sim" at bounding box center [547, 249] width 47 height 25
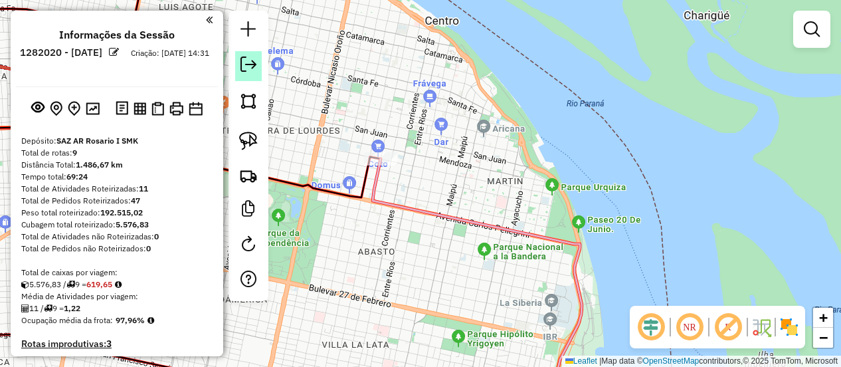
click at [255, 64] on em at bounding box center [249, 64] width 16 height 16
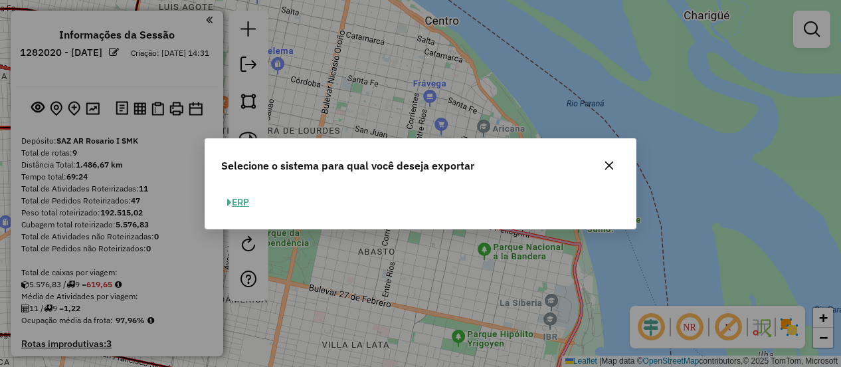
click at [241, 201] on button "ERP" at bounding box center [238, 202] width 34 height 21
select select "*********"
select select "**"
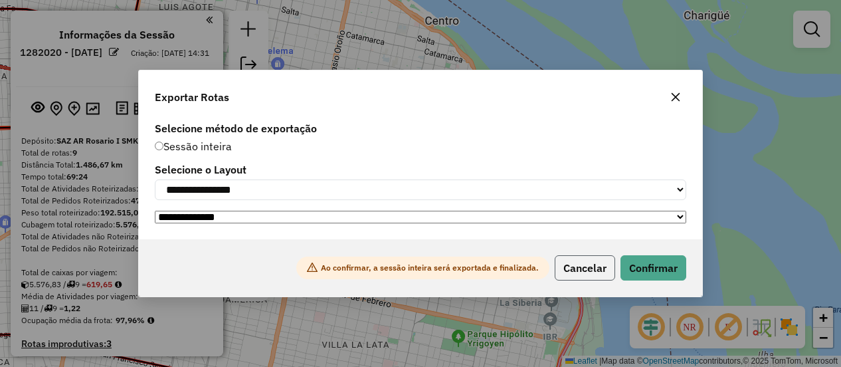
click at [573, 276] on button "Cancelar" at bounding box center [585, 267] width 60 height 25
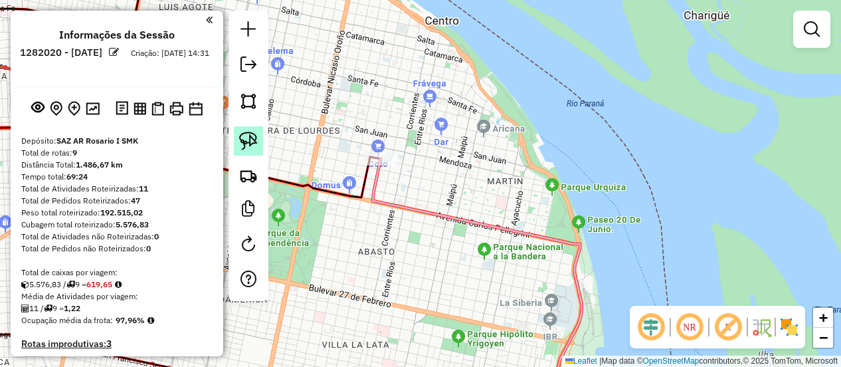
click at [242, 136] on img at bounding box center [248, 141] width 19 height 19
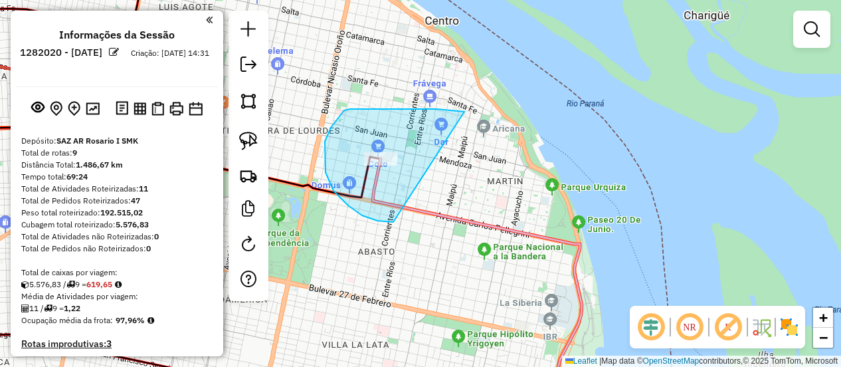
drag, startPoint x: 453, startPoint y: 110, endPoint x: 423, endPoint y: 211, distance: 104.7
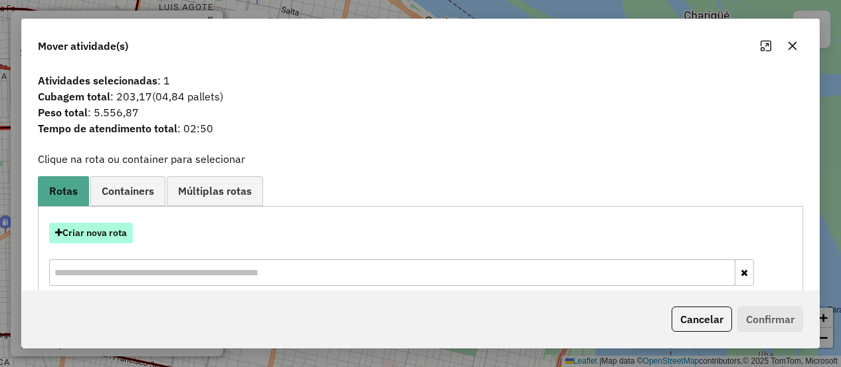
click at [112, 229] on button "Criar nova rota" at bounding box center [91, 233] width 84 height 21
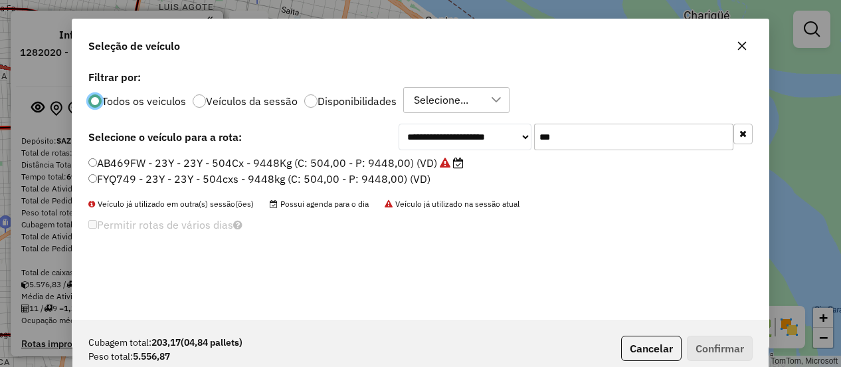
scroll to position [7, 4]
click at [567, 144] on input "***" at bounding box center [633, 137] width 199 height 27
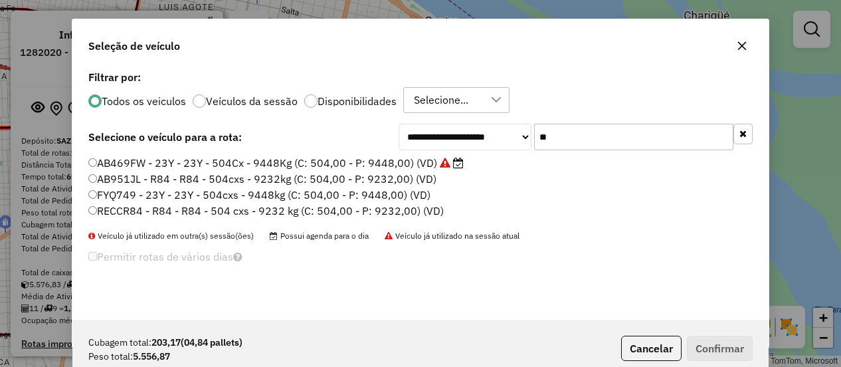
type input "*"
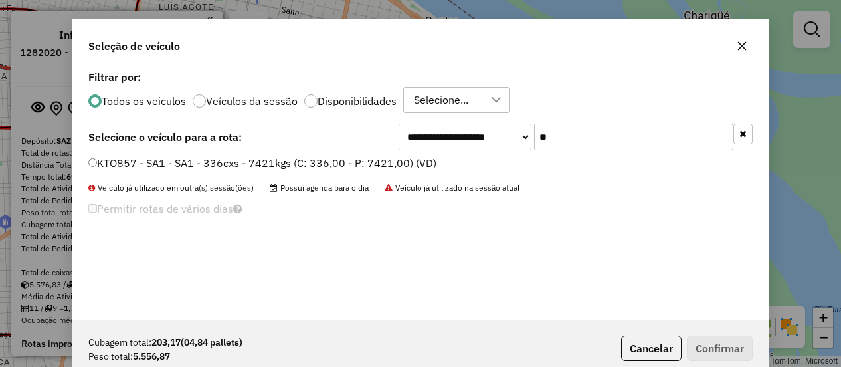
type input "**"
click at [399, 167] on label "KTO857 - SA1 - SA1 - 336cxs - 7421kgs (C: 336,00 - P: 7421,00) (VD)" at bounding box center [262, 163] width 348 height 16
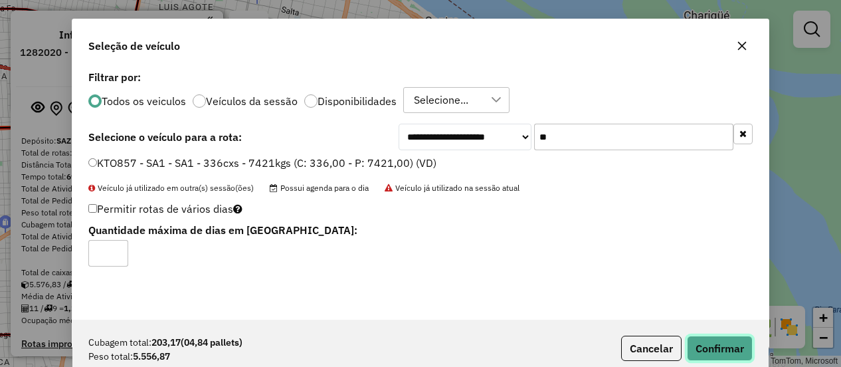
click at [718, 357] on button "Confirmar" at bounding box center [720, 348] width 66 height 25
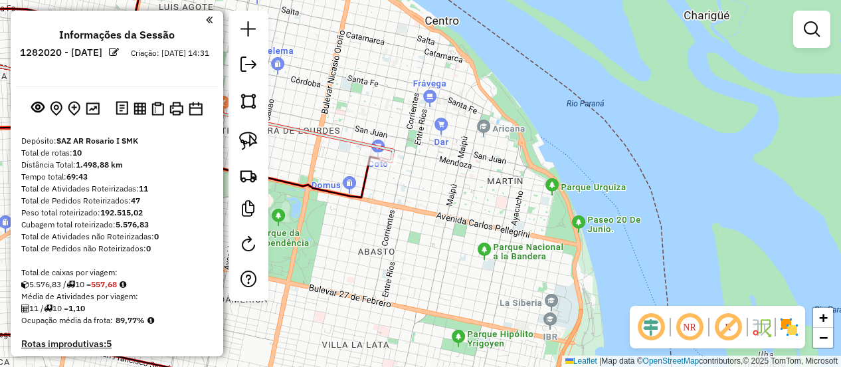
click at [318, 291] on div "Janela de atendimento Grade de atendimento Capacidade Transportadoras Veículos …" at bounding box center [420, 183] width 841 height 367
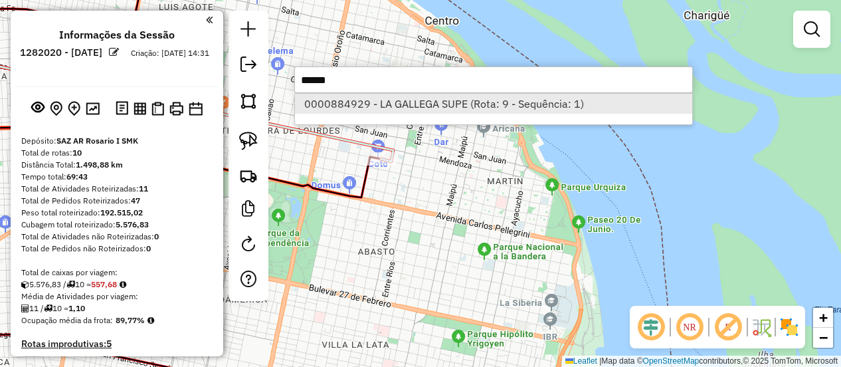
type input "******"
click at [339, 102] on li "0000884929 - LA GALLEGA SUPE (Rota: 9 - Sequência: 1)" at bounding box center [493, 104] width 397 height 20
select select "**********"
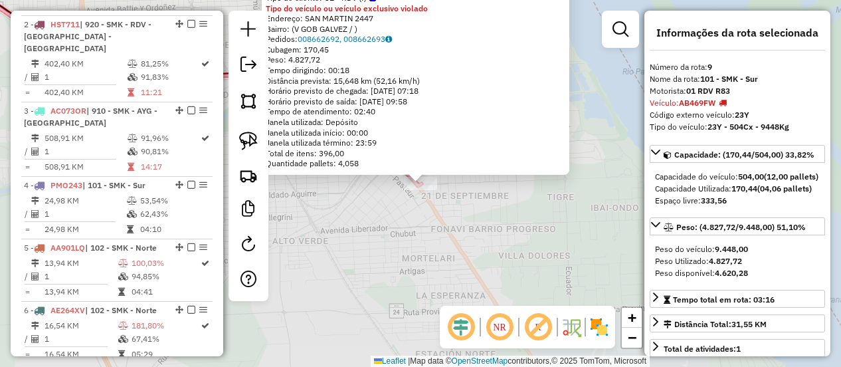
scroll to position [900, 0]
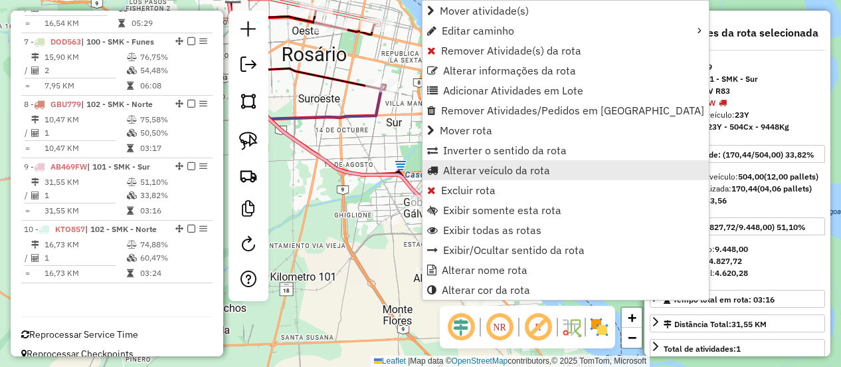
click at [451, 171] on span "Alterar veículo da rota" at bounding box center [496, 170] width 107 height 11
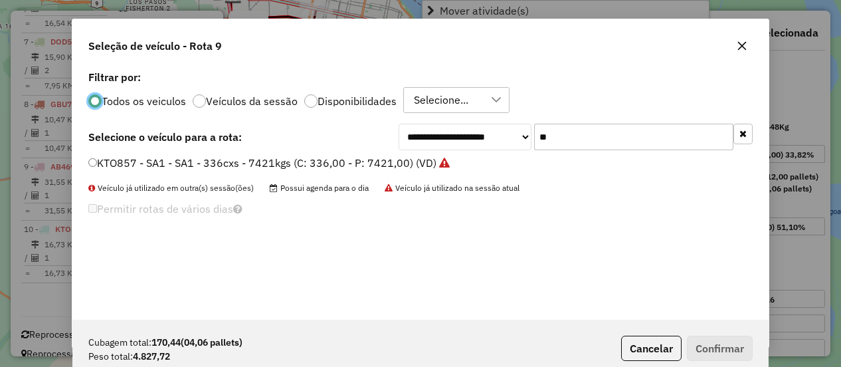
scroll to position [7, 4]
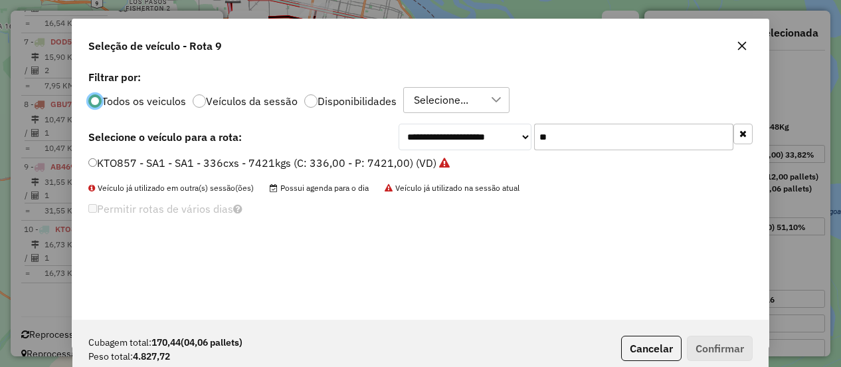
click at [556, 136] on input "**" at bounding box center [633, 137] width 199 height 27
type input "*"
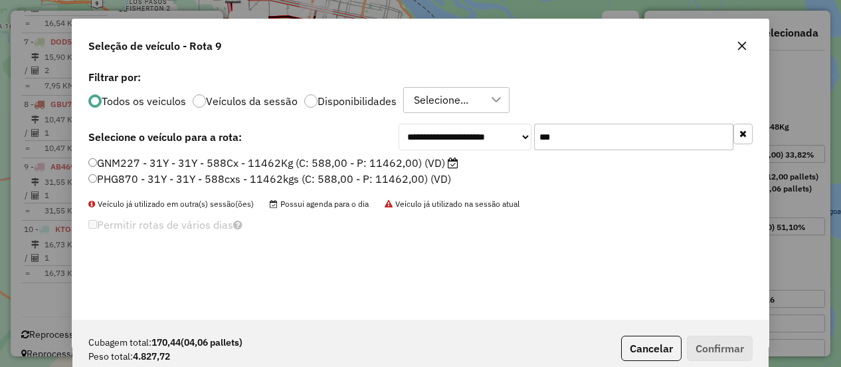
type input "***"
click at [743, 49] on icon "button" at bounding box center [742, 46] width 11 height 11
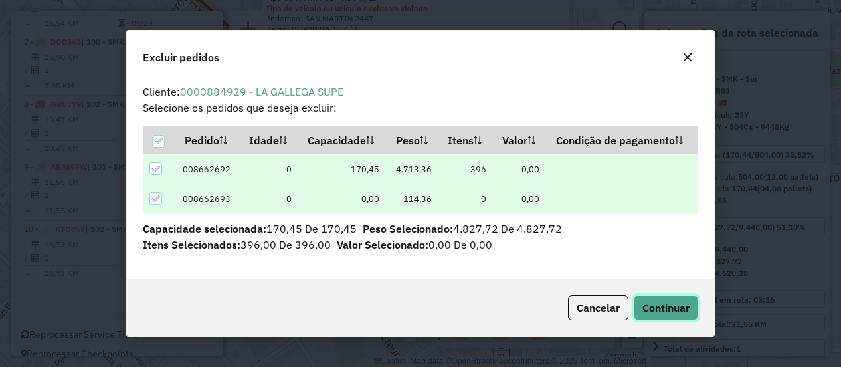
click at [668, 306] on span "Continuar" at bounding box center [666, 307] width 47 height 13
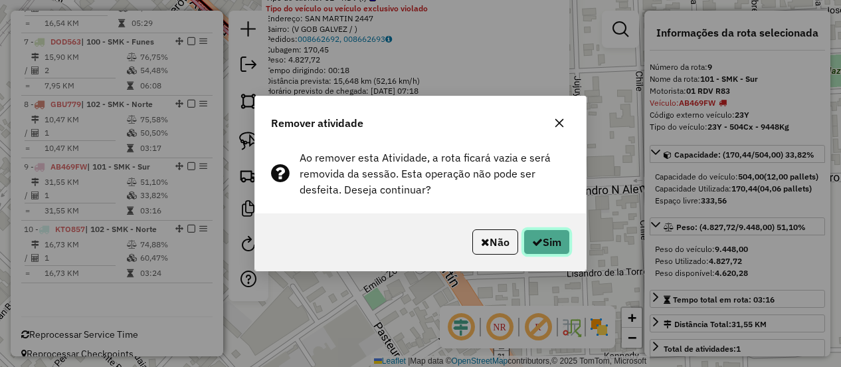
click at [559, 233] on button "Sim" at bounding box center [547, 241] width 47 height 25
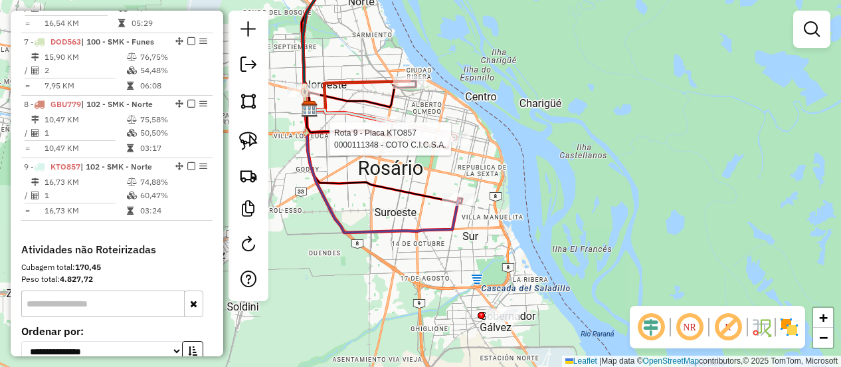
select select "**********"
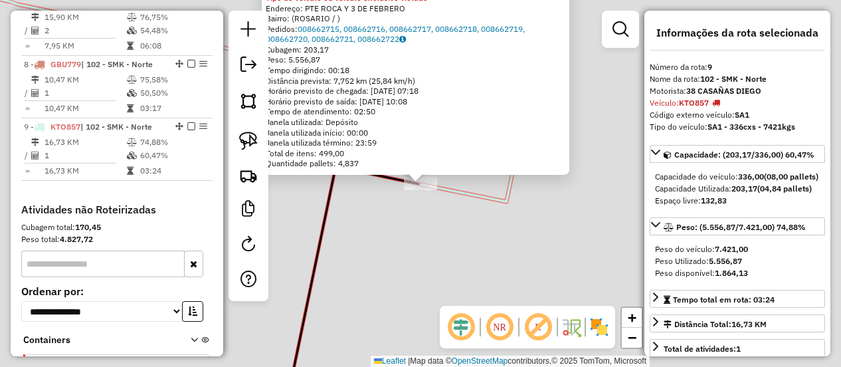
scroll to position [1033, 0]
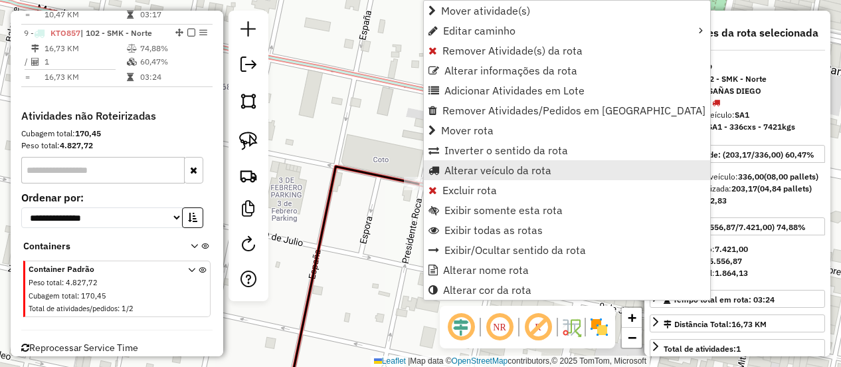
click at [455, 167] on span "Alterar veículo da rota" at bounding box center [498, 170] width 107 height 11
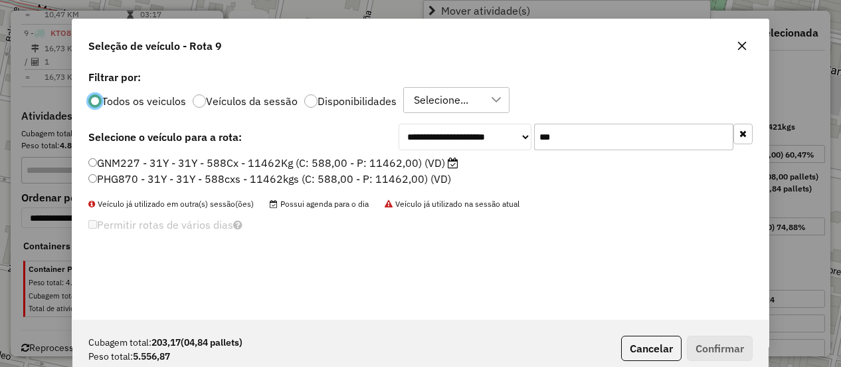
scroll to position [7, 4]
click at [562, 136] on input "***" at bounding box center [633, 137] width 199 height 27
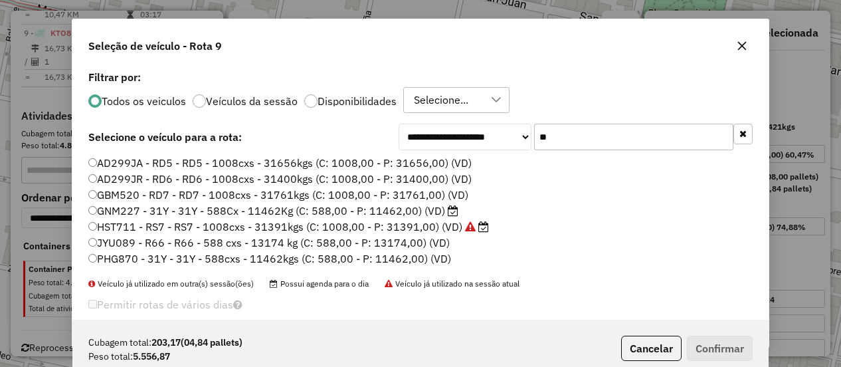
type input "*"
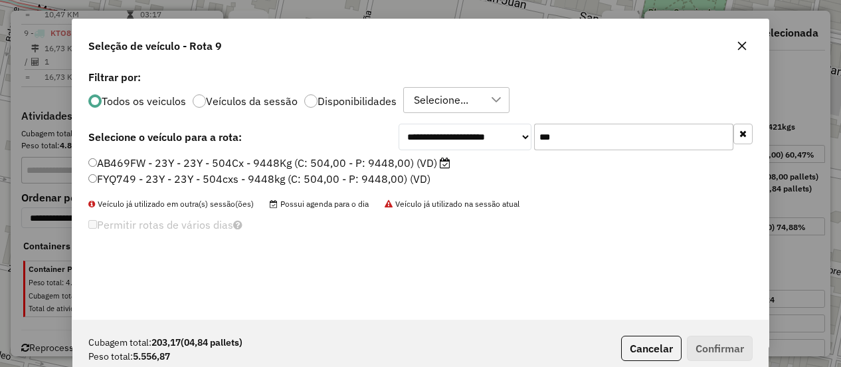
type input "***"
click at [403, 160] on label "AB469FW - 23Y - 23Y - 504Cx - 9448Kg (C: 504,00 - P: 9448,00) (VD)" at bounding box center [269, 163] width 362 height 16
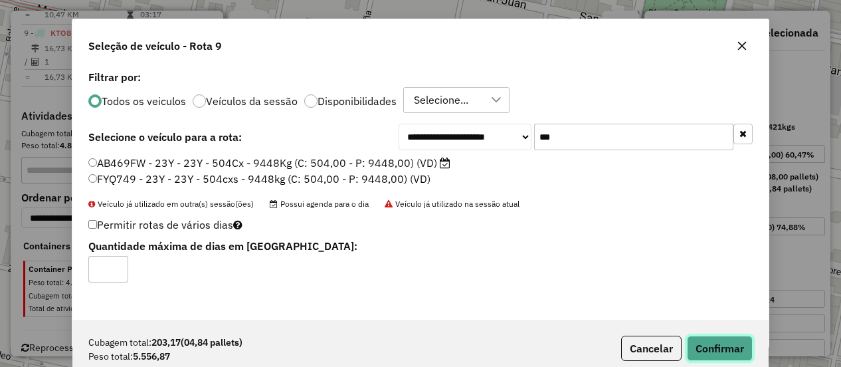
click at [718, 348] on button "Confirmar" at bounding box center [720, 348] width 66 height 25
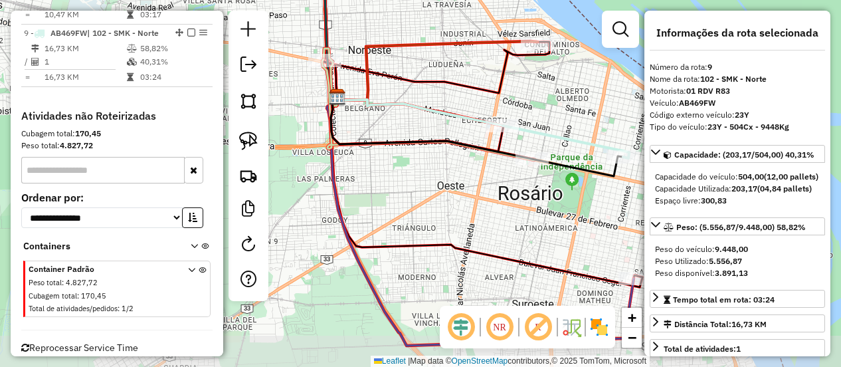
drag, startPoint x: 443, startPoint y: 281, endPoint x: 522, endPoint y: 232, distance: 93.1
click at [522, 232] on div "Janela de atendimento Grade de atendimento Capacidade Transportadoras Veículos …" at bounding box center [420, 183] width 841 height 367
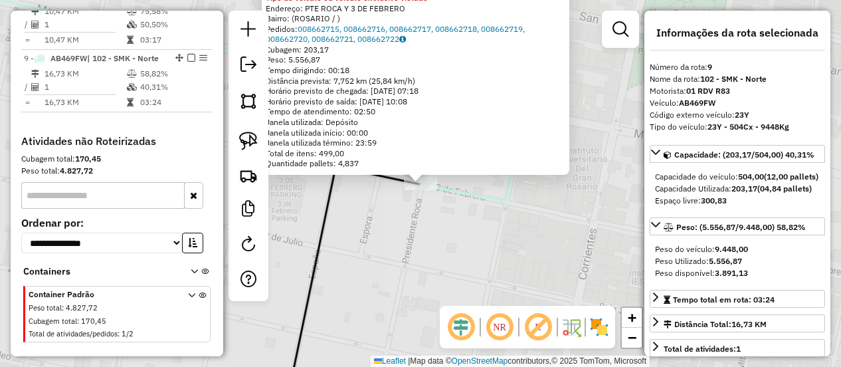
scroll to position [1033, 0]
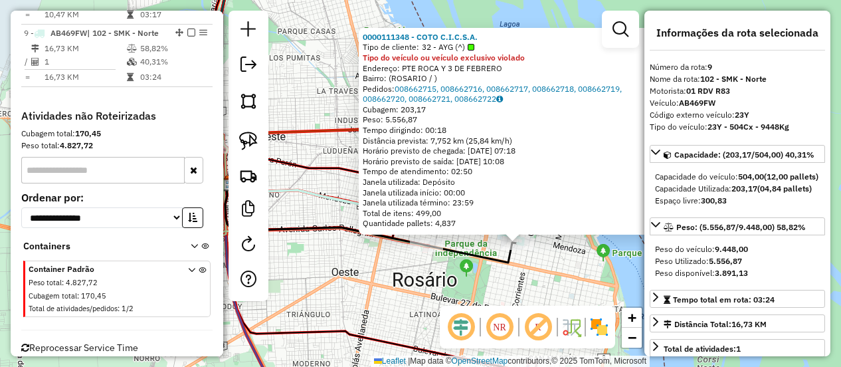
click at [335, 262] on div "0000111348 - COTO C.I.C.S.A. Tipo de cliente: 32 - AYG (^) Tipo do veículo ou v…" at bounding box center [420, 183] width 841 height 367
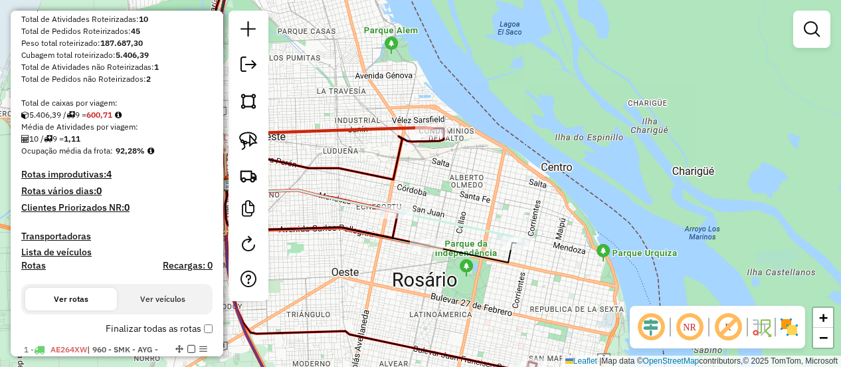
scroll to position [302, 0]
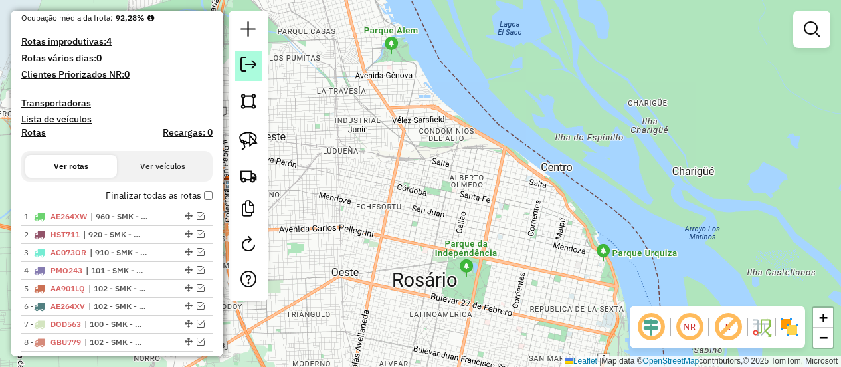
click at [248, 61] on em at bounding box center [249, 64] width 16 height 16
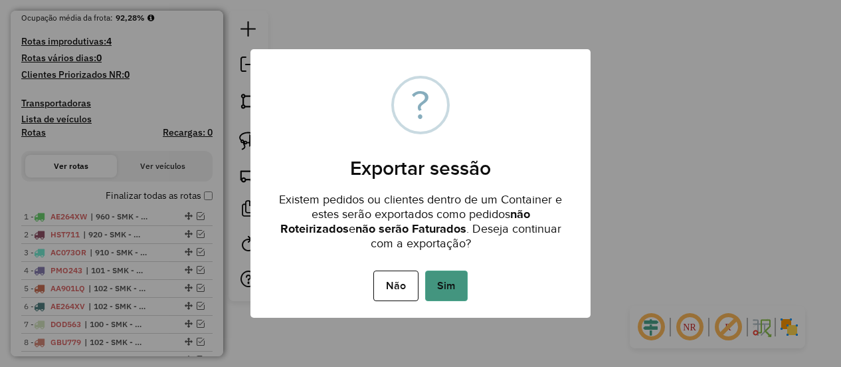
click at [445, 281] on button "Sim" at bounding box center [446, 285] width 43 height 31
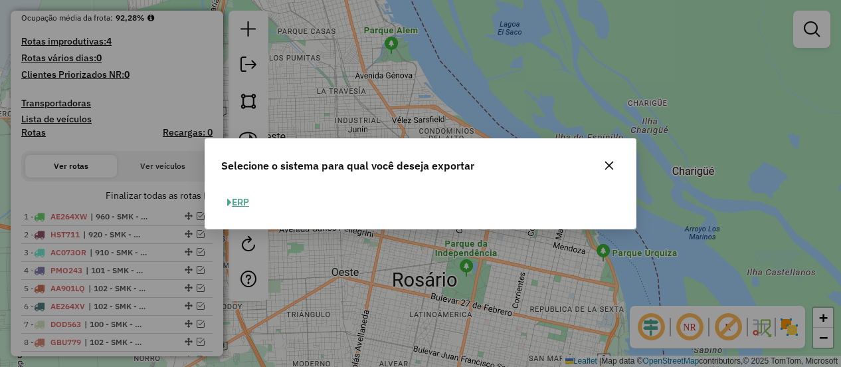
click at [245, 198] on button "ERP" at bounding box center [238, 202] width 34 height 21
select select "*********"
select select "**"
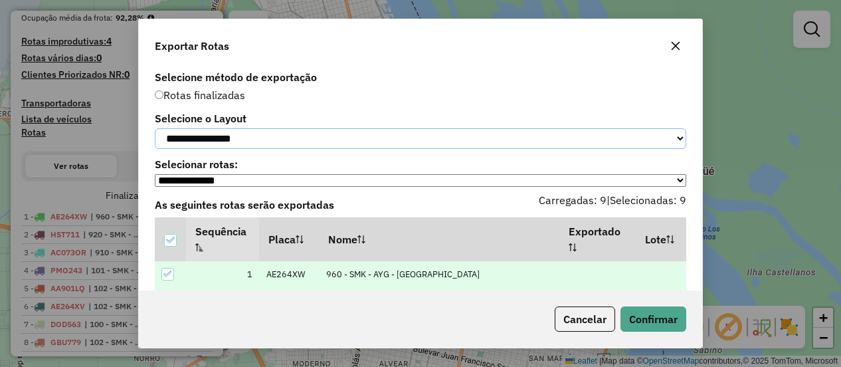
click at [344, 133] on select "**********" at bounding box center [421, 138] width 532 height 21
select select "*********"
click at [155, 128] on select "**********" at bounding box center [421, 138] width 532 height 21
click at [643, 316] on button "Confirmar" at bounding box center [654, 318] width 66 height 25
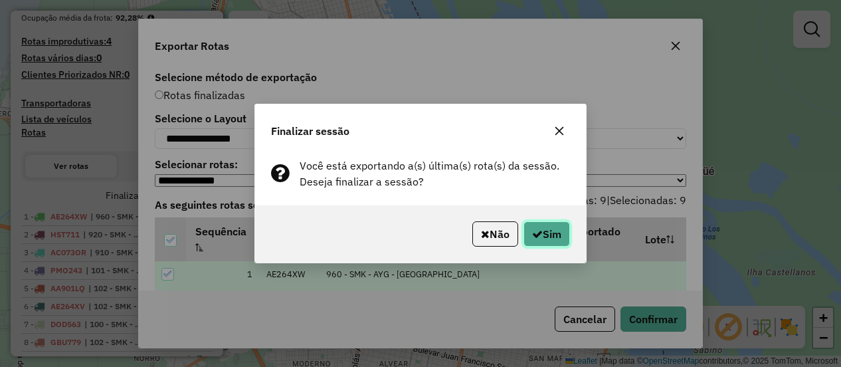
click at [550, 231] on button "Sim" at bounding box center [547, 233] width 47 height 25
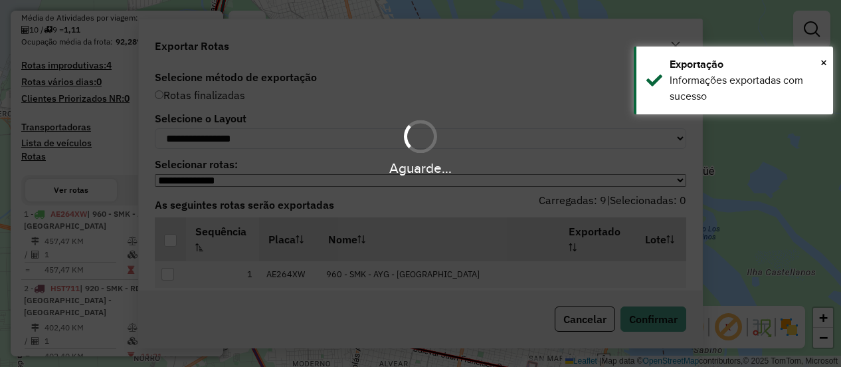
scroll to position [338, 0]
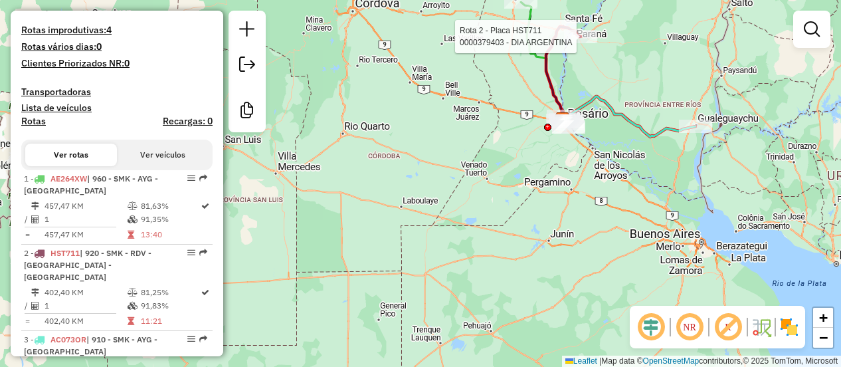
select select "**********"
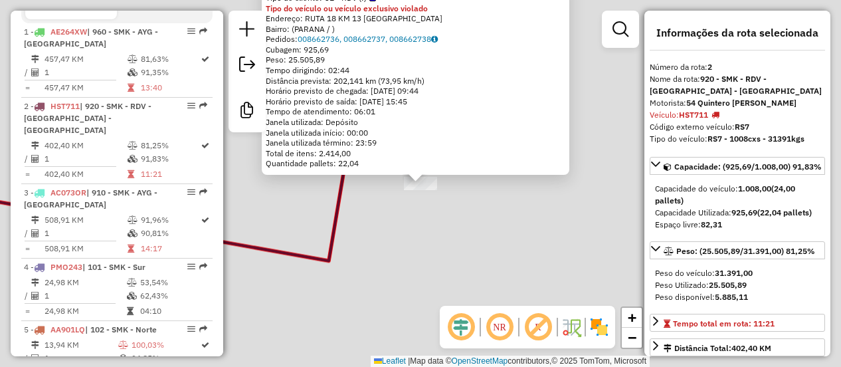
scroll to position [582, 0]
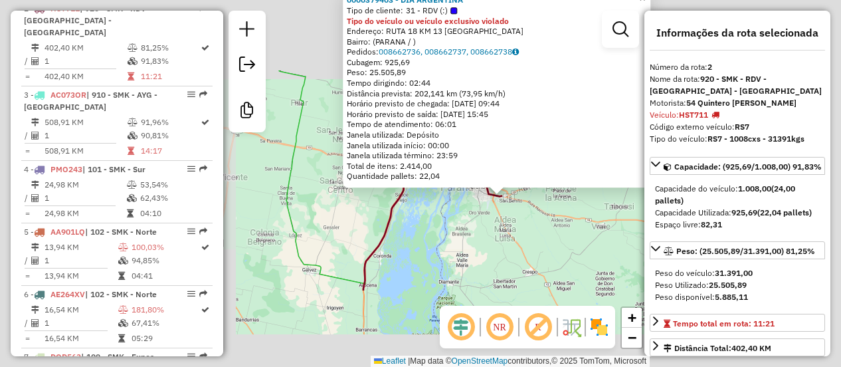
drag, startPoint x: 512, startPoint y: 252, endPoint x: 546, endPoint y: 144, distance: 113.5
click at [546, 144] on div "0000379403 - DIA ARGENTINA Tipo de cliente: 31 - RDV (:) Tipo do veículo ou veí…" at bounding box center [420, 183] width 841 height 367
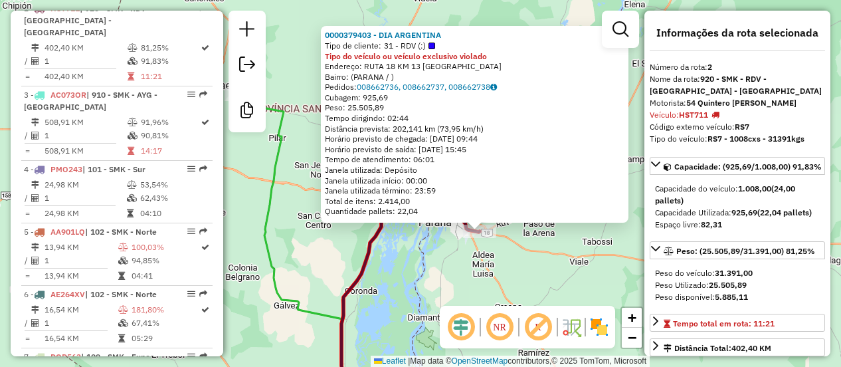
click at [271, 209] on icon at bounding box center [297, 249] width 112 height 310
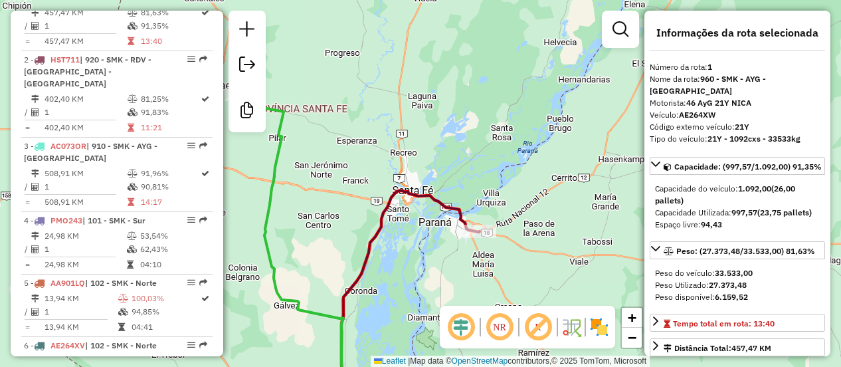
scroll to position [508, 0]
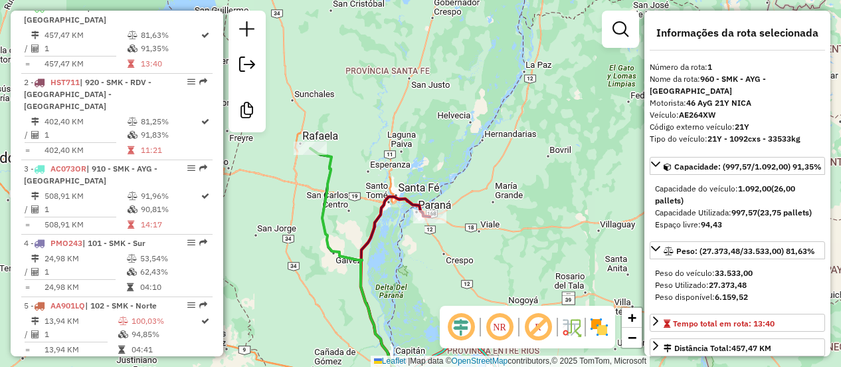
drag, startPoint x: 318, startPoint y: 136, endPoint x: 376, endPoint y: 134, distance: 57.8
click at [376, 134] on div "Janela de atendimento Grade de atendimento Capacidade Transportadoras Veículos …" at bounding box center [420, 183] width 841 height 367
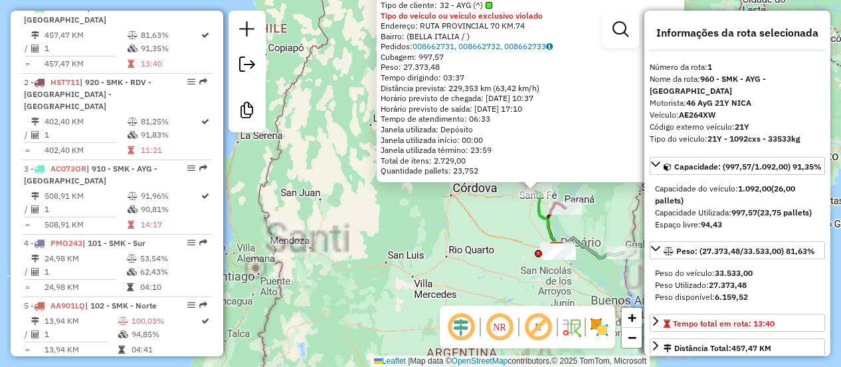
drag, startPoint x: 453, startPoint y: 254, endPoint x: 406, endPoint y: 266, distance: 48.5
click at [406, 266] on div "0000141193 - SAIEP Tipo de cliente: 32 - AYG (^) Tipo do veículo ou veículo exc…" at bounding box center [420, 183] width 841 height 367
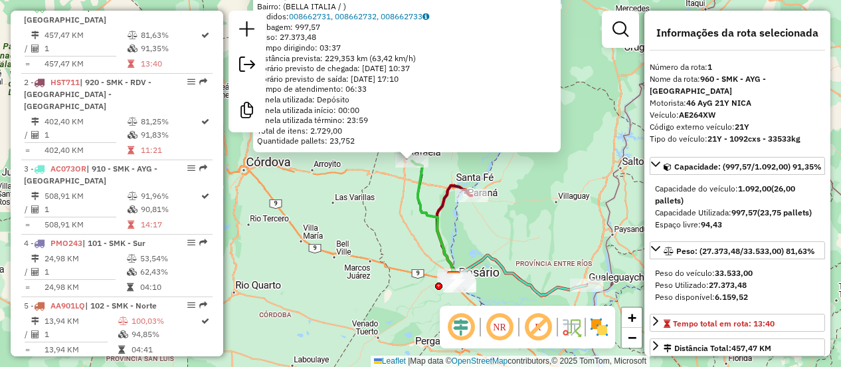
drag, startPoint x: 557, startPoint y: 244, endPoint x: 538, endPoint y: 195, distance: 52.6
click at [538, 195] on div "0000141193 - SAIEP Tipo de cliente: 32 - AYG (^) Tipo do veículo ou veículo exc…" at bounding box center [420, 183] width 841 height 367
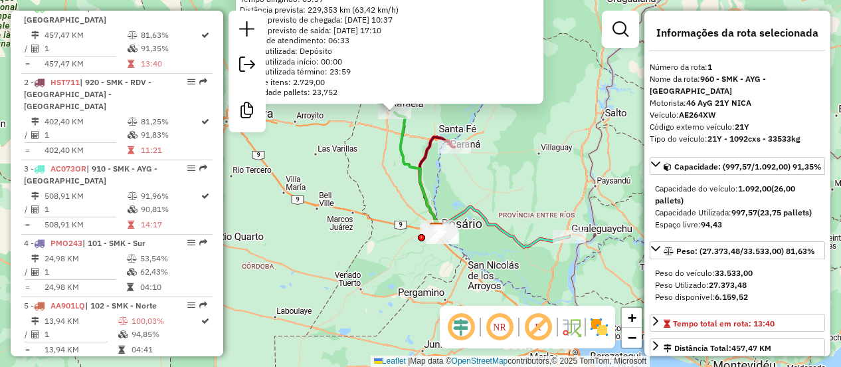
click at [533, 239] on icon at bounding box center [503, 227] width 133 height 41
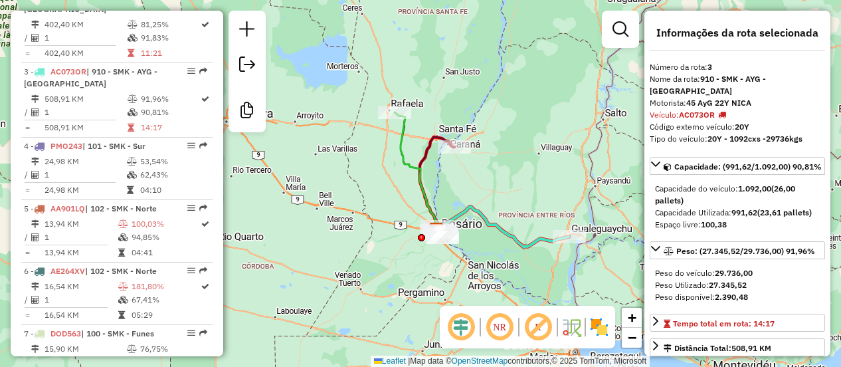
scroll to position [657, 0]
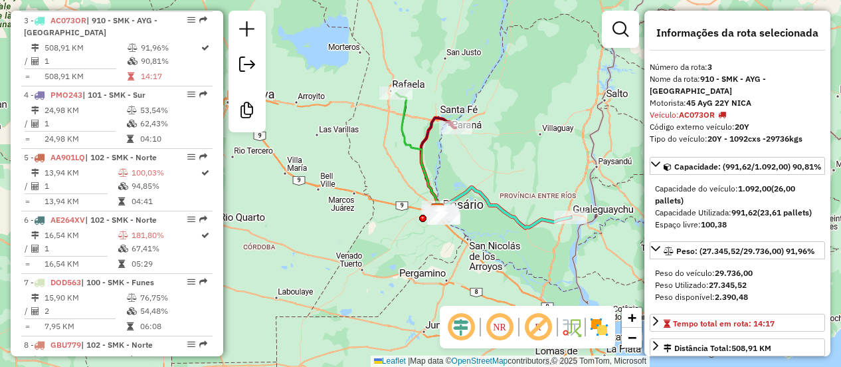
drag, startPoint x: 533, startPoint y: 239, endPoint x: 534, endPoint y: 220, distance: 19.3
click at [534, 220] on icon at bounding box center [504, 207] width 133 height 41
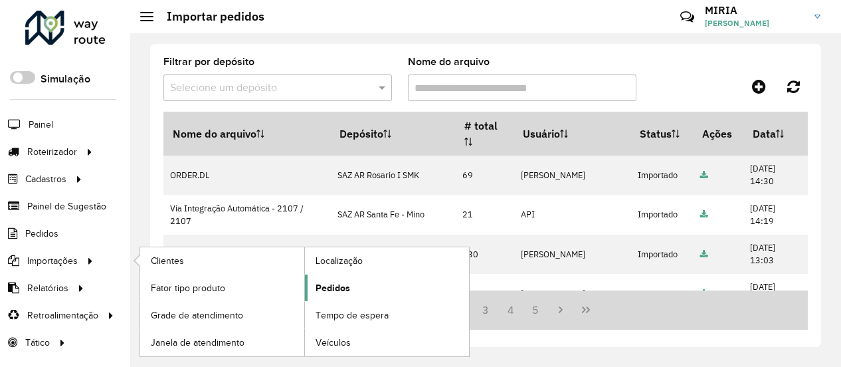
click at [346, 285] on span "Pedidos" at bounding box center [333, 288] width 35 height 14
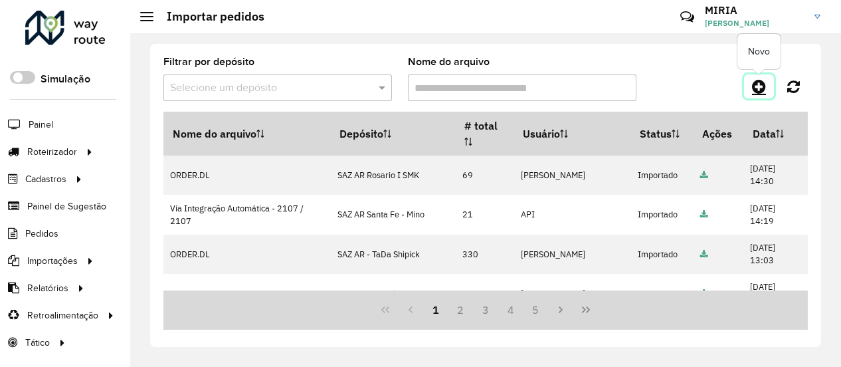
click at [760, 84] on icon at bounding box center [759, 86] width 14 height 16
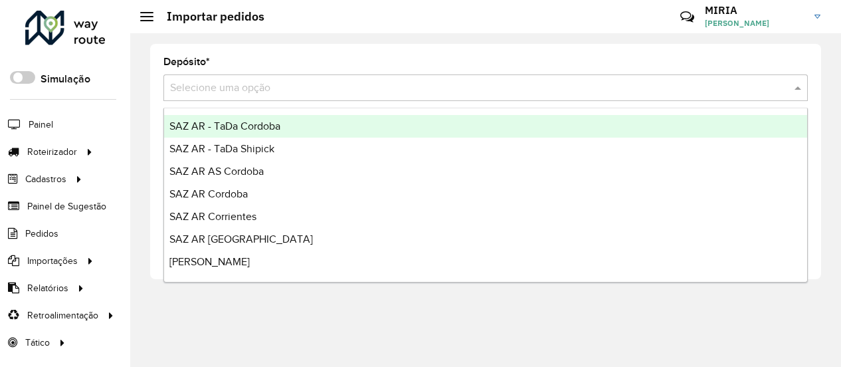
click at [683, 87] on input "text" at bounding box center [472, 88] width 605 height 16
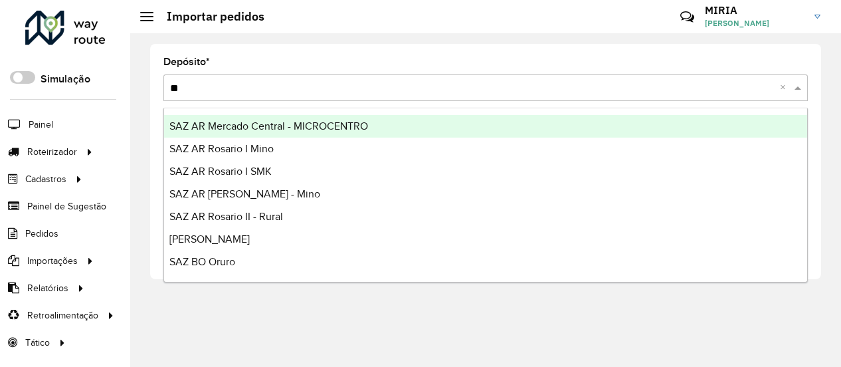
type input "***"
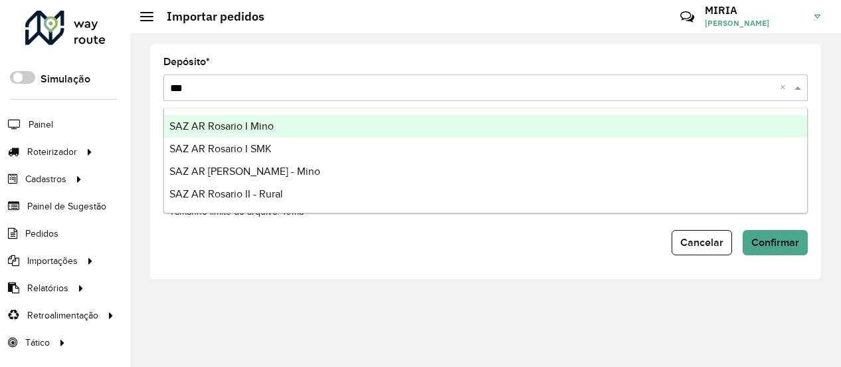
click at [261, 122] on span "SAZ AR Rosario I Mino" at bounding box center [221, 125] width 104 height 11
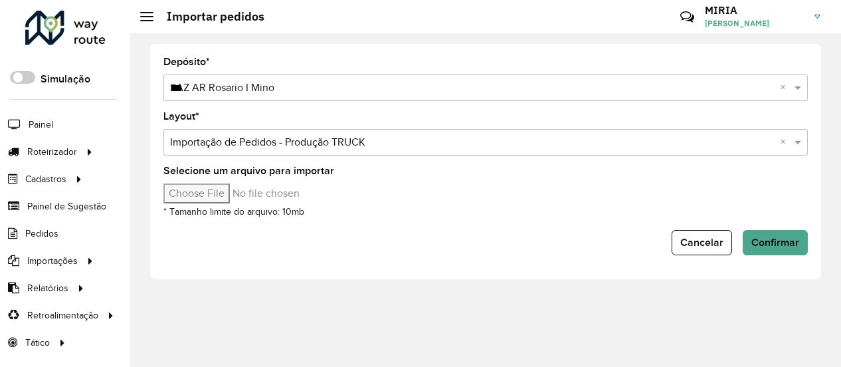
click at [243, 195] on input "Selecione um arquivo para importar" at bounding box center [276, 193] width 226 height 20
type input "**********"
click at [761, 237] on span "Confirmar" at bounding box center [776, 242] width 48 height 11
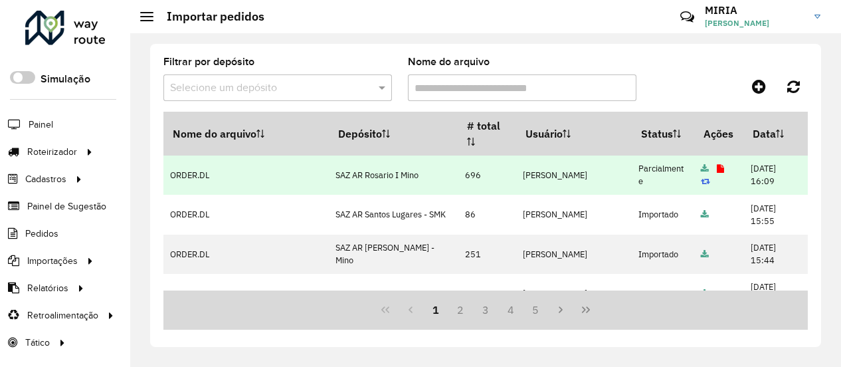
click at [717, 173] on link at bounding box center [720, 168] width 7 height 11
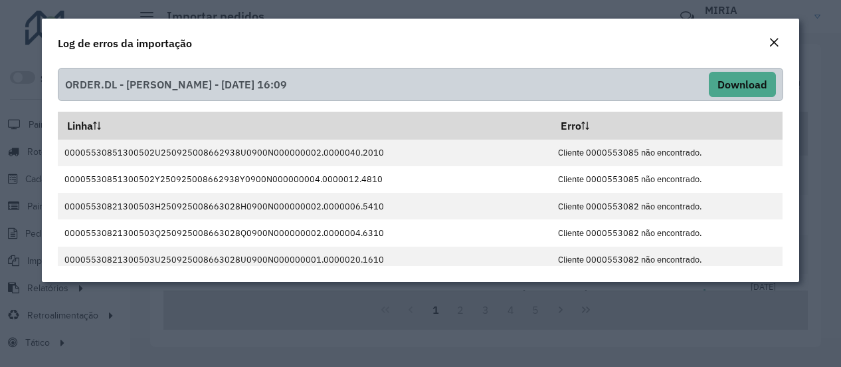
click at [773, 39] on em "Close" at bounding box center [774, 42] width 11 height 11
